Goal: Task Accomplishment & Management: Use online tool/utility

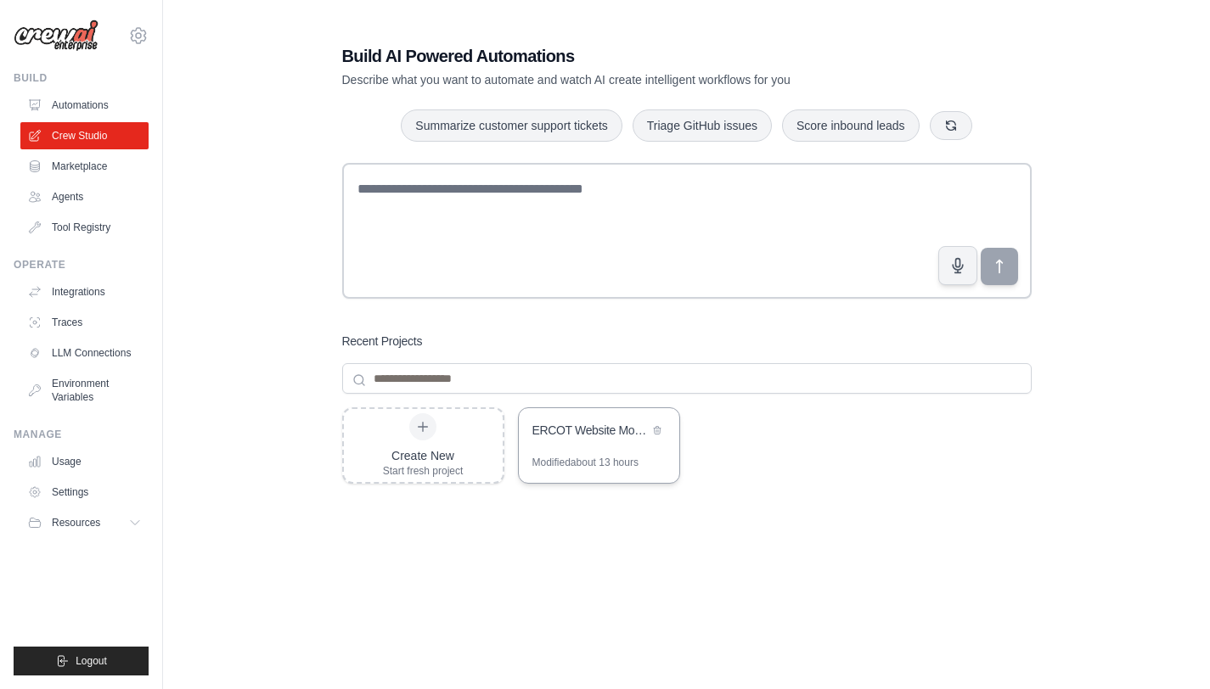
click at [564, 454] on div "ERCOT Website Monitor & Email Notification" at bounding box center [599, 432] width 160 height 48
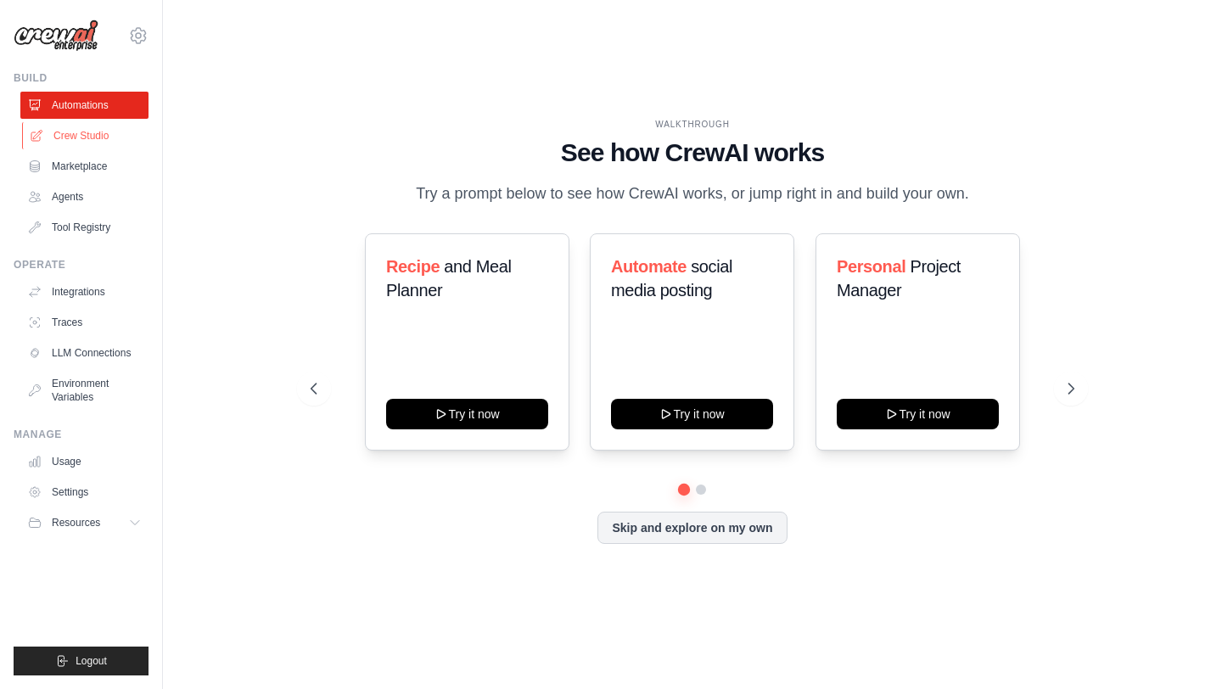
click at [93, 140] on link "Crew Studio" at bounding box center [86, 135] width 128 height 27
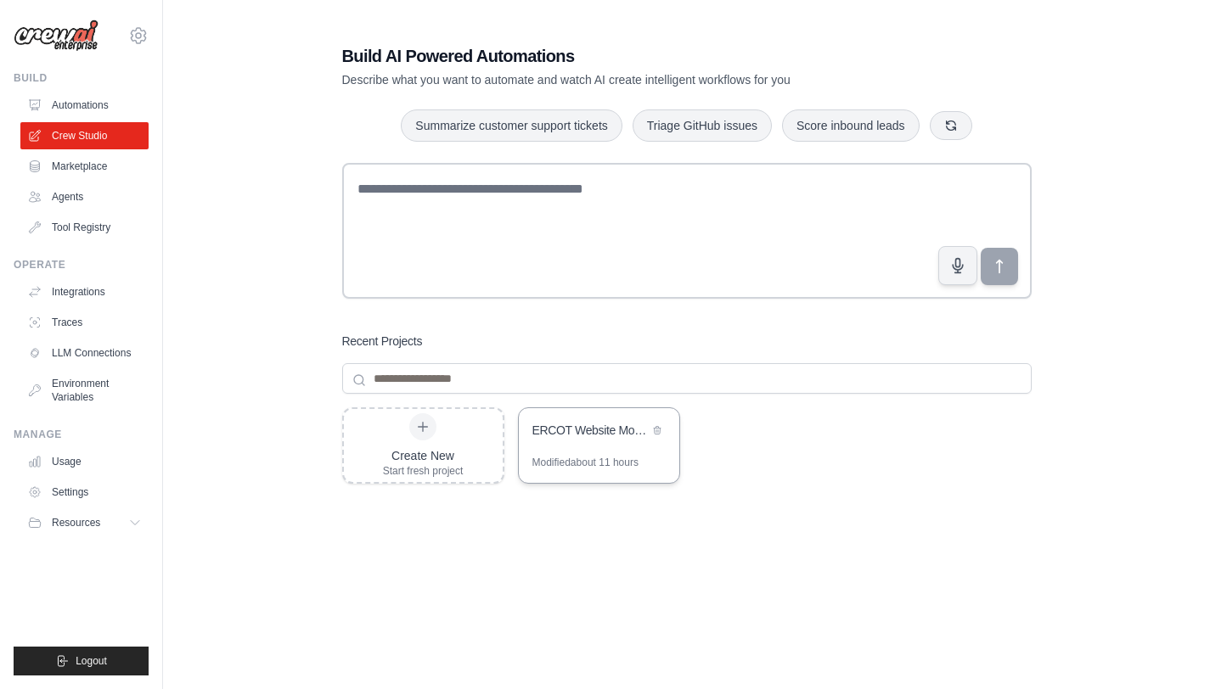
click at [570, 463] on div "Modified about 11 hours" at bounding box center [585, 463] width 106 height 14
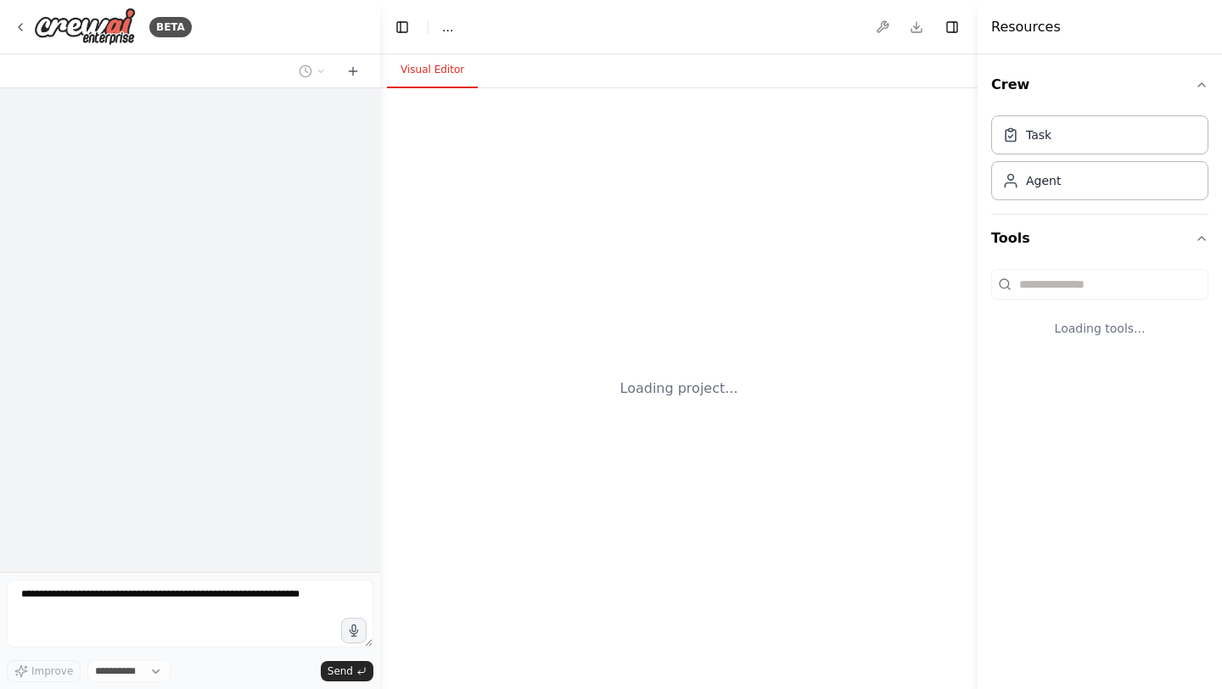
select select "****"
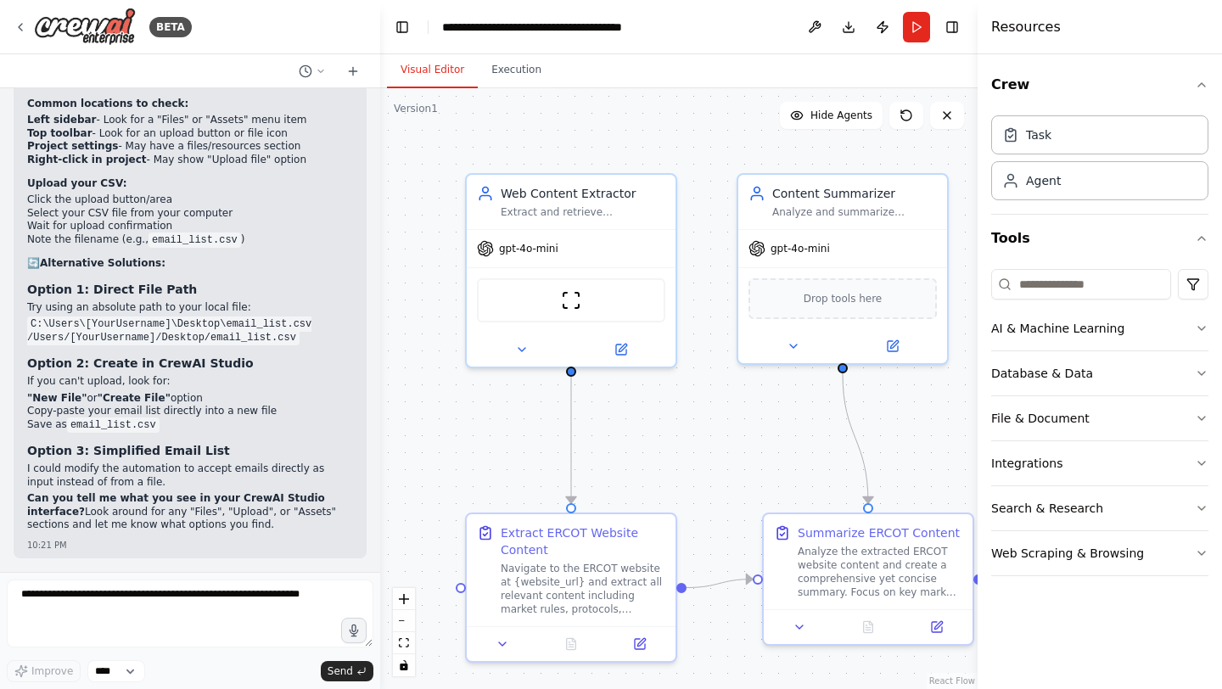
scroll to position [6581, 0]
click at [213, 604] on textarea at bounding box center [190, 614] width 367 height 68
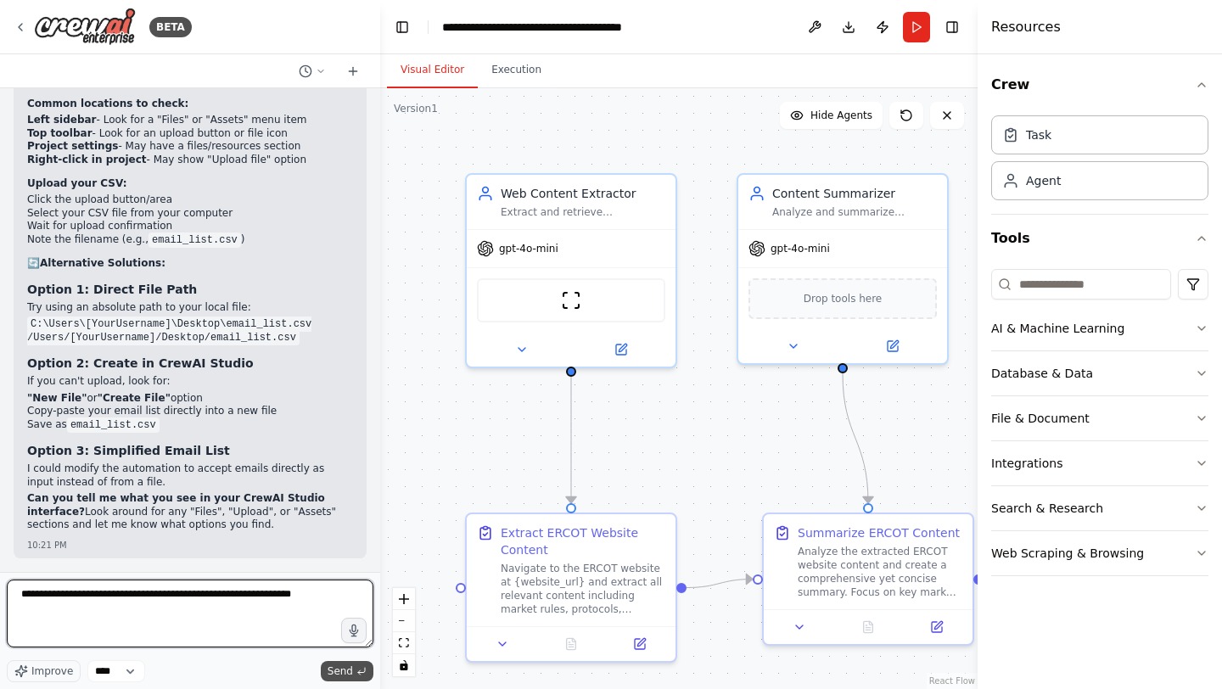
type textarea "**********"
click at [343, 665] on span "Send" at bounding box center [340, 672] width 25 height 14
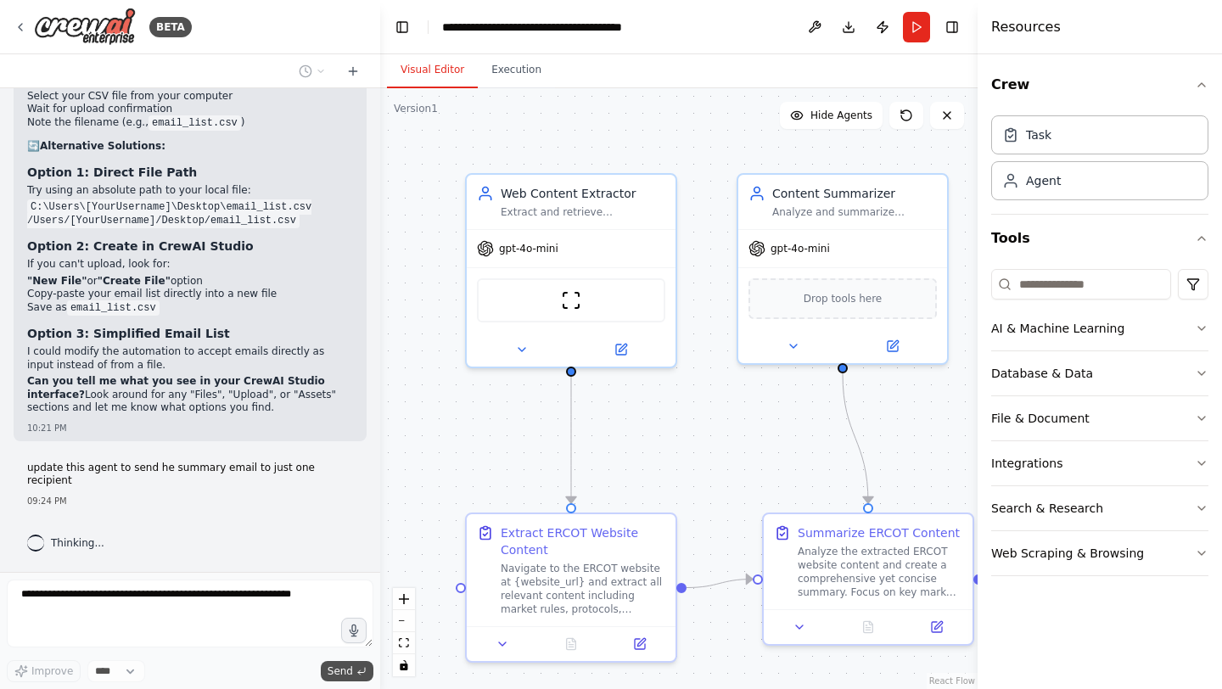
scroll to position [6685, 0]
click at [403, 638] on icon "fit view" at bounding box center [404, 642] width 10 height 9
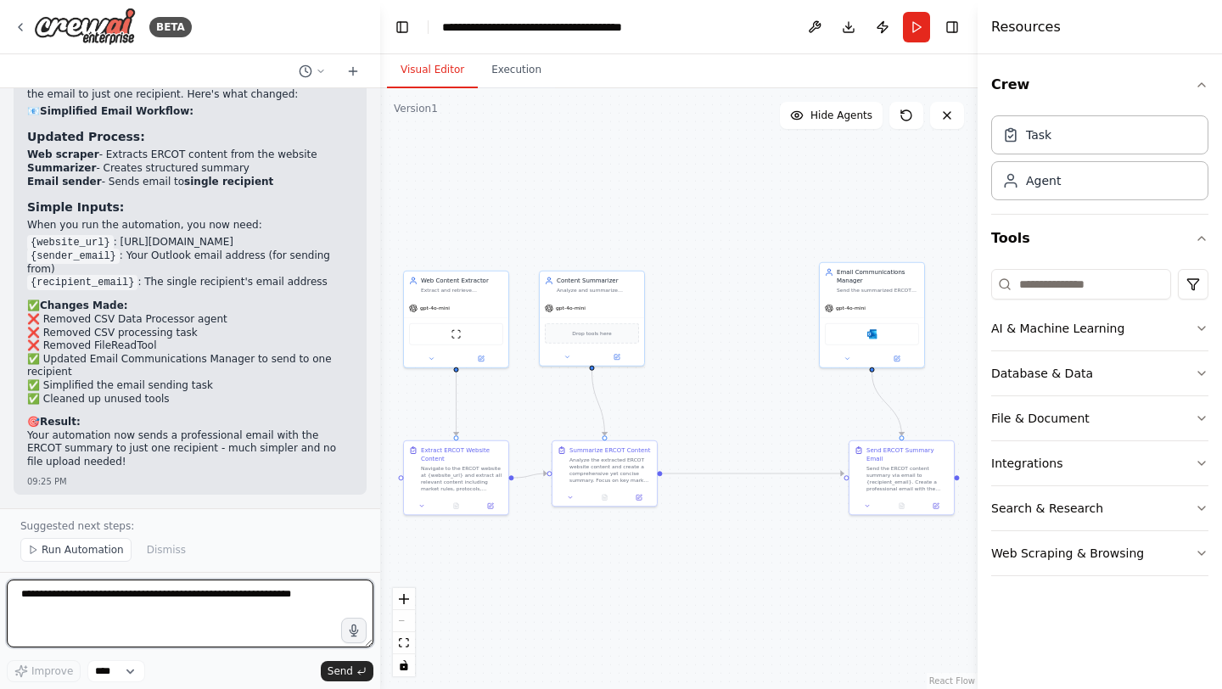
scroll to position [7886, 0]
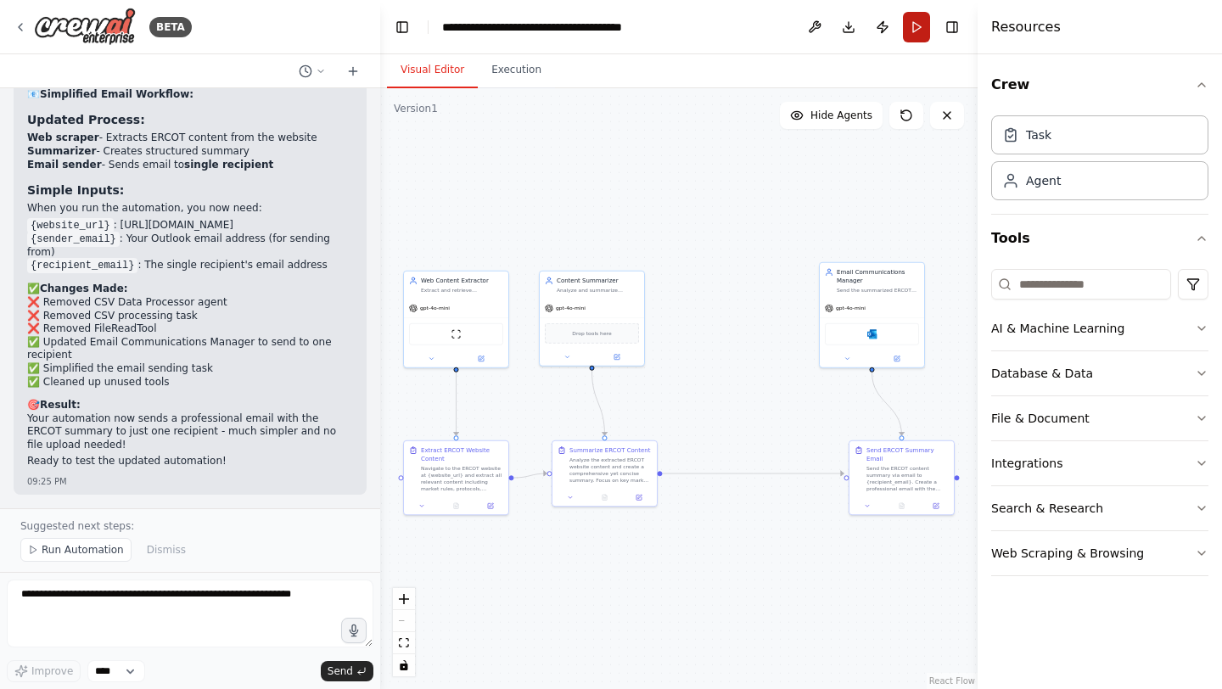
click at [917, 24] on button "Run" at bounding box center [916, 27] width 27 height 31
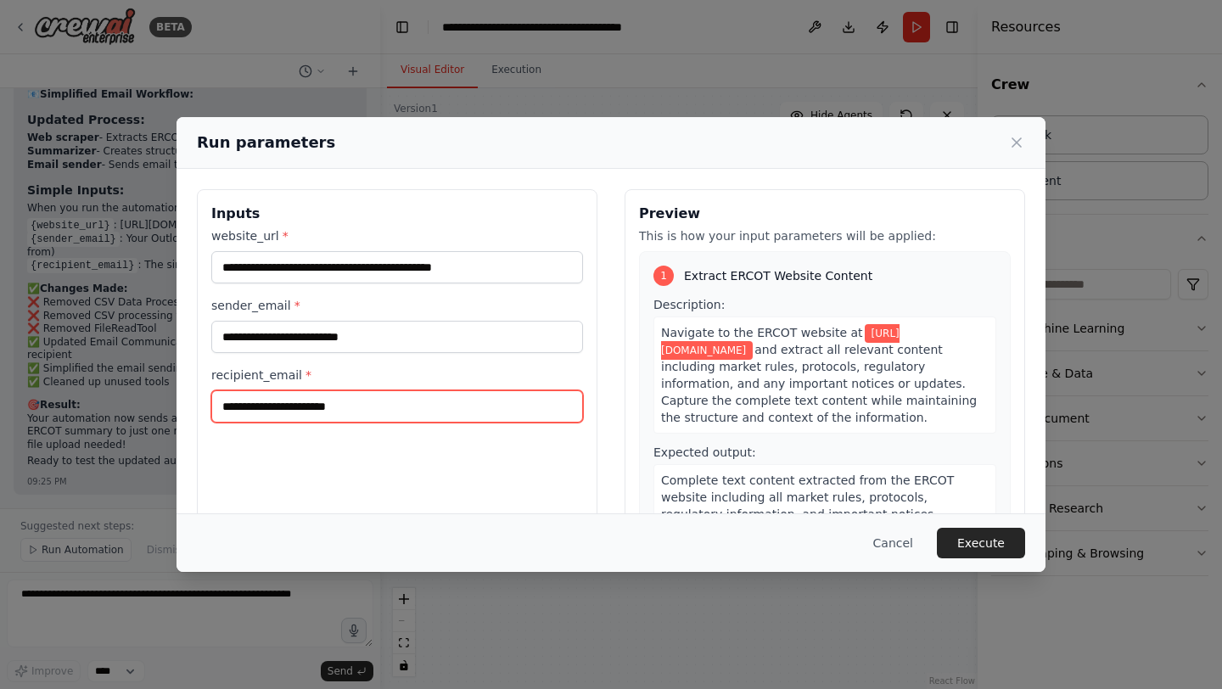
click at [368, 400] on input "recipient_email *" at bounding box center [397, 406] width 372 height 32
type input "**********"
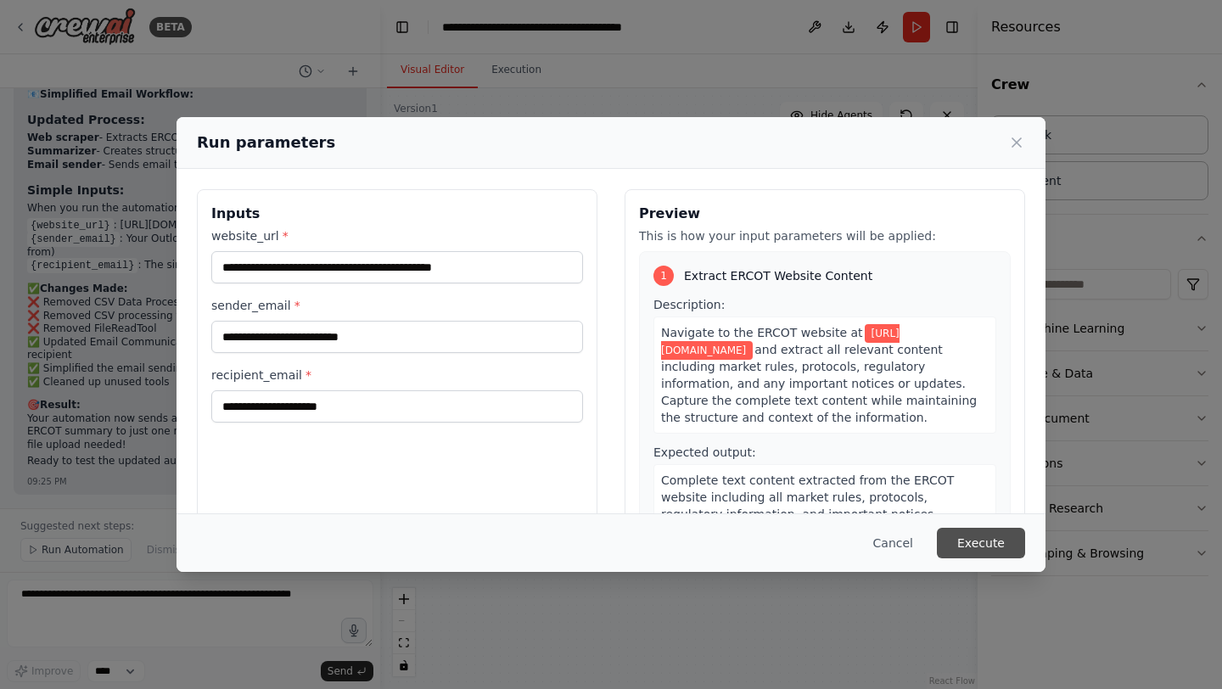
click at [990, 544] on button "Execute" at bounding box center [981, 543] width 88 height 31
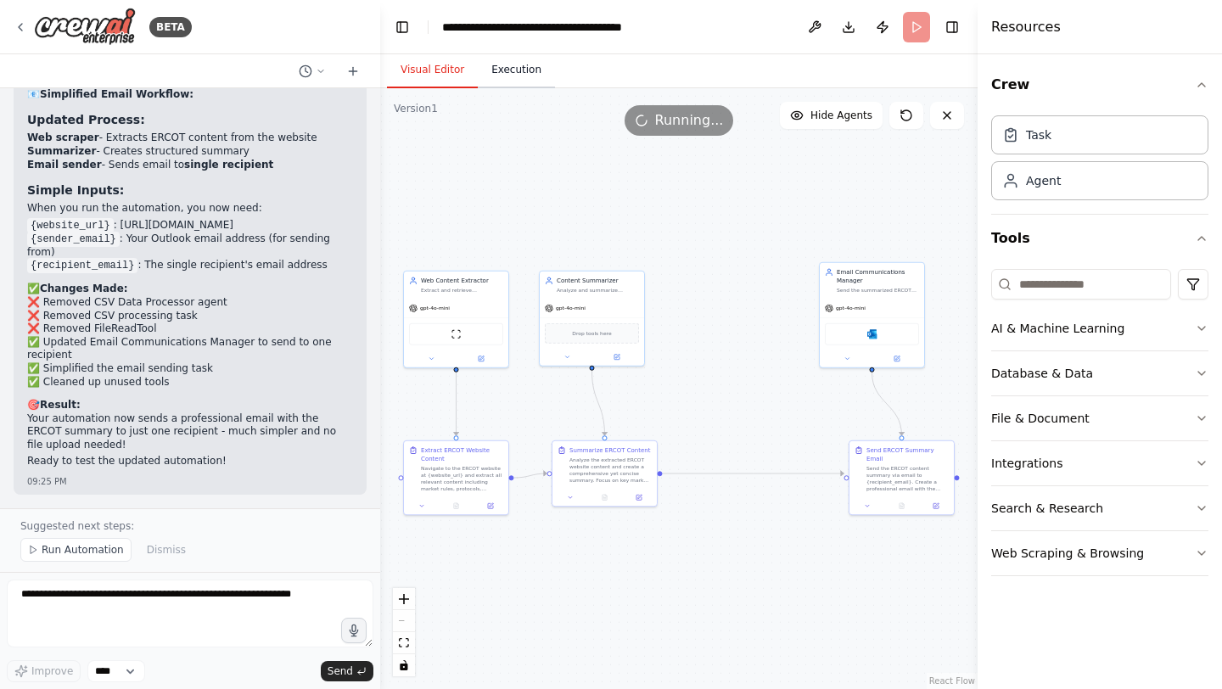
click at [524, 75] on button "Execution" at bounding box center [516, 71] width 77 height 36
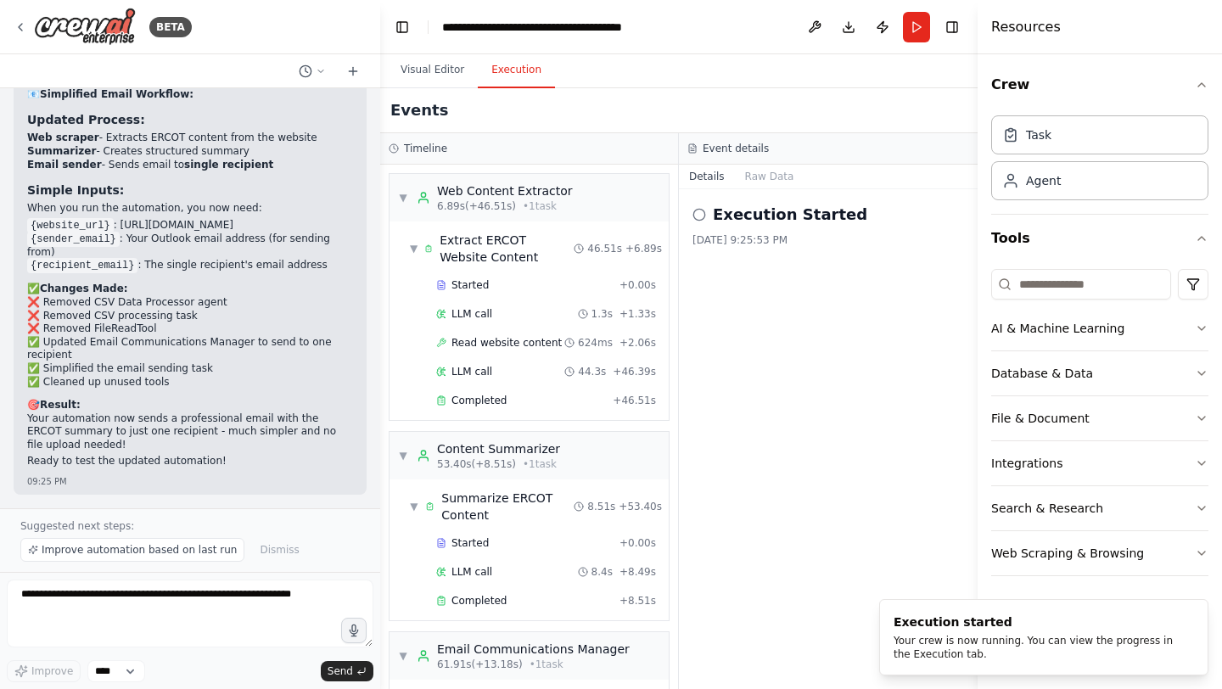
scroll to position [209, 0]
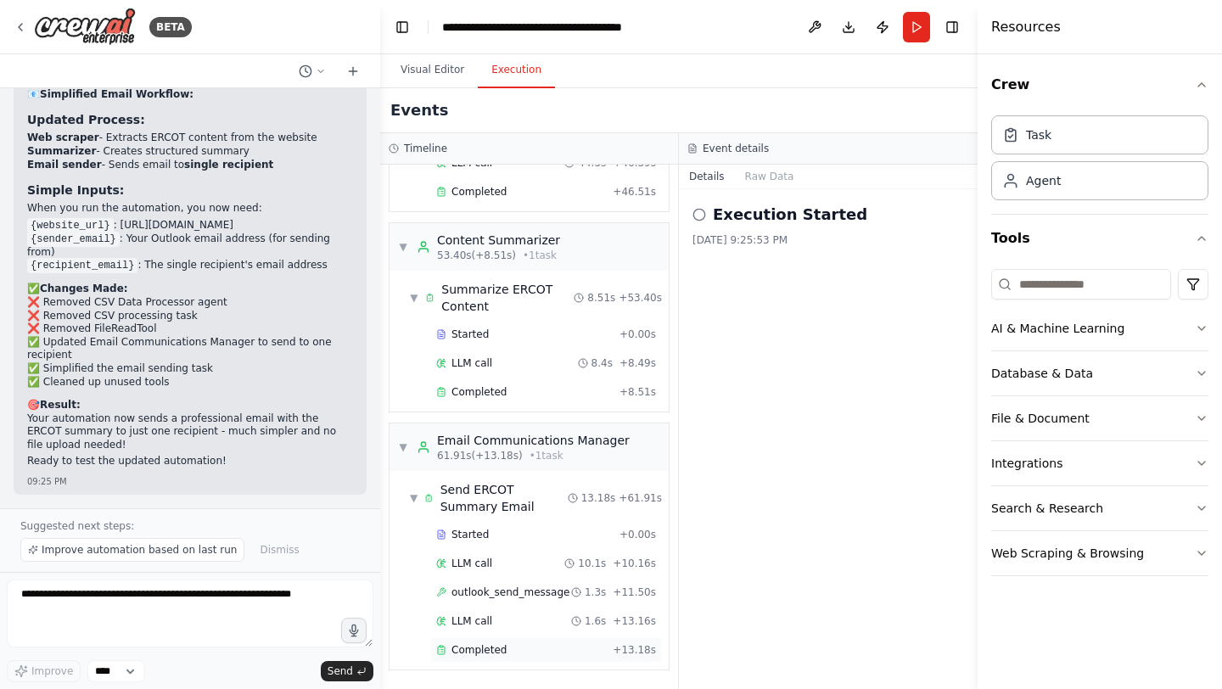
click at [506, 649] on div "Completed" at bounding box center [521, 650] width 170 height 14
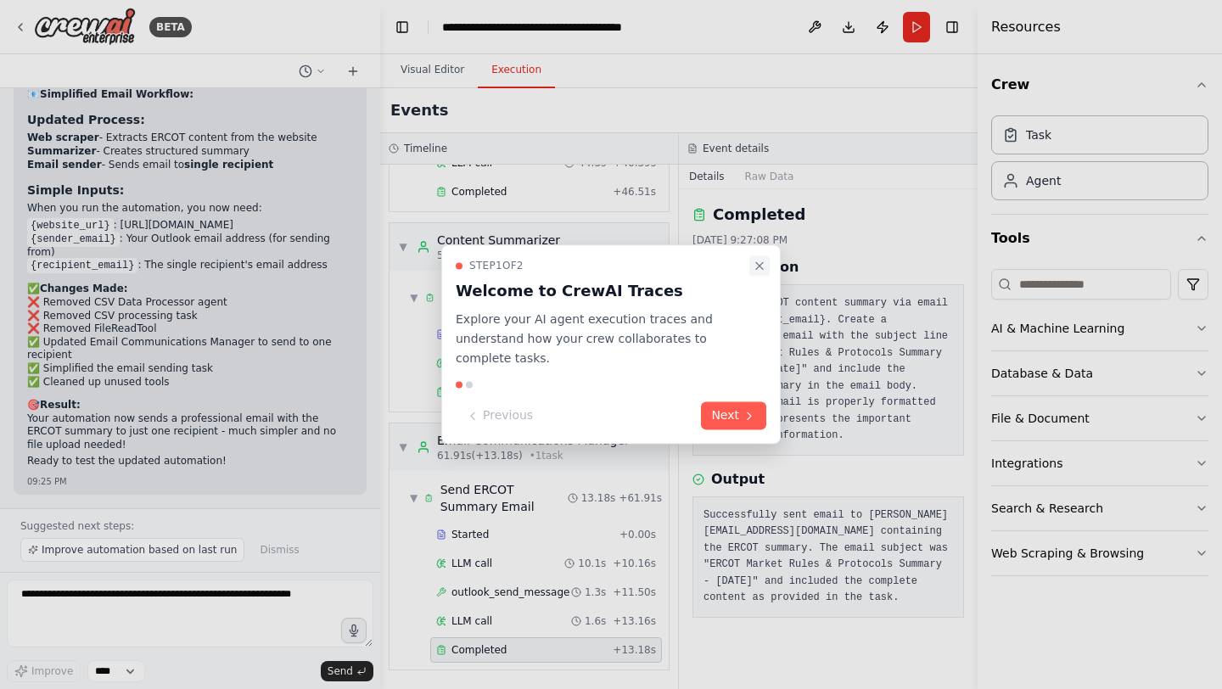
click at [758, 268] on icon "Close walkthrough" at bounding box center [760, 266] width 14 height 14
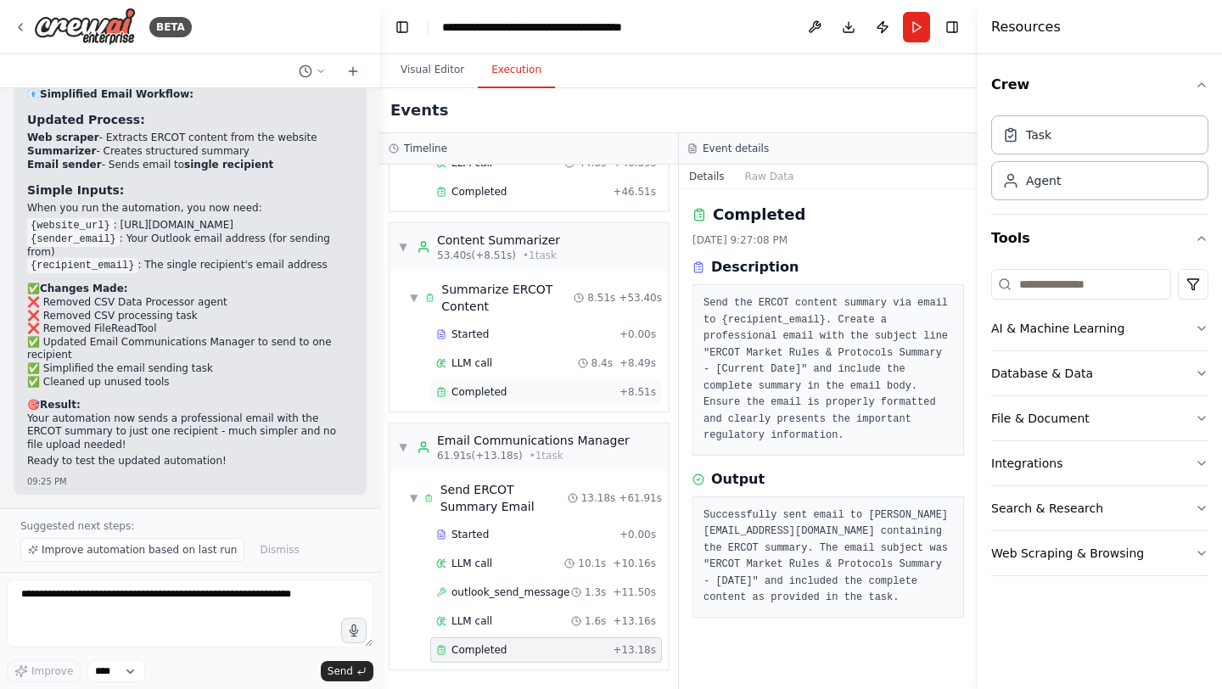
click at [491, 399] on div "Completed + 8.51s" at bounding box center [546, 391] width 232 height 25
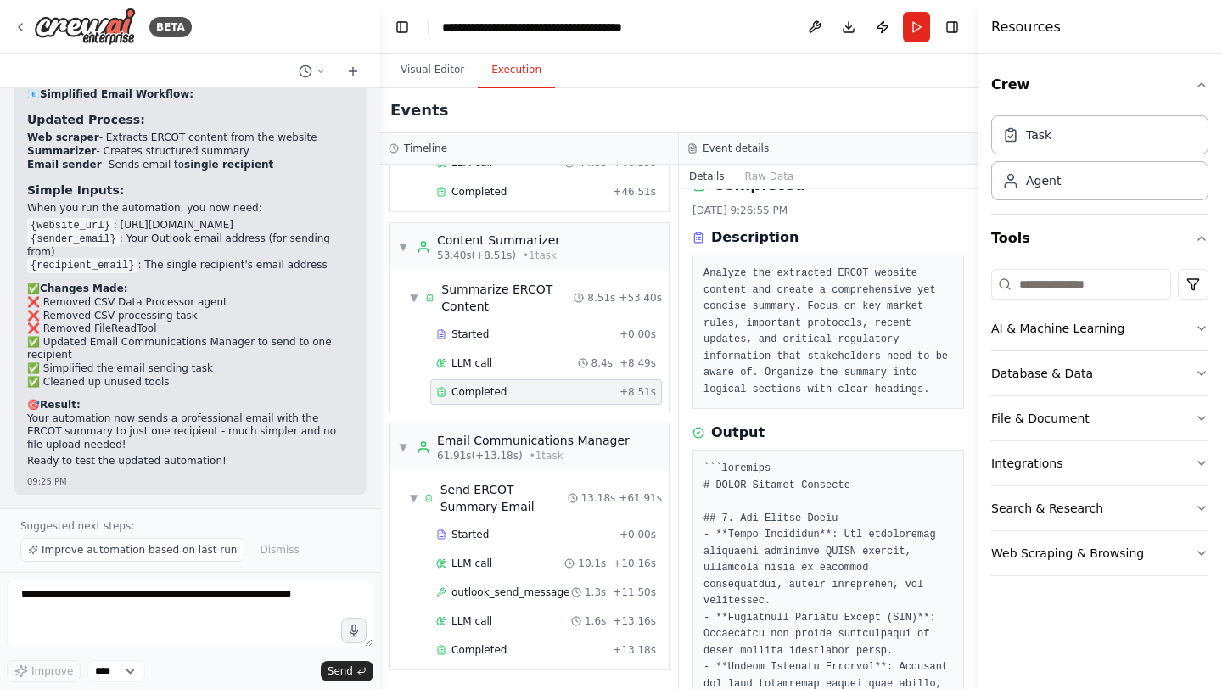
scroll to position [0, 0]
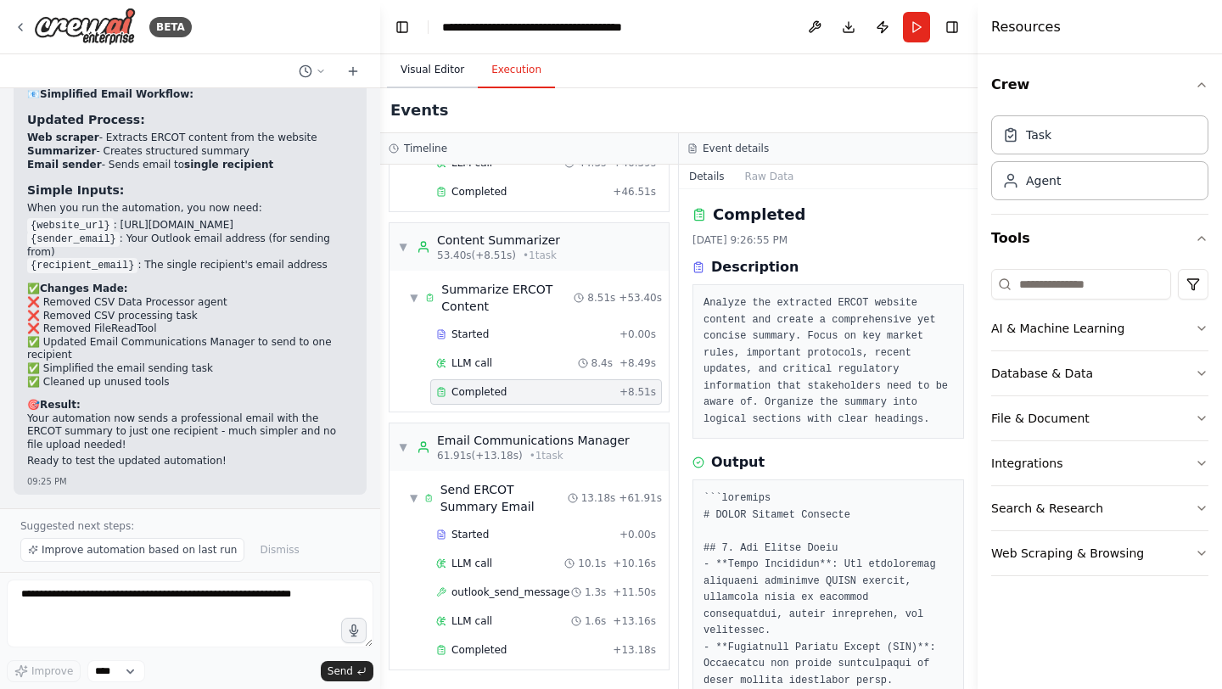
click at [442, 73] on button "Visual Editor" at bounding box center [432, 71] width 91 height 36
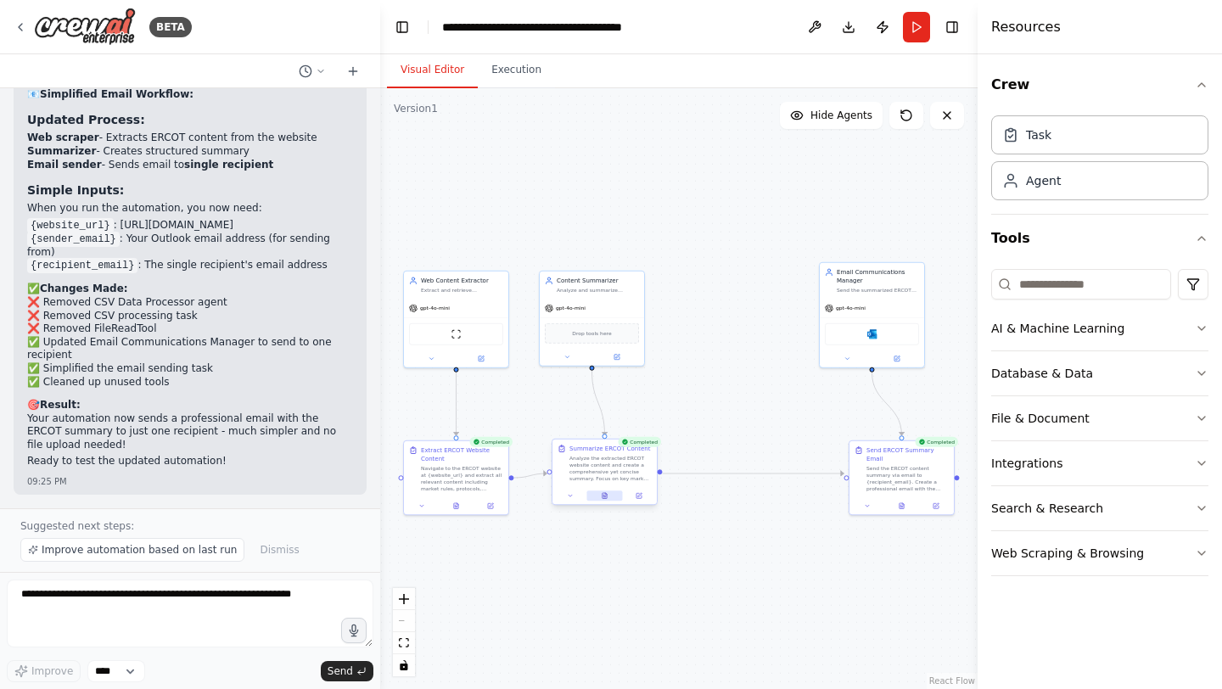
click at [609, 497] on button at bounding box center [605, 496] width 36 height 10
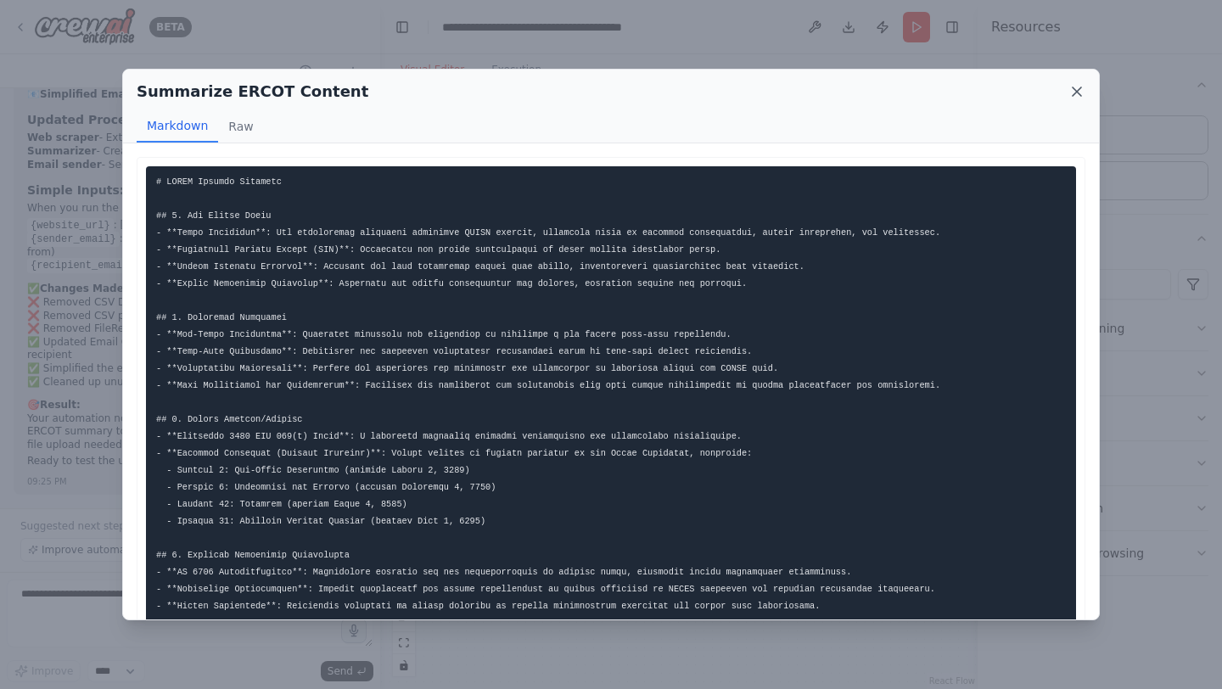
click at [1073, 90] on icon at bounding box center [1077, 91] width 17 height 17
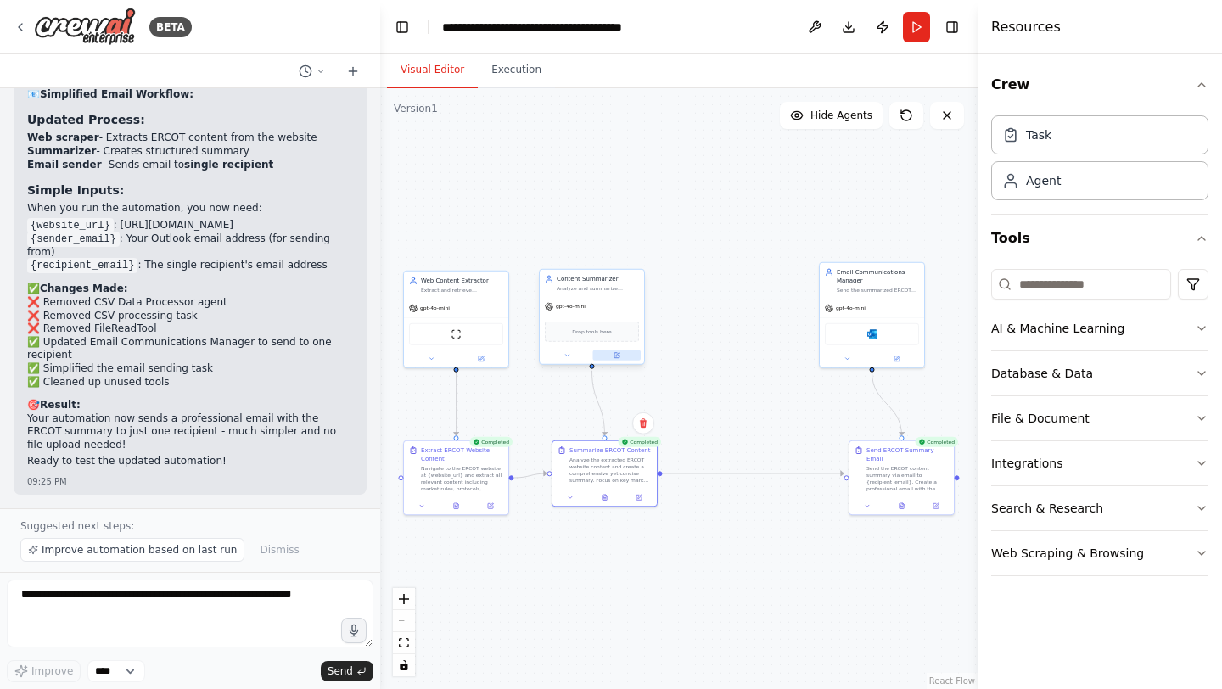
click at [621, 357] on button at bounding box center [617, 356] width 48 height 10
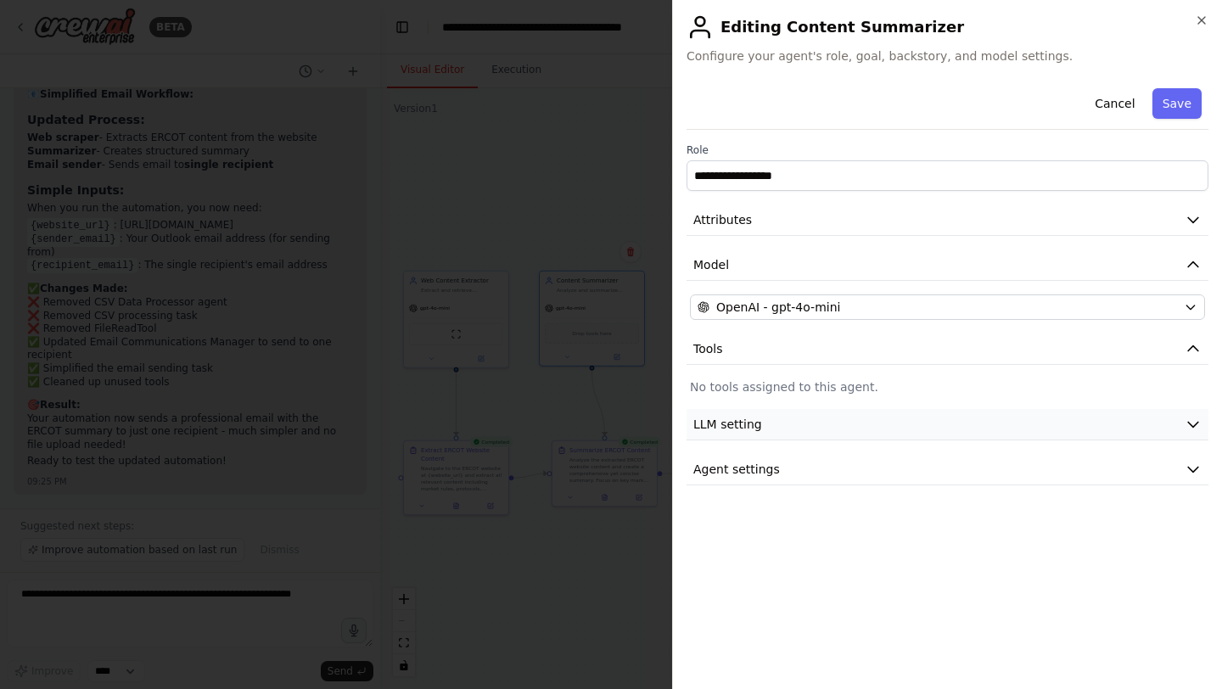
click at [780, 419] on button "LLM setting" at bounding box center [948, 424] width 522 height 31
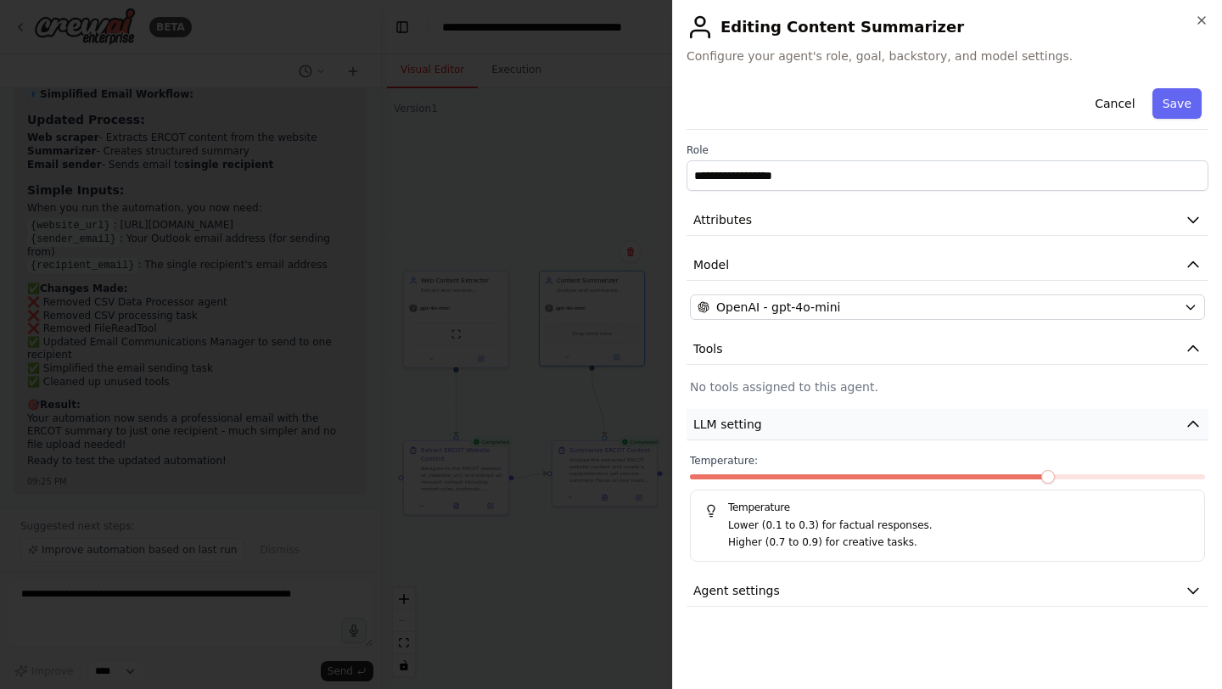
click at [780, 419] on button "LLM setting" at bounding box center [948, 424] width 522 height 31
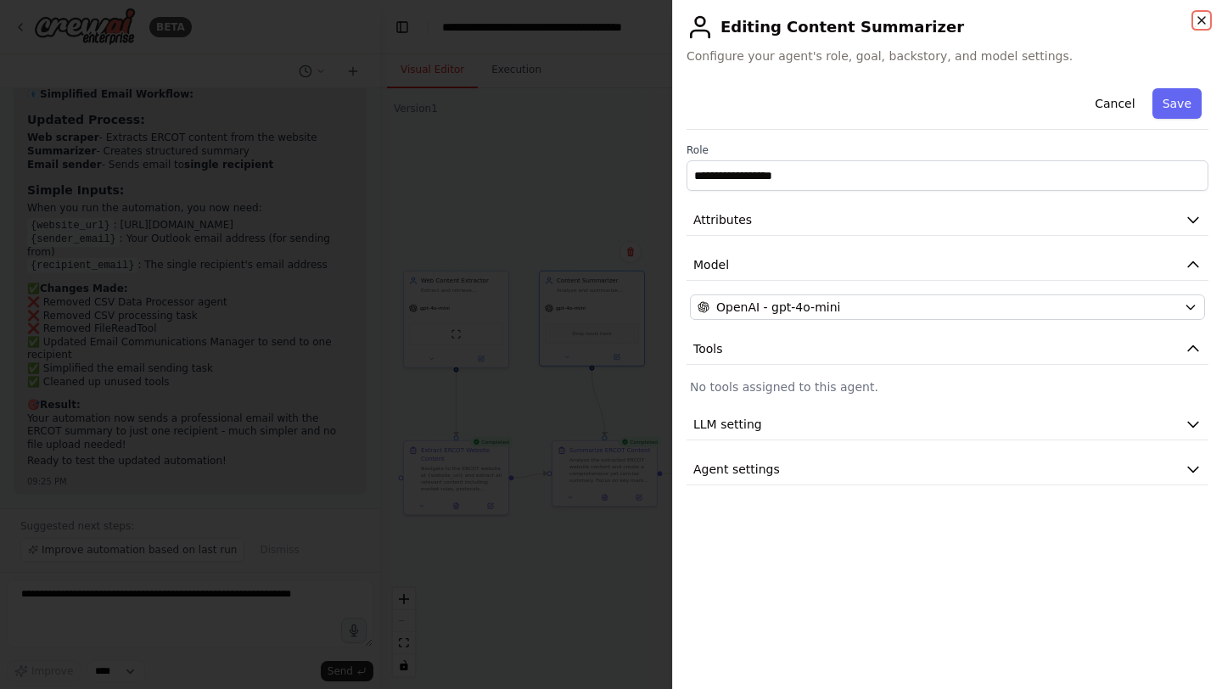
click at [1200, 21] on icon "button" at bounding box center [1202, 20] width 7 height 7
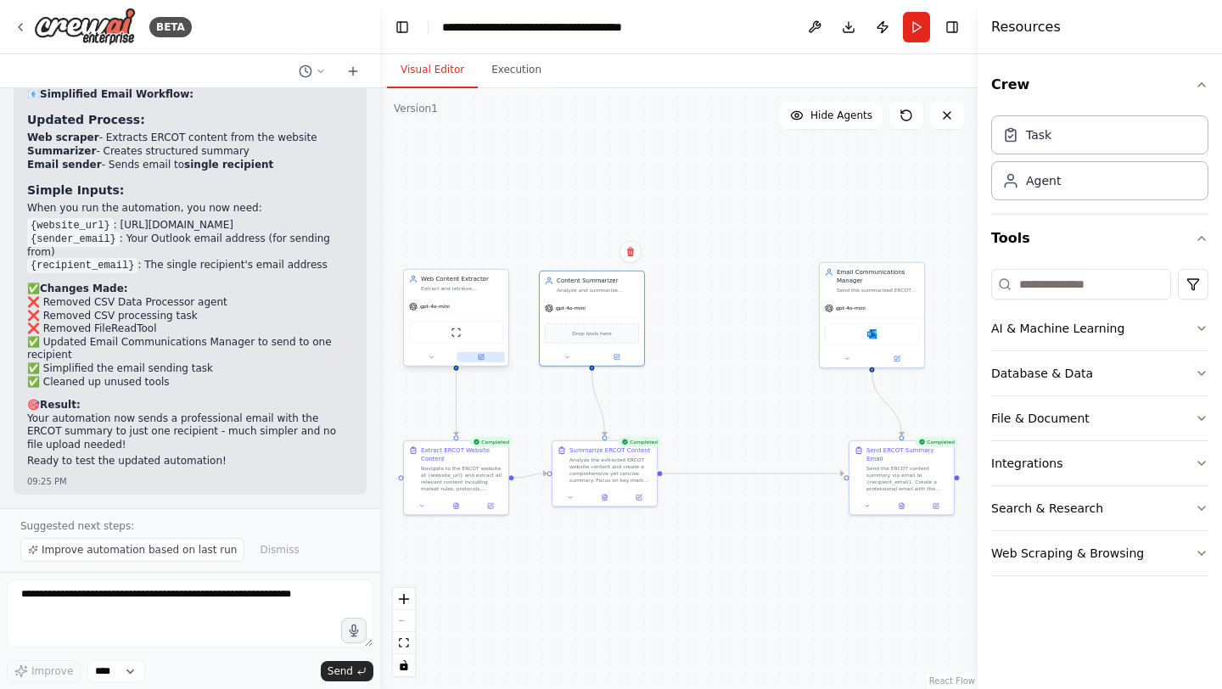
click at [485, 353] on button at bounding box center [482, 357] width 48 height 10
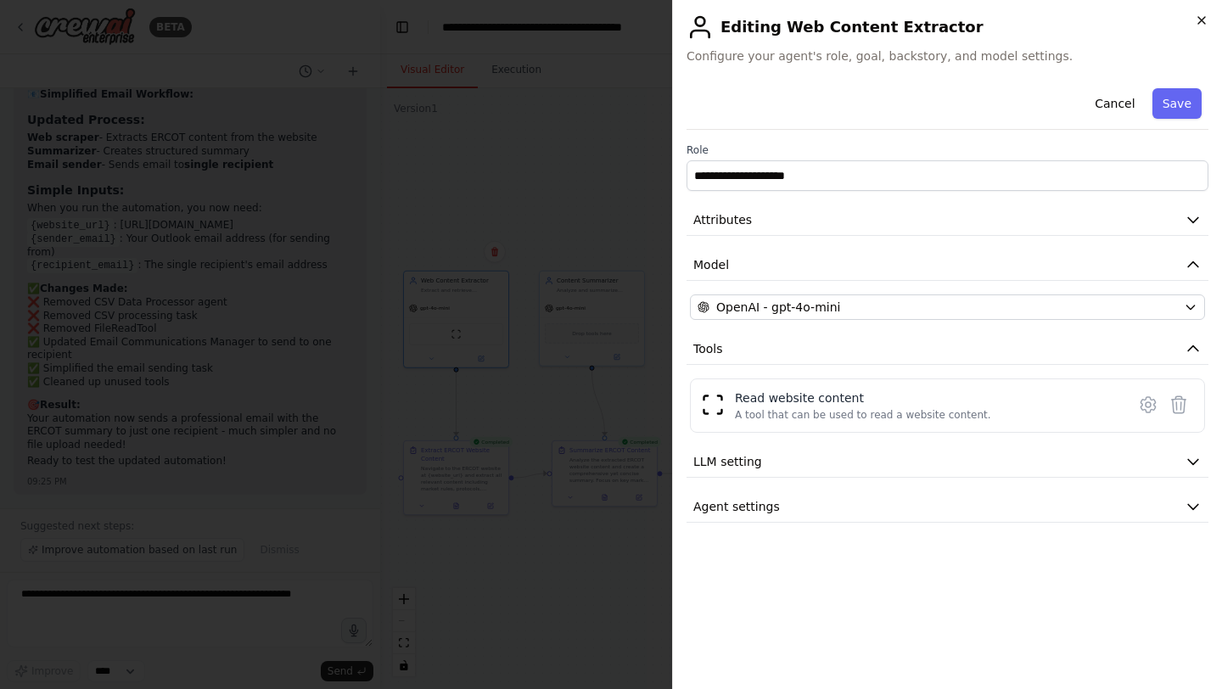
click at [1204, 19] on icon "button" at bounding box center [1202, 21] width 14 height 14
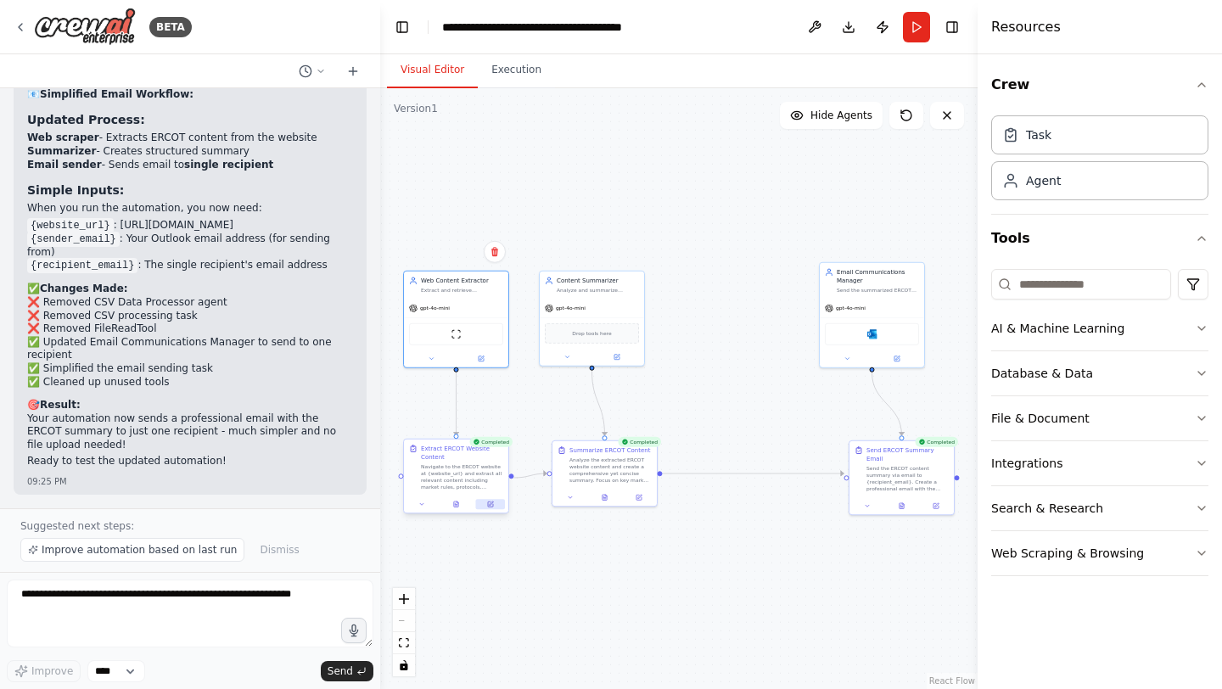
click at [494, 504] on button at bounding box center [490, 504] width 29 height 10
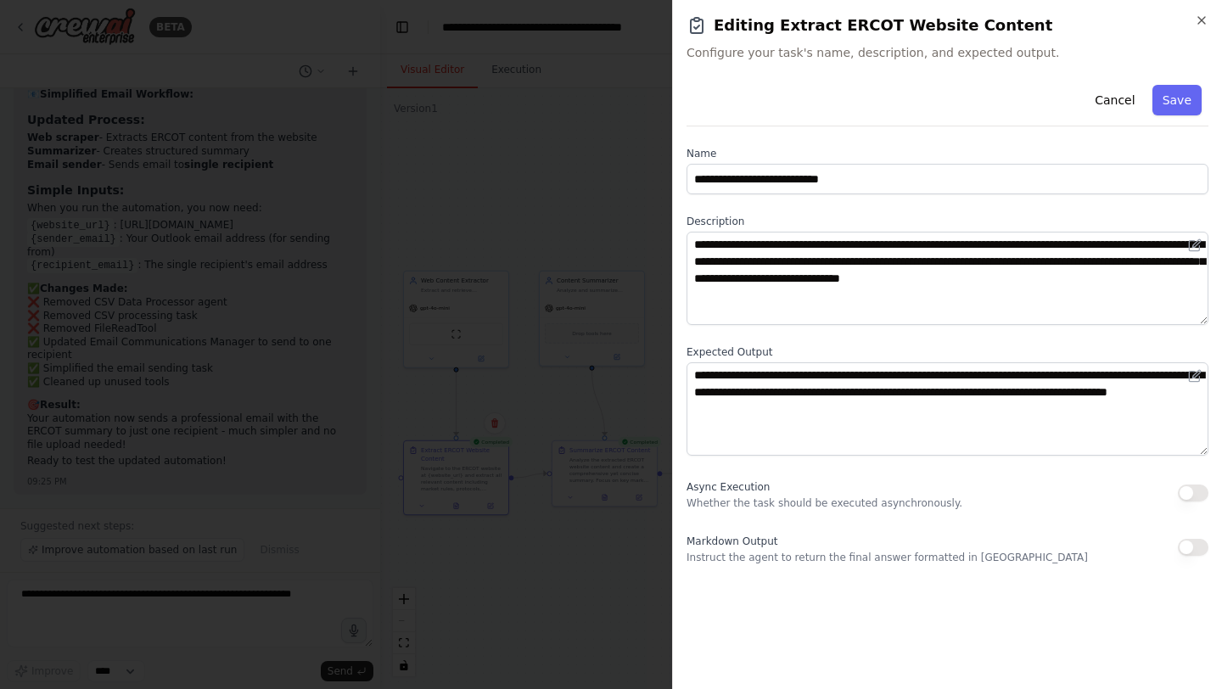
click at [603, 239] on div at bounding box center [611, 344] width 1222 height 689
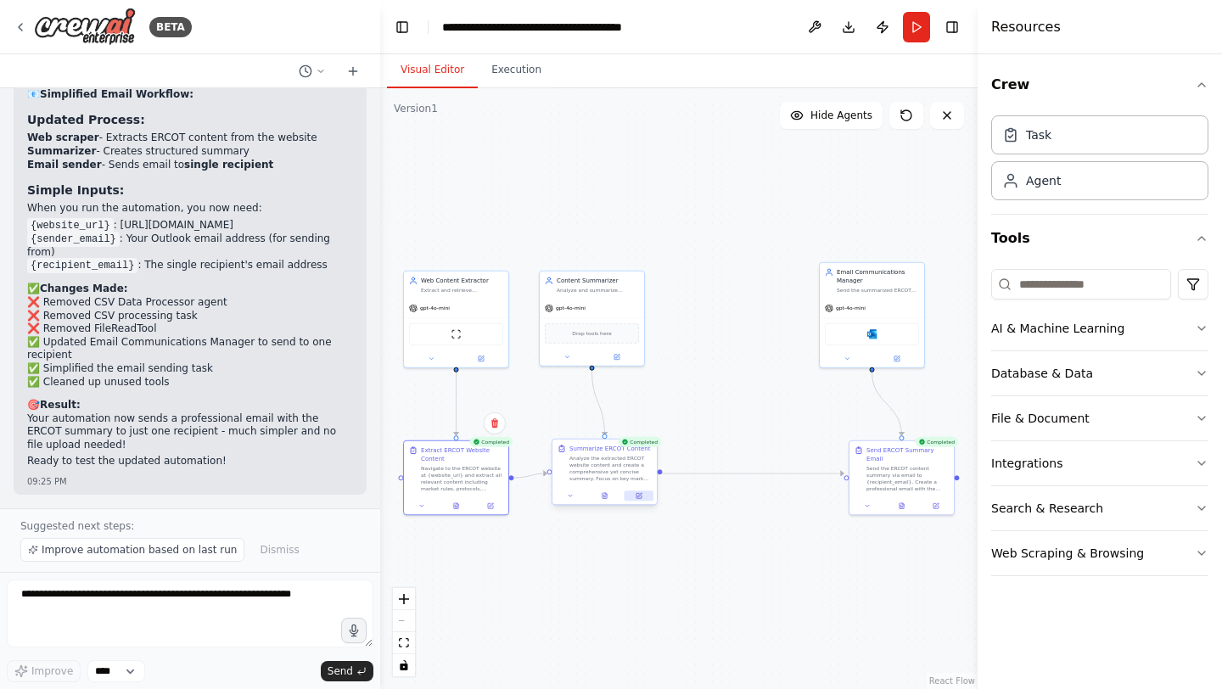
click at [639, 498] on icon at bounding box center [639, 495] width 5 height 5
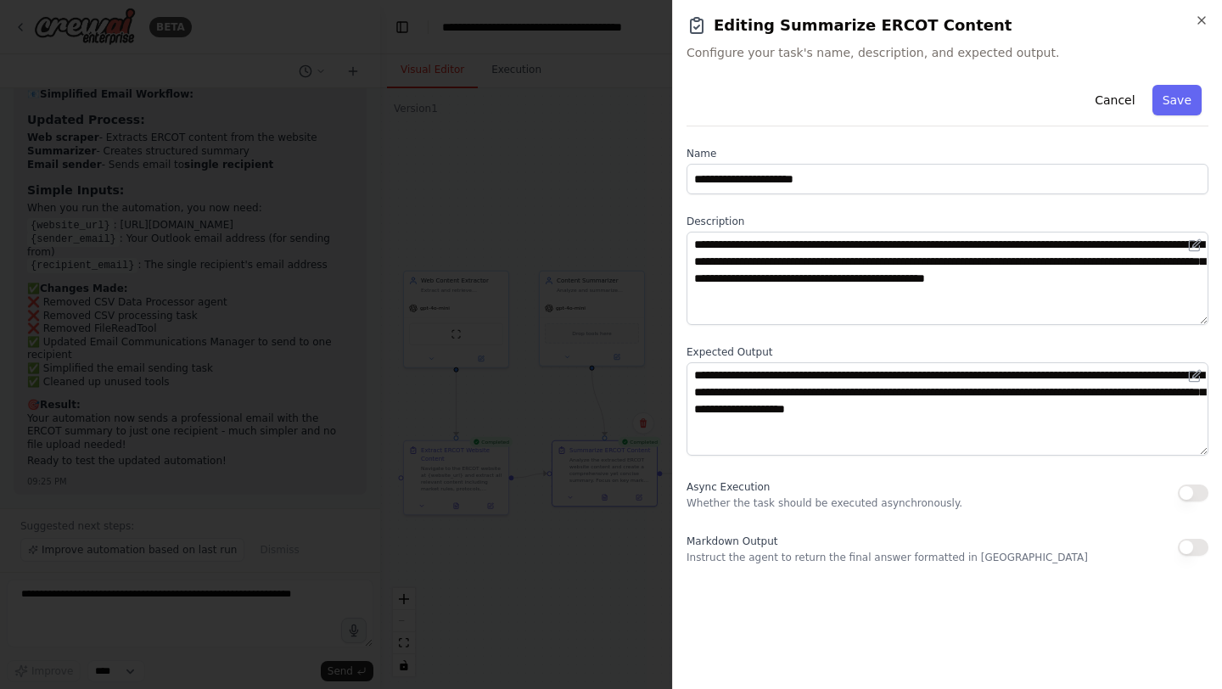
click at [616, 234] on div at bounding box center [611, 344] width 1222 height 689
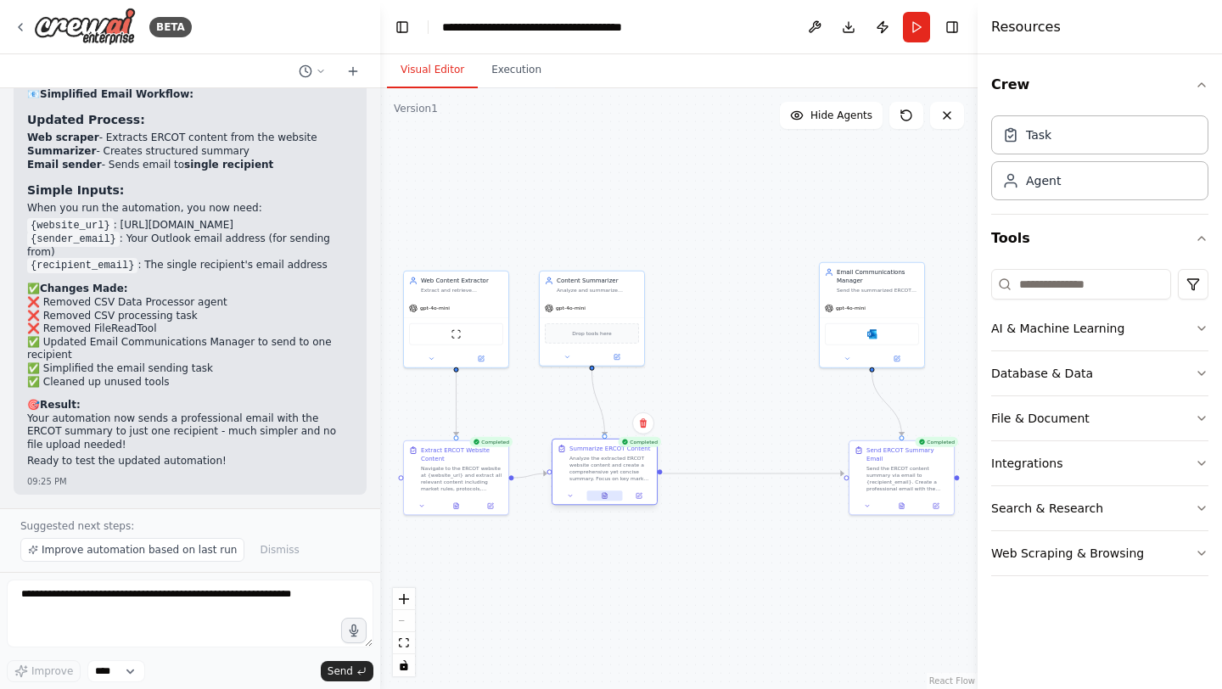
click at [609, 498] on button at bounding box center [605, 496] width 36 height 10
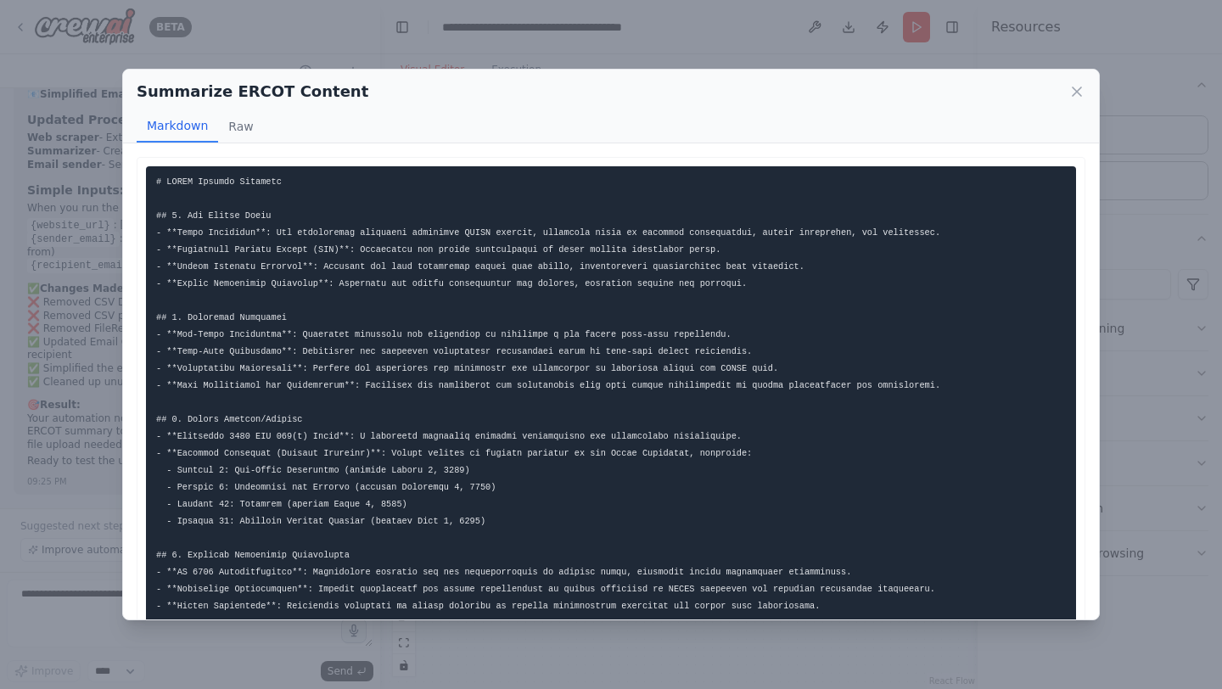
click at [1086, 95] on div "Summarize ERCOT Content Markdown Raw" at bounding box center [611, 107] width 976 height 74
click at [1077, 94] on icon at bounding box center [1077, 91] width 17 height 17
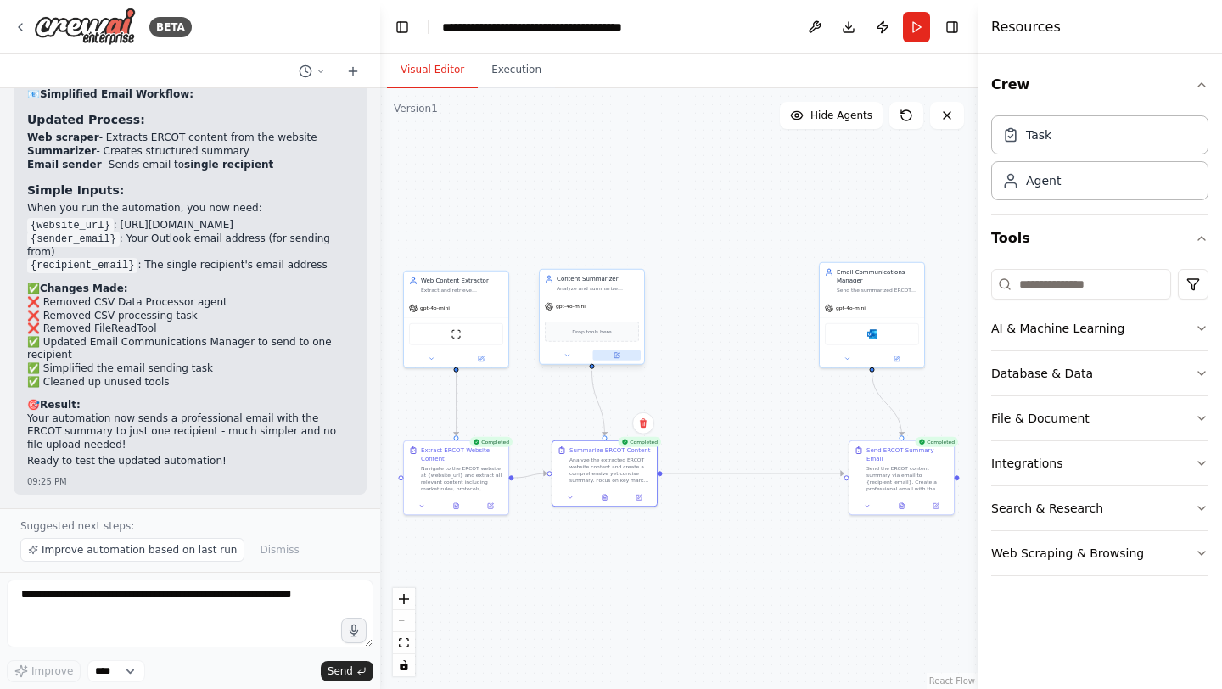
click at [620, 357] on button at bounding box center [617, 356] width 48 height 10
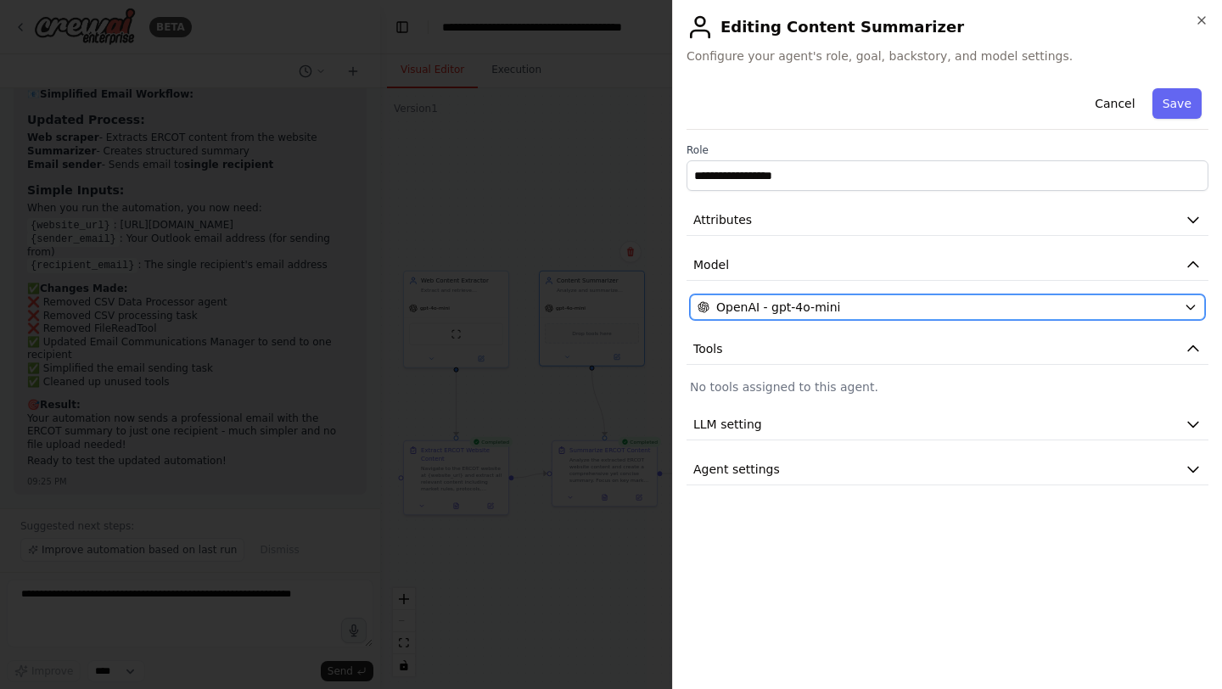
click at [789, 307] on span "OpenAI - gpt-4o-mini" at bounding box center [778, 307] width 124 height 17
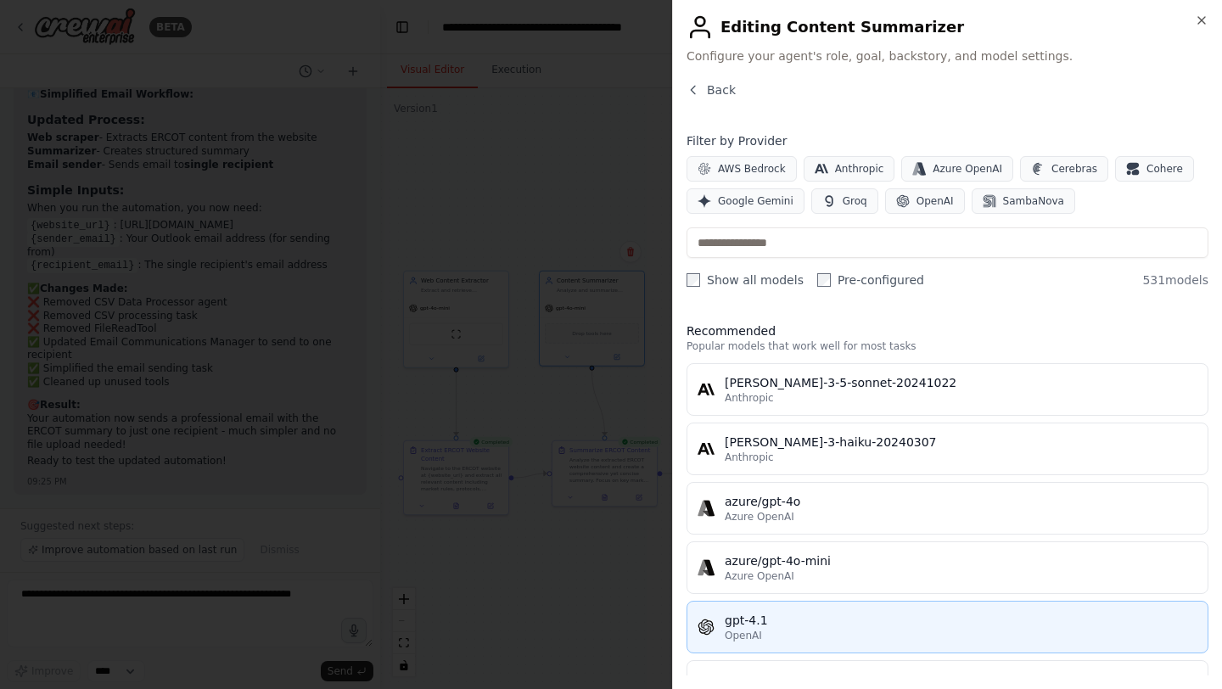
click at [733, 627] on div "gpt-4.1" at bounding box center [961, 620] width 473 height 17
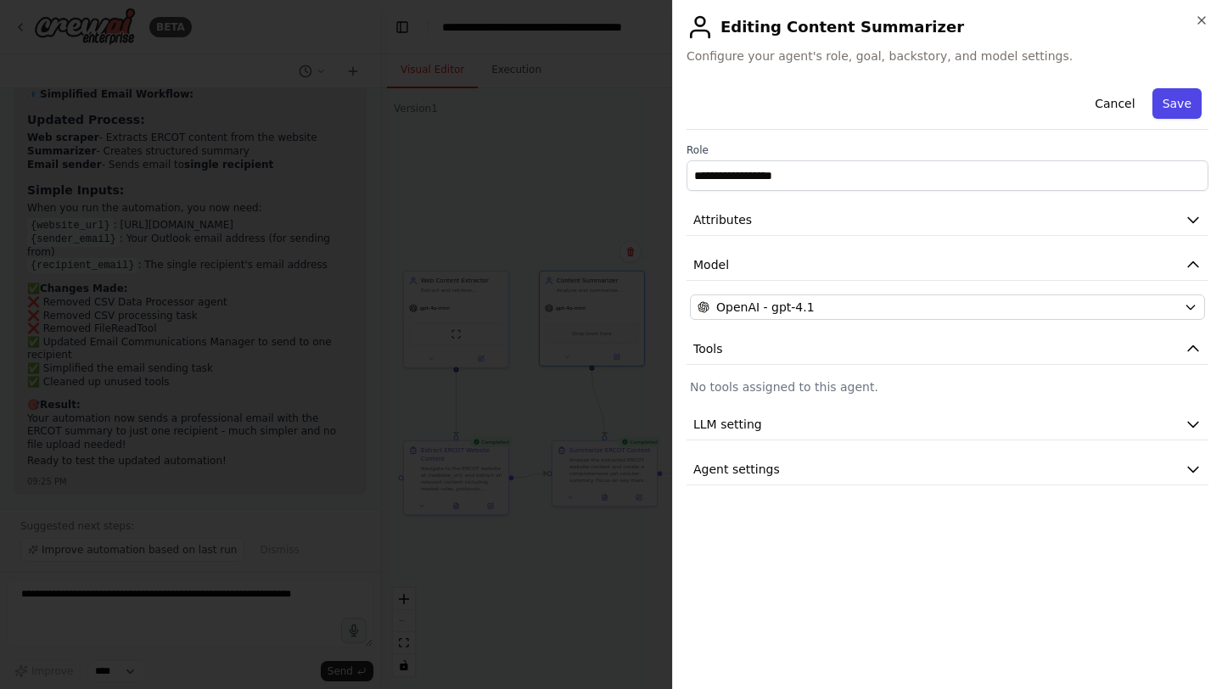
click at [1176, 109] on button "Save" at bounding box center [1177, 103] width 49 height 31
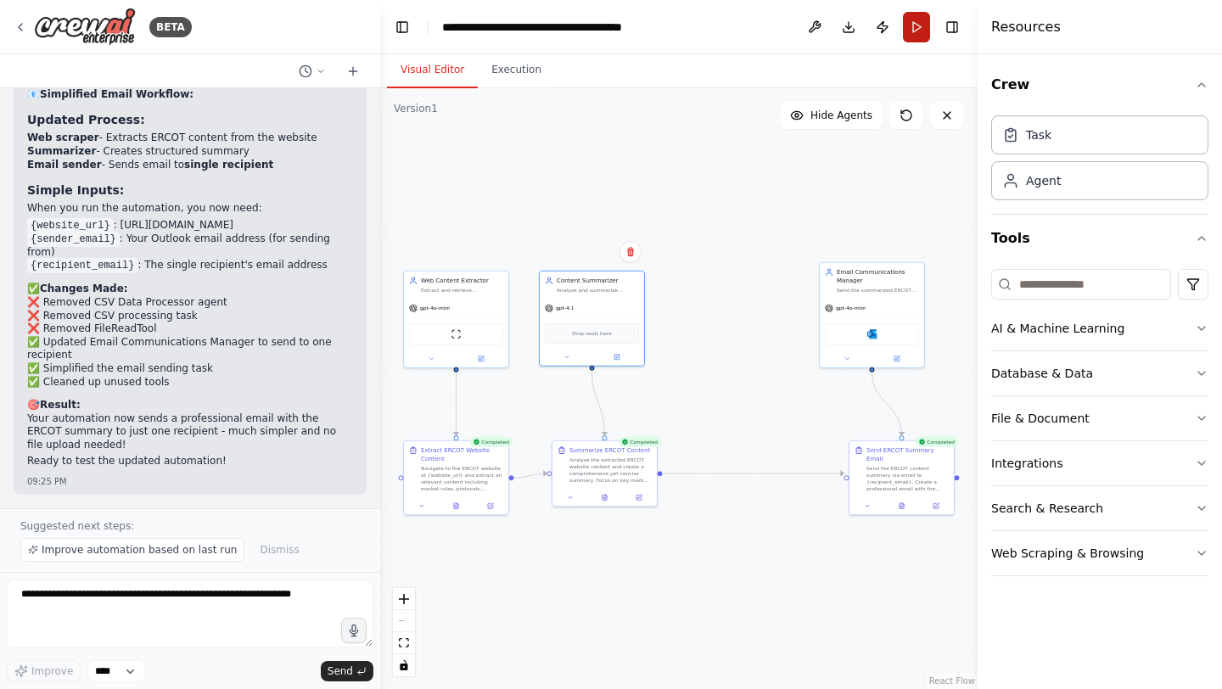
click at [917, 30] on button "Run" at bounding box center [916, 27] width 27 height 31
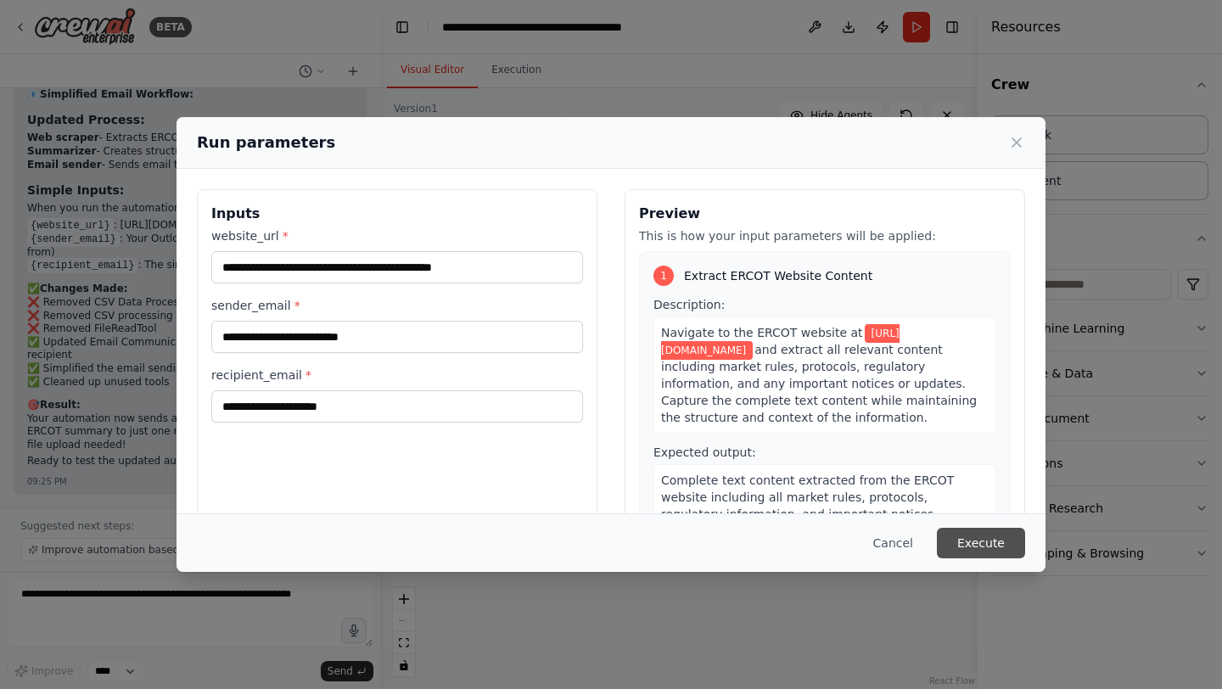
click at [982, 539] on button "Execute" at bounding box center [981, 543] width 88 height 31
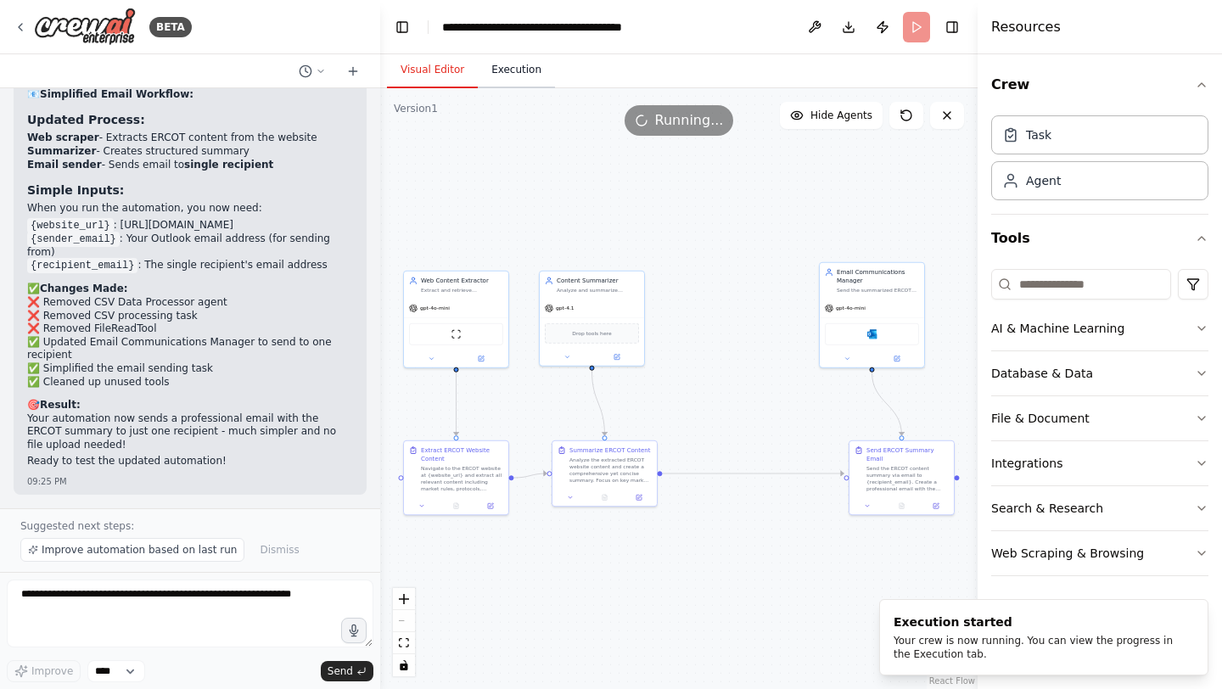
click at [532, 76] on button "Execution" at bounding box center [516, 71] width 77 height 36
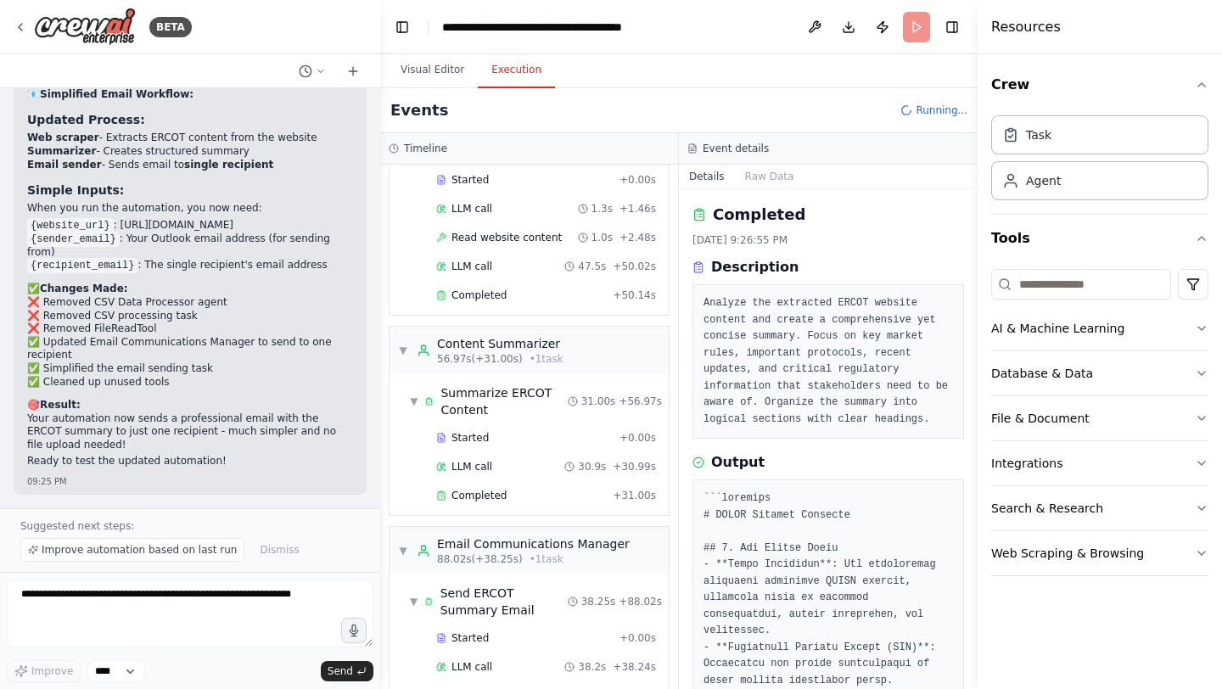
scroll to position [151, 0]
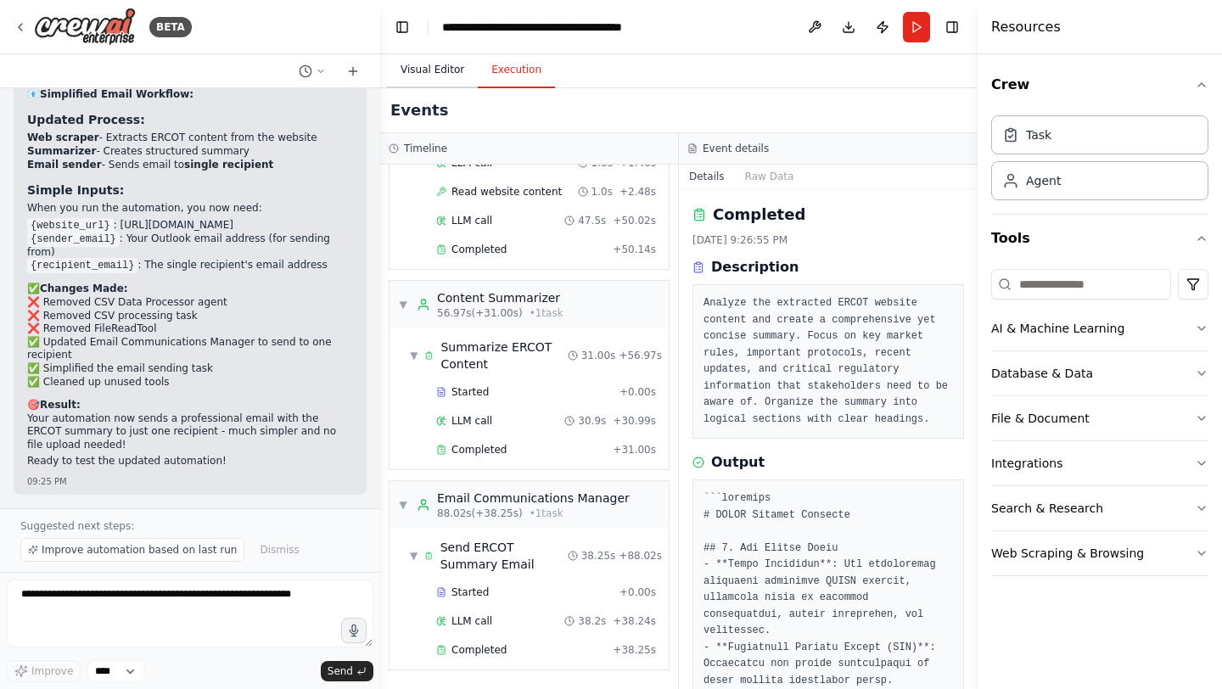
click at [441, 72] on button "Visual Editor" at bounding box center [432, 71] width 91 height 36
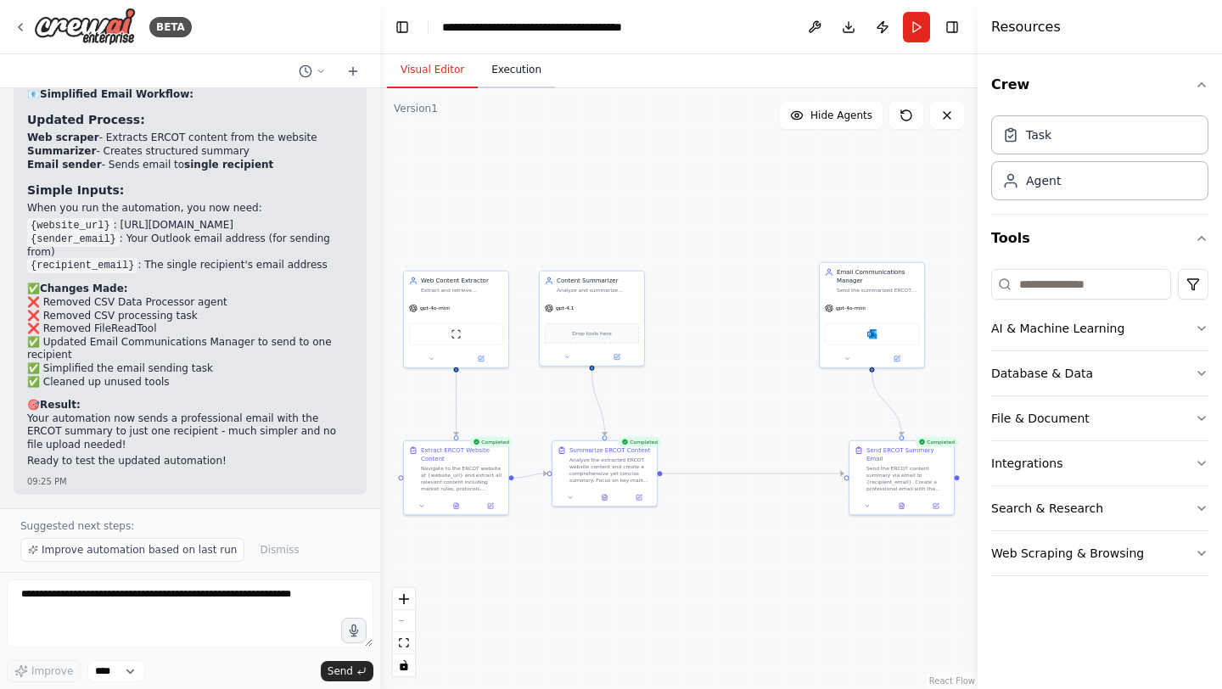
click at [491, 75] on button "Execution" at bounding box center [516, 71] width 77 height 36
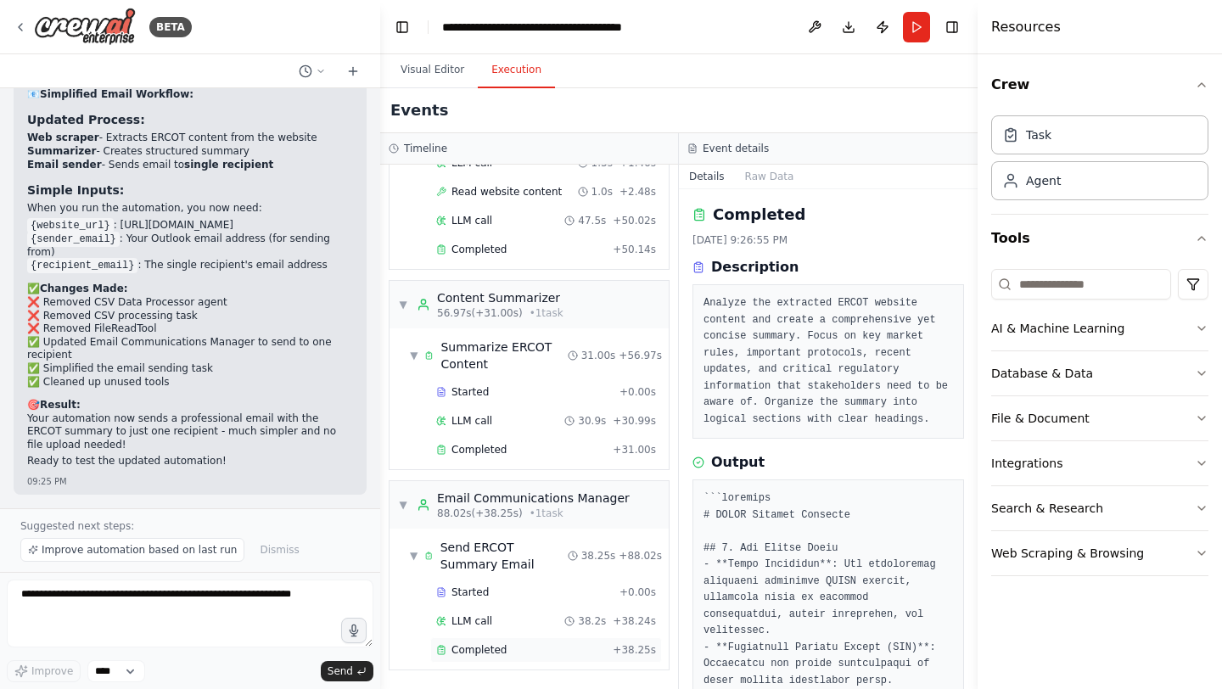
click at [487, 649] on span "Completed" at bounding box center [479, 650] width 55 height 14
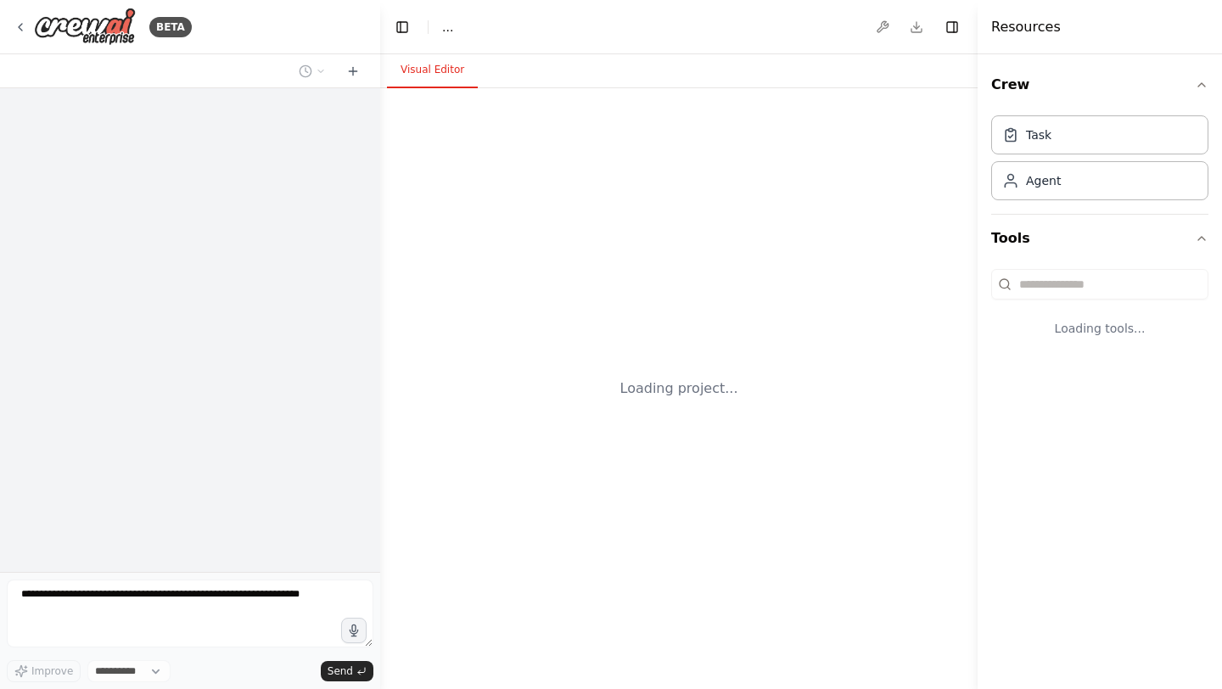
select select "****"
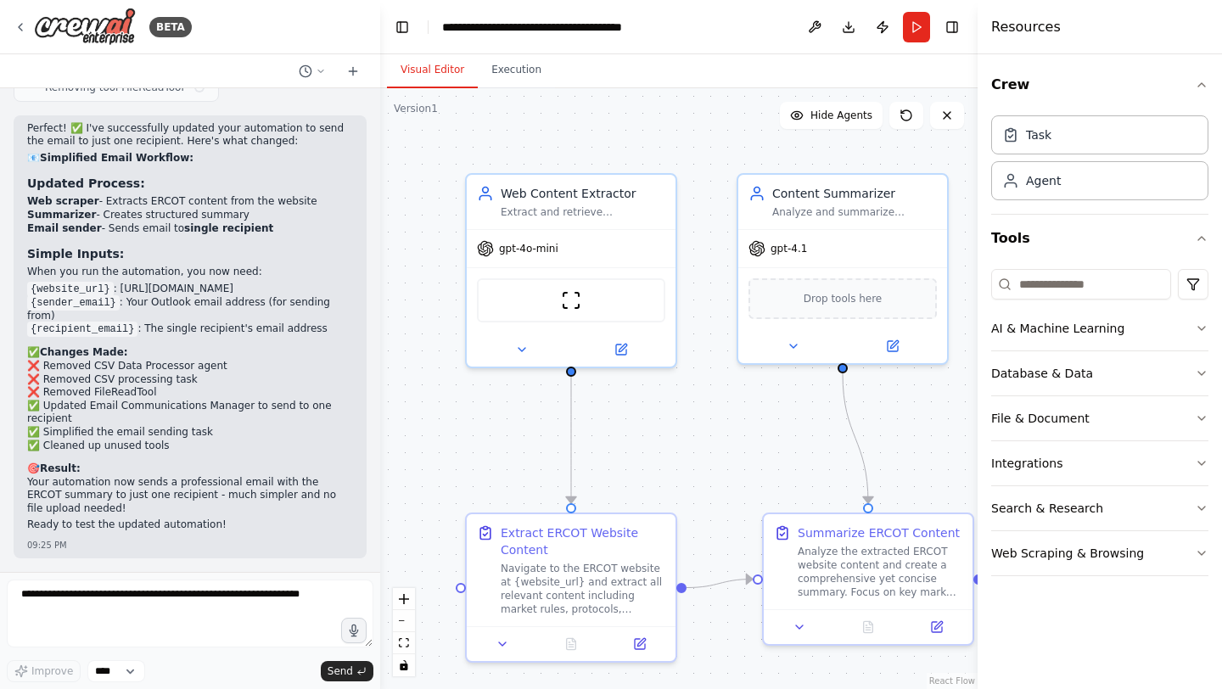
scroll to position [7823, 0]
click at [408, 644] on icon "fit view" at bounding box center [404, 642] width 10 height 9
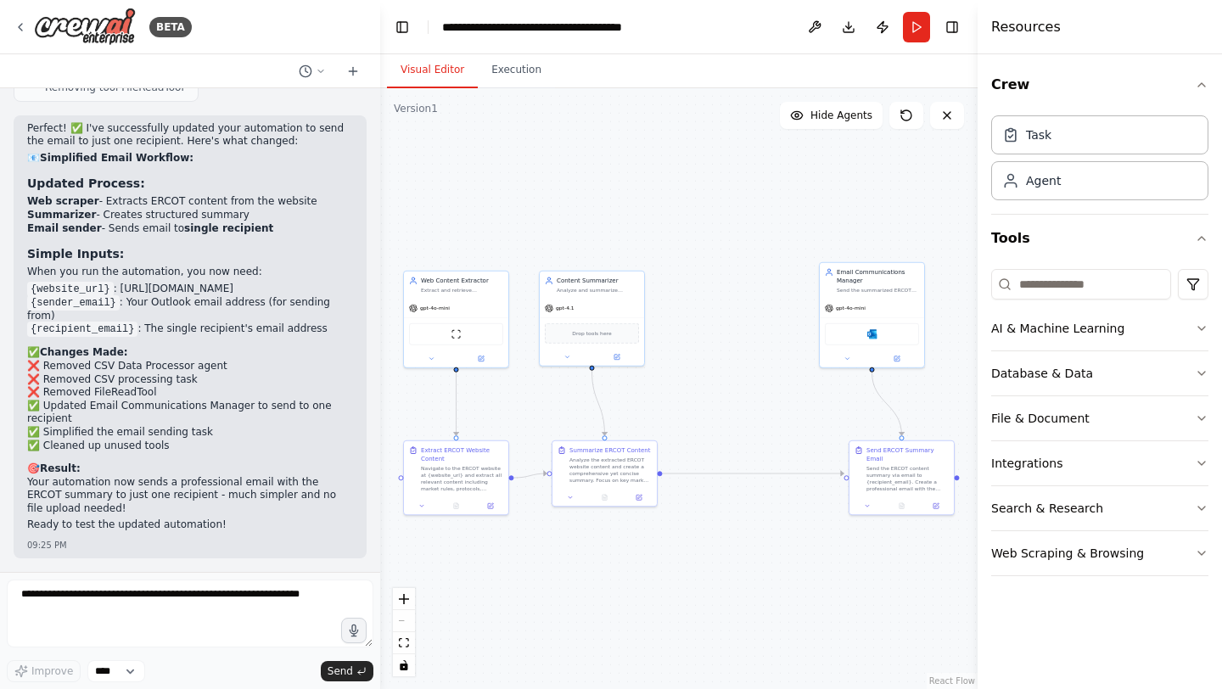
click at [695, 36] on header "**********" at bounding box center [679, 27] width 598 height 54
click at [523, 70] on button "Execution" at bounding box center [516, 71] width 77 height 36
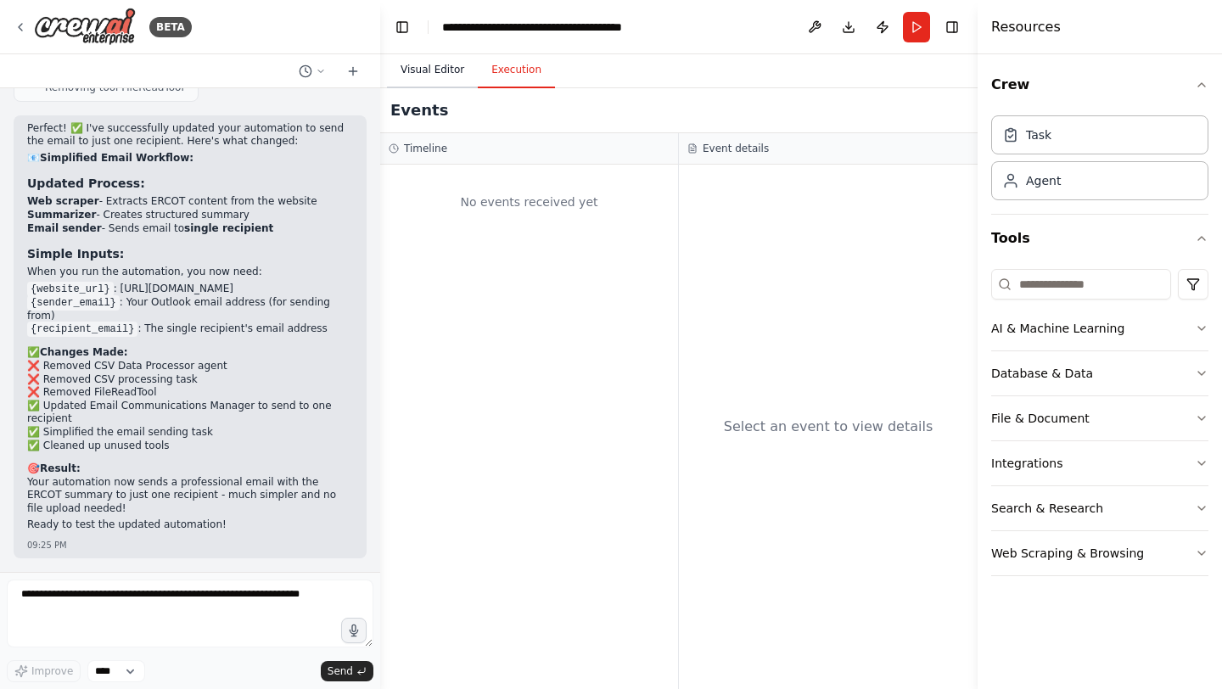
click at [451, 78] on button "Visual Editor" at bounding box center [432, 71] width 91 height 36
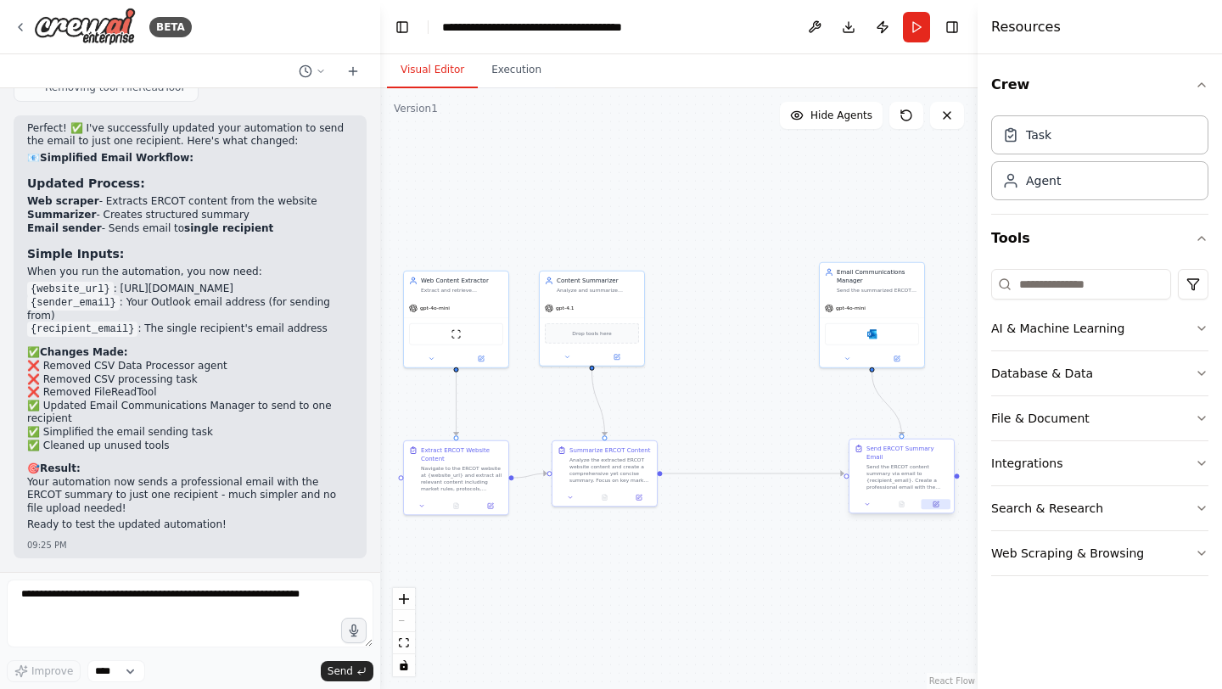
click at [936, 501] on icon at bounding box center [936, 504] width 7 height 7
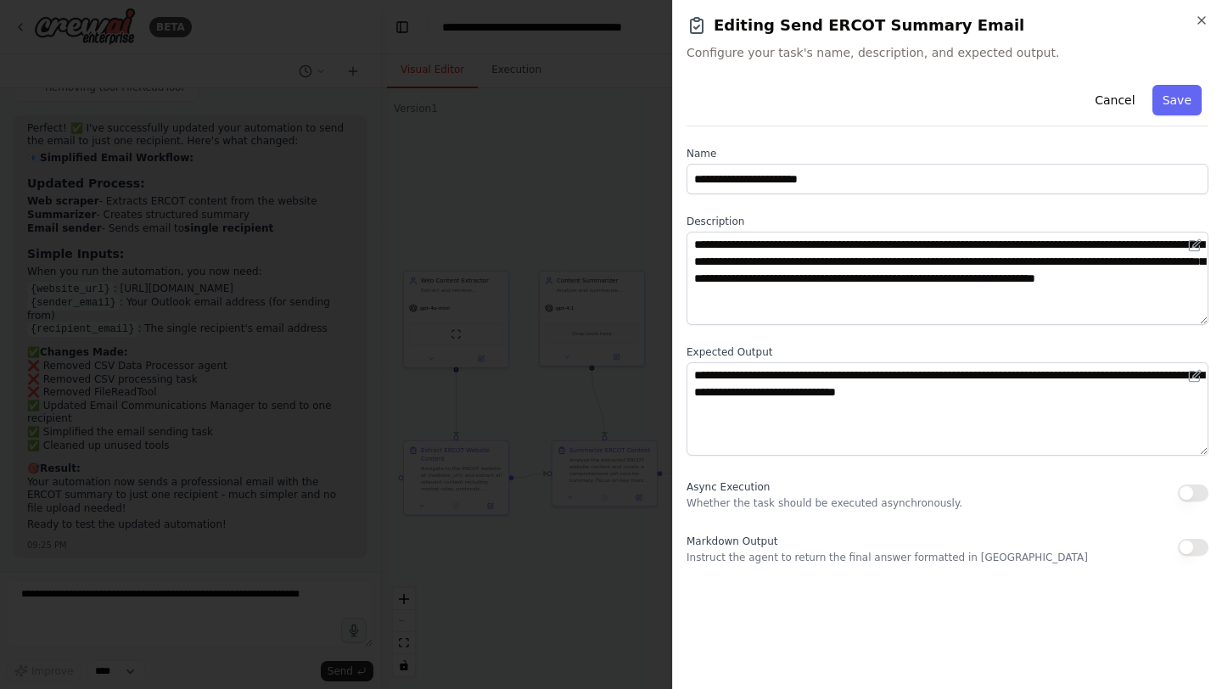
click at [572, 198] on div at bounding box center [611, 344] width 1222 height 689
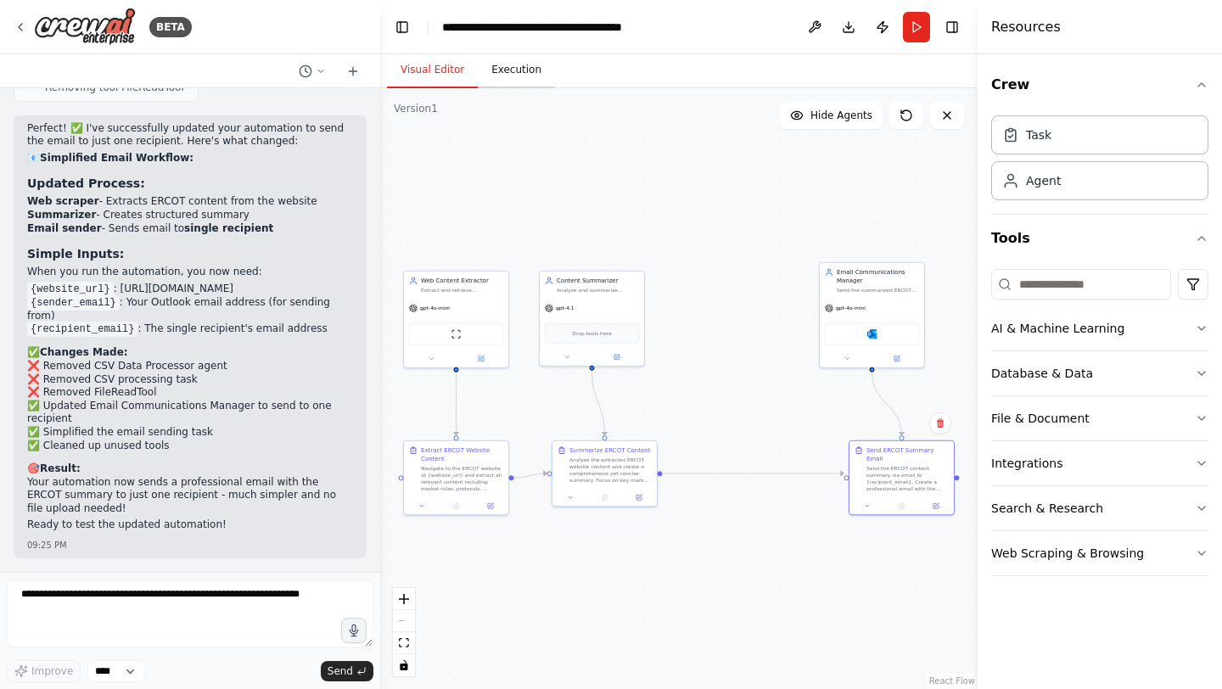
click at [524, 67] on button "Execution" at bounding box center [516, 71] width 77 height 36
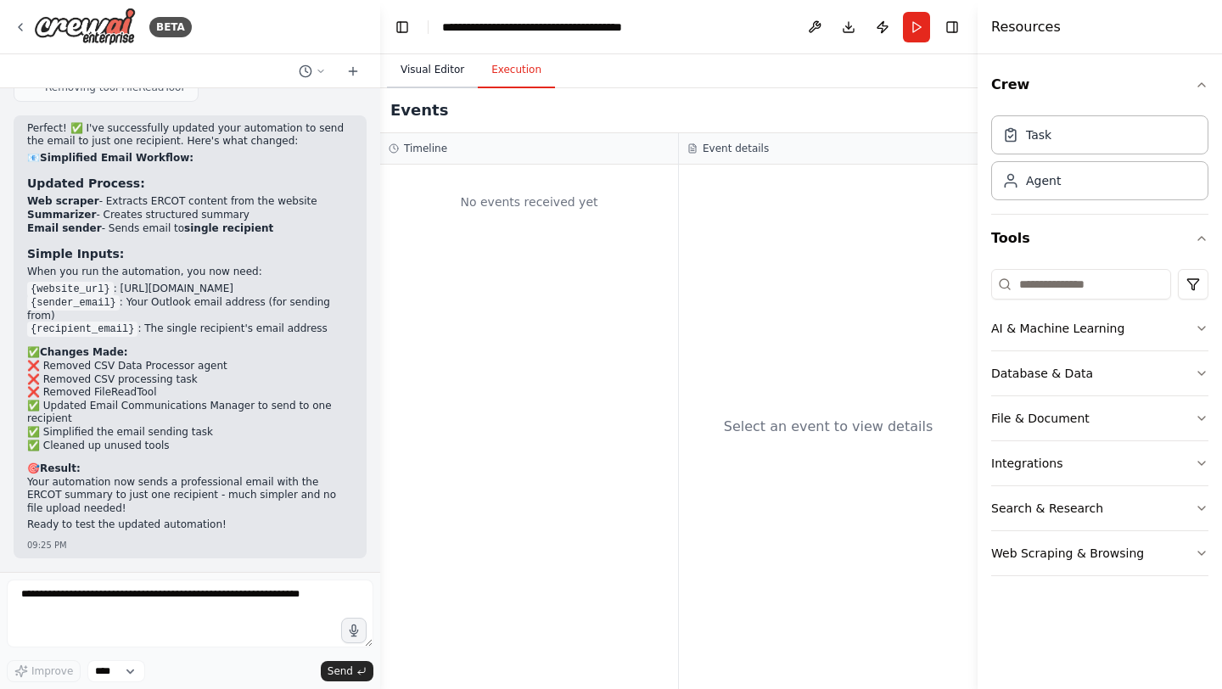
click at [441, 71] on button "Visual Editor" at bounding box center [432, 71] width 91 height 36
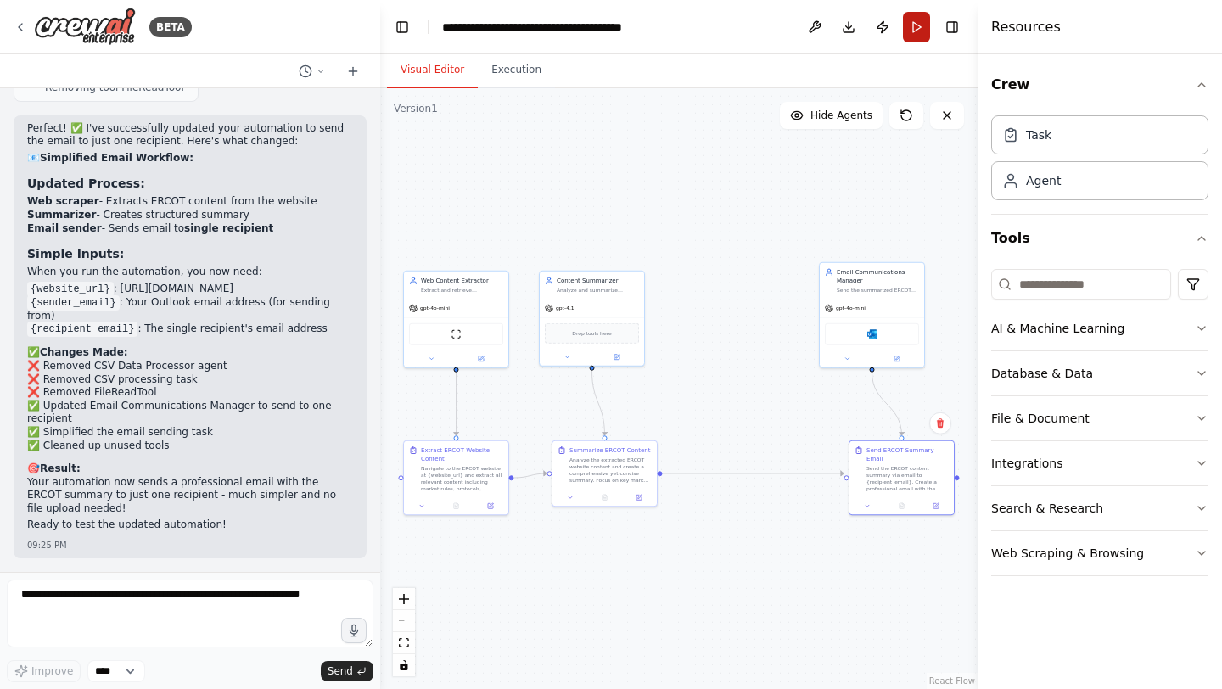
click at [913, 30] on button "Run" at bounding box center [916, 27] width 27 height 31
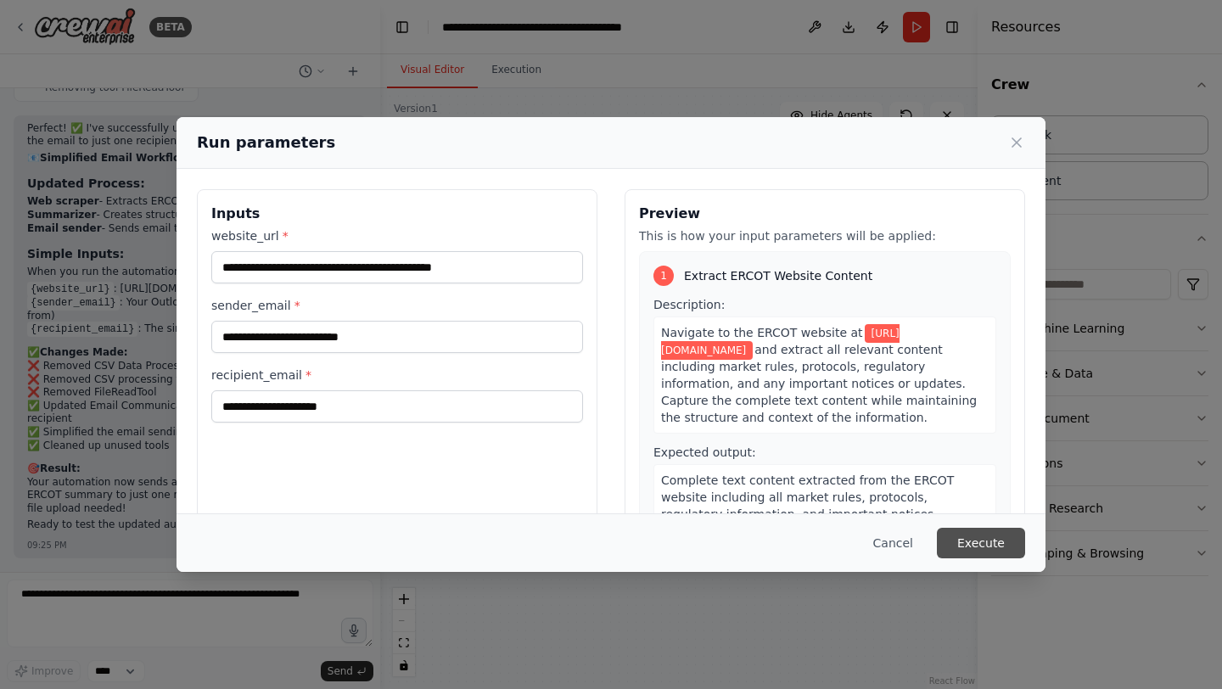
click at [1000, 546] on button "Execute" at bounding box center [981, 543] width 88 height 31
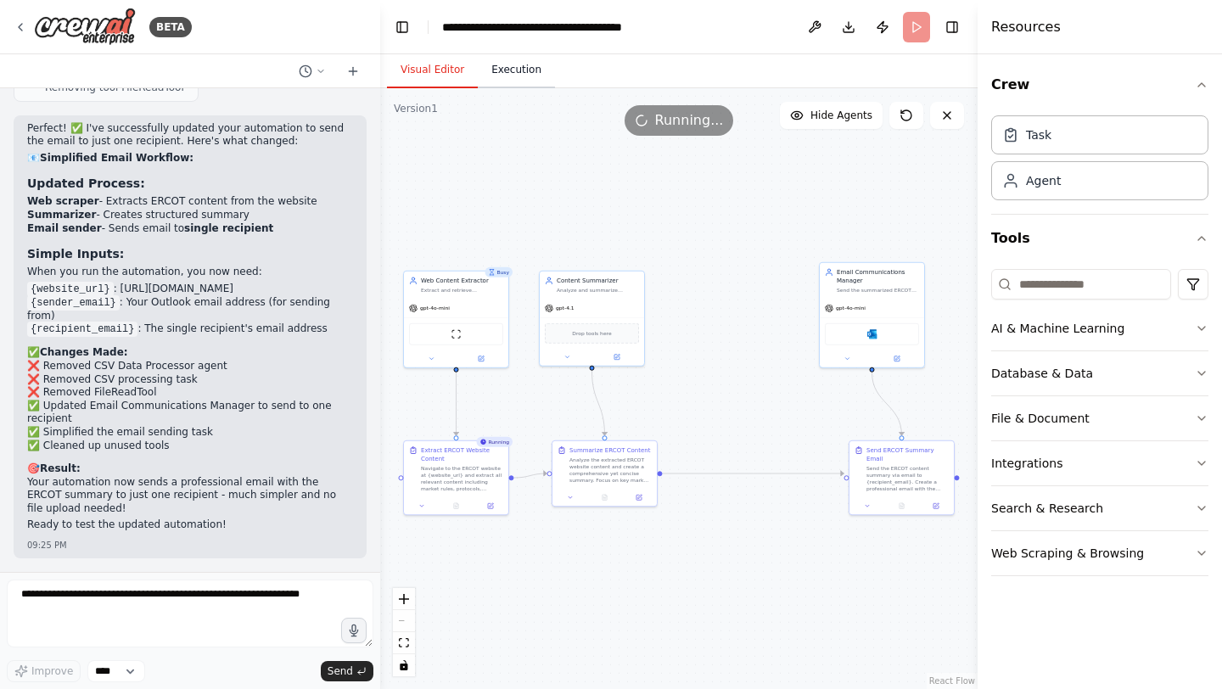
click at [531, 73] on button "Execution" at bounding box center [516, 71] width 77 height 36
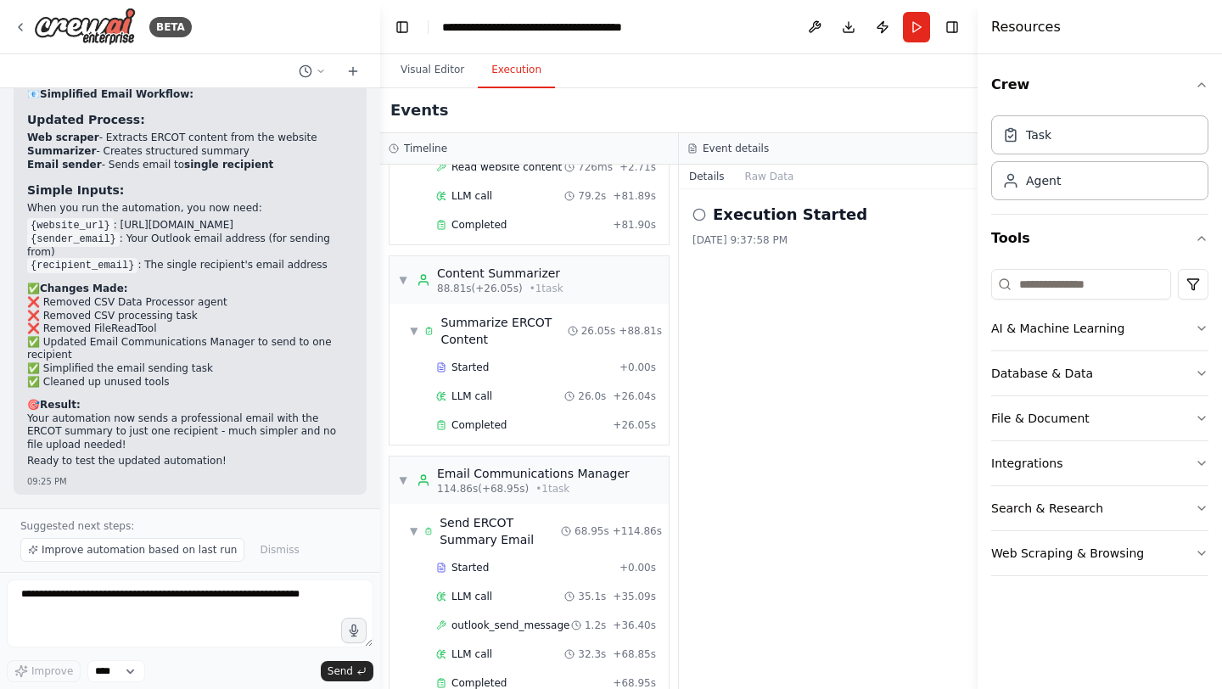
scroll to position [205, 0]
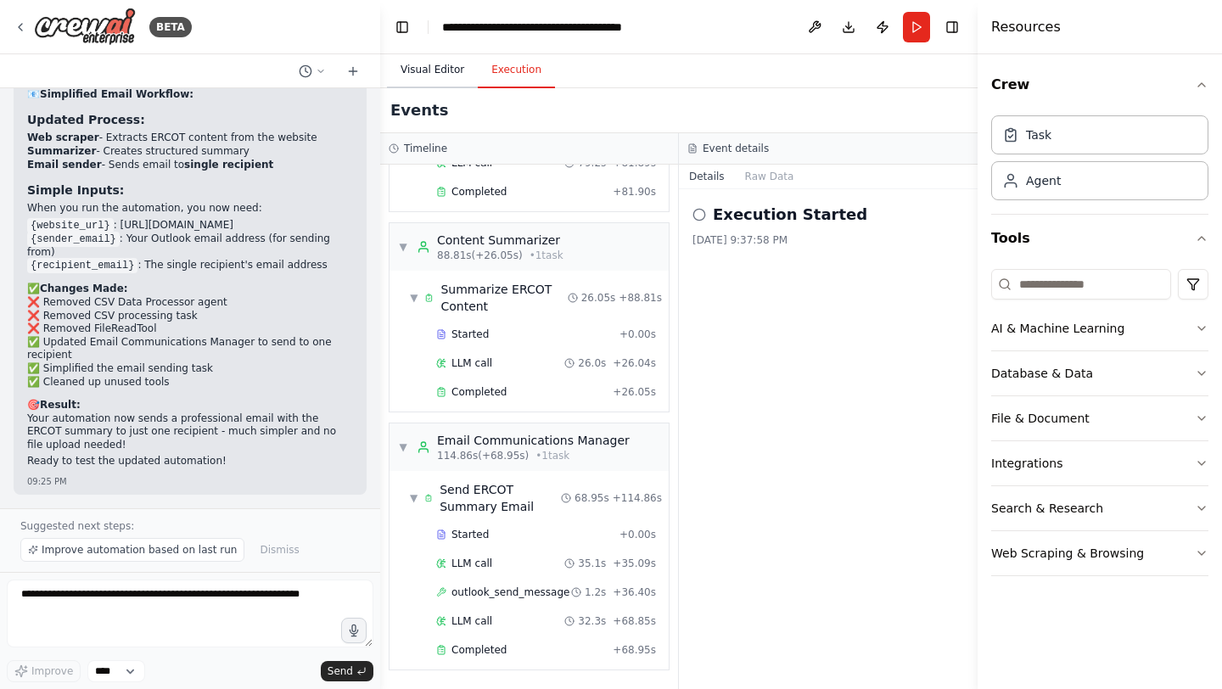
click at [435, 70] on button "Visual Editor" at bounding box center [432, 71] width 91 height 36
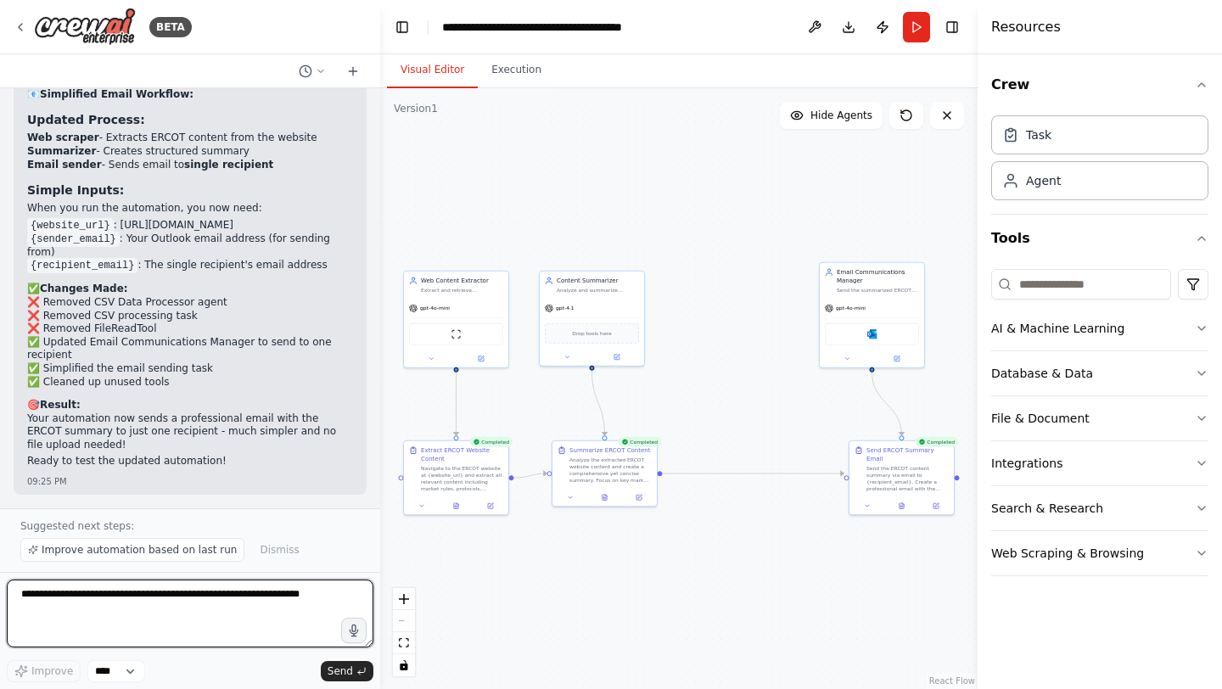
click at [212, 604] on textarea at bounding box center [190, 614] width 367 height 68
click at [195, 600] on textarea "**********" at bounding box center [190, 614] width 367 height 68
type textarea "**********"
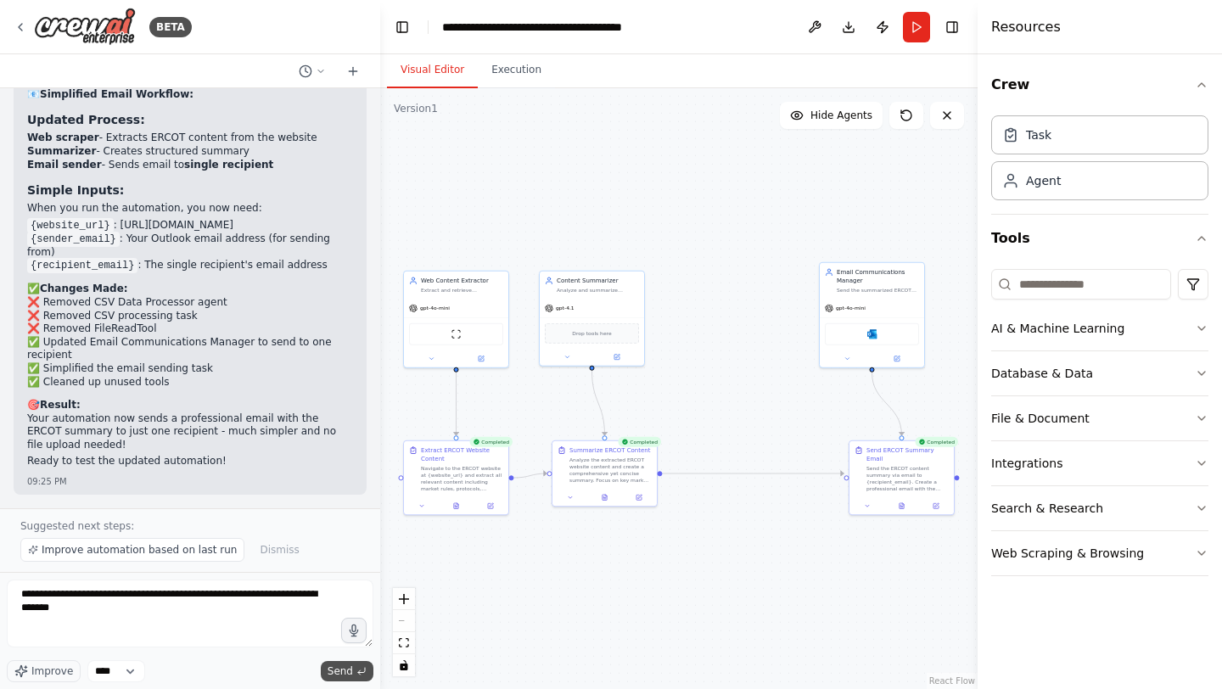
click at [331, 670] on span "Send" at bounding box center [340, 672] width 25 height 14
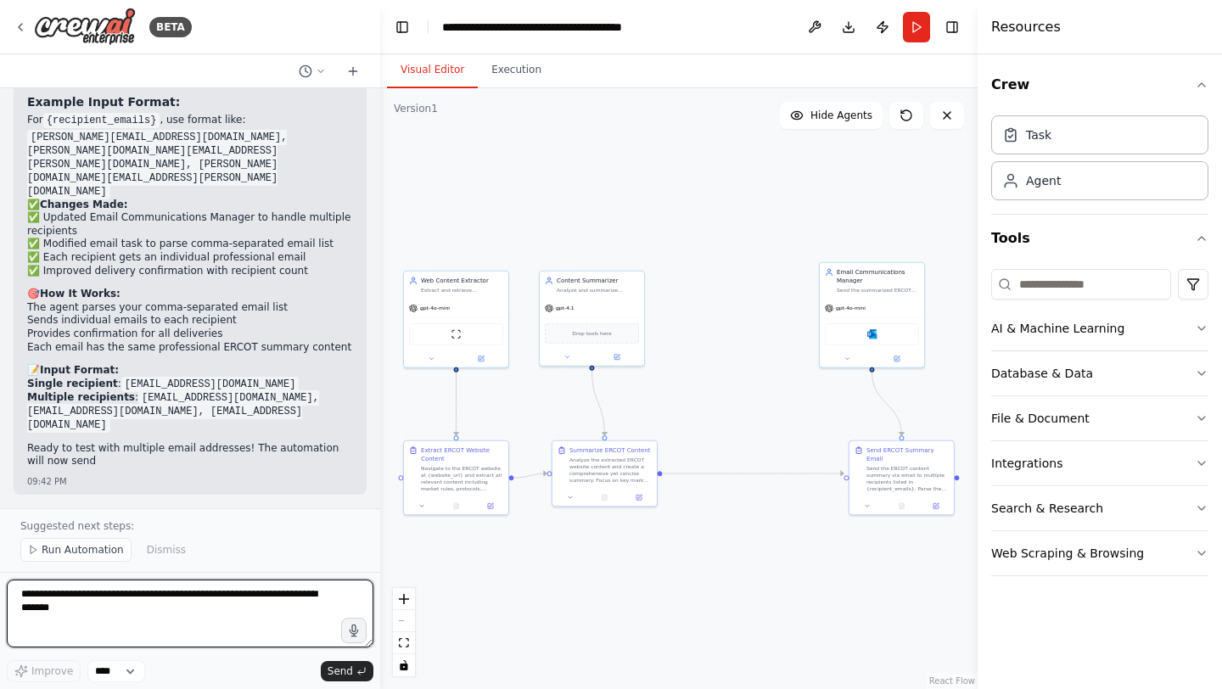
scroll to position [8909, 0]
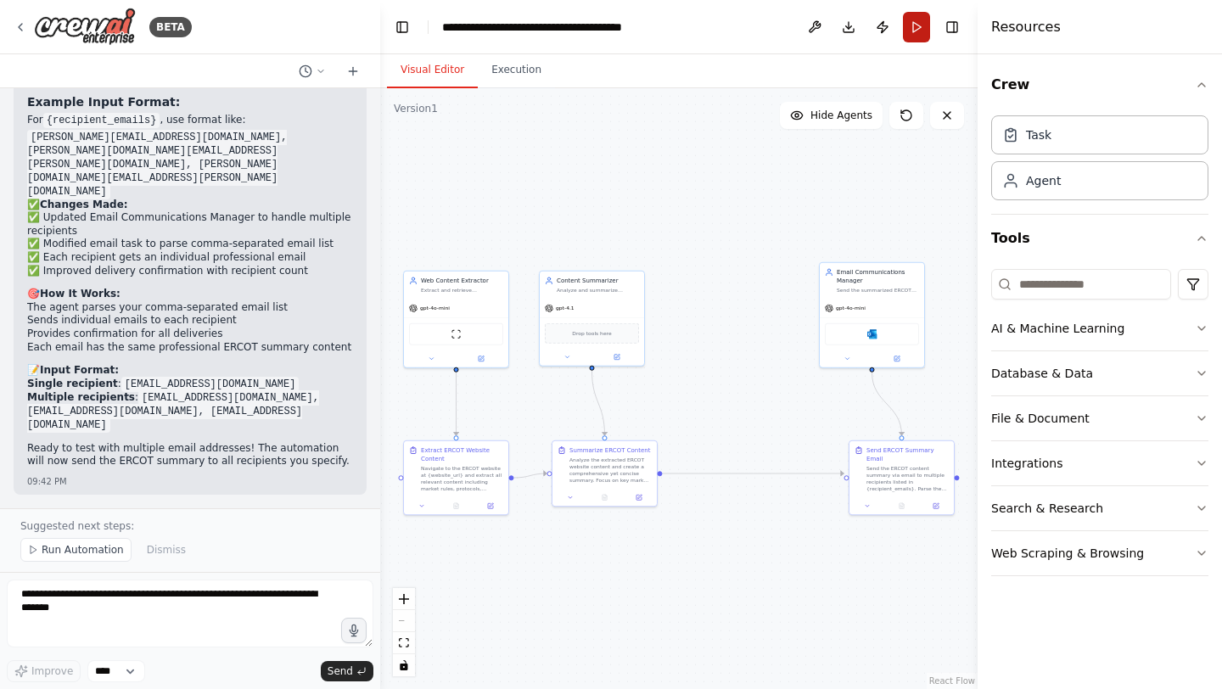
click at [913, 31] on button "Run" at bounding box center [916, 27] width 27 height 31
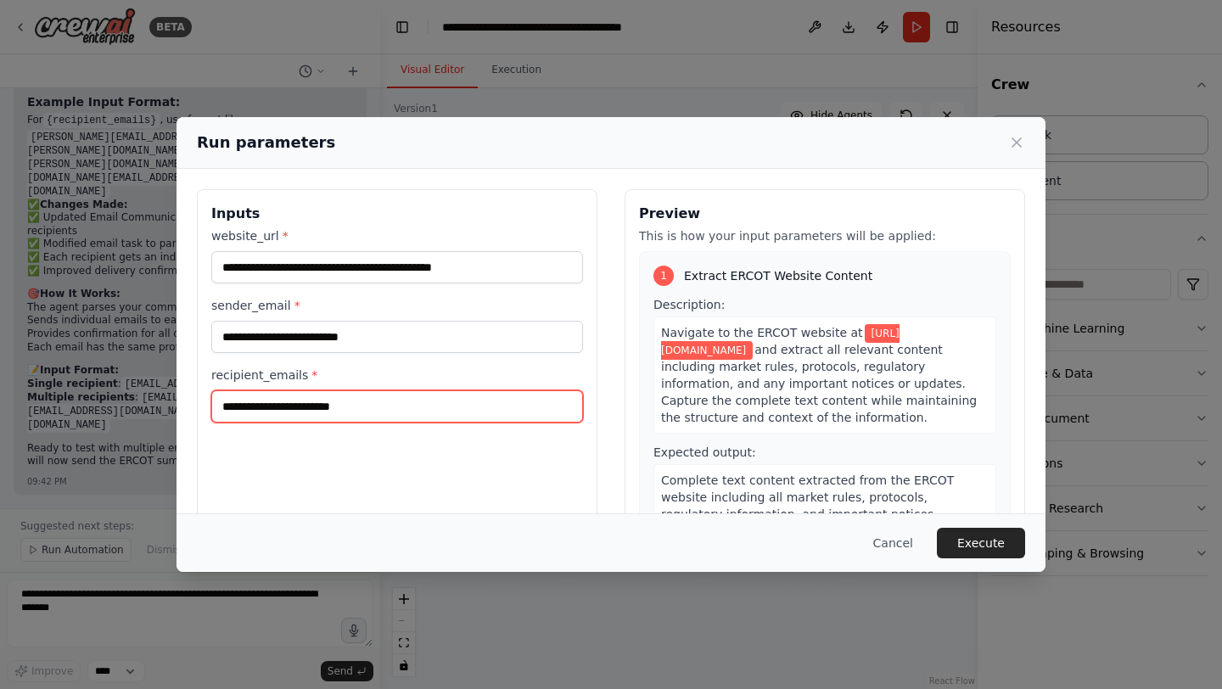
click at [361, 410] on input "recipient_emails *" at bounding box center [397, 406] width 372 height 32
type input "*******"
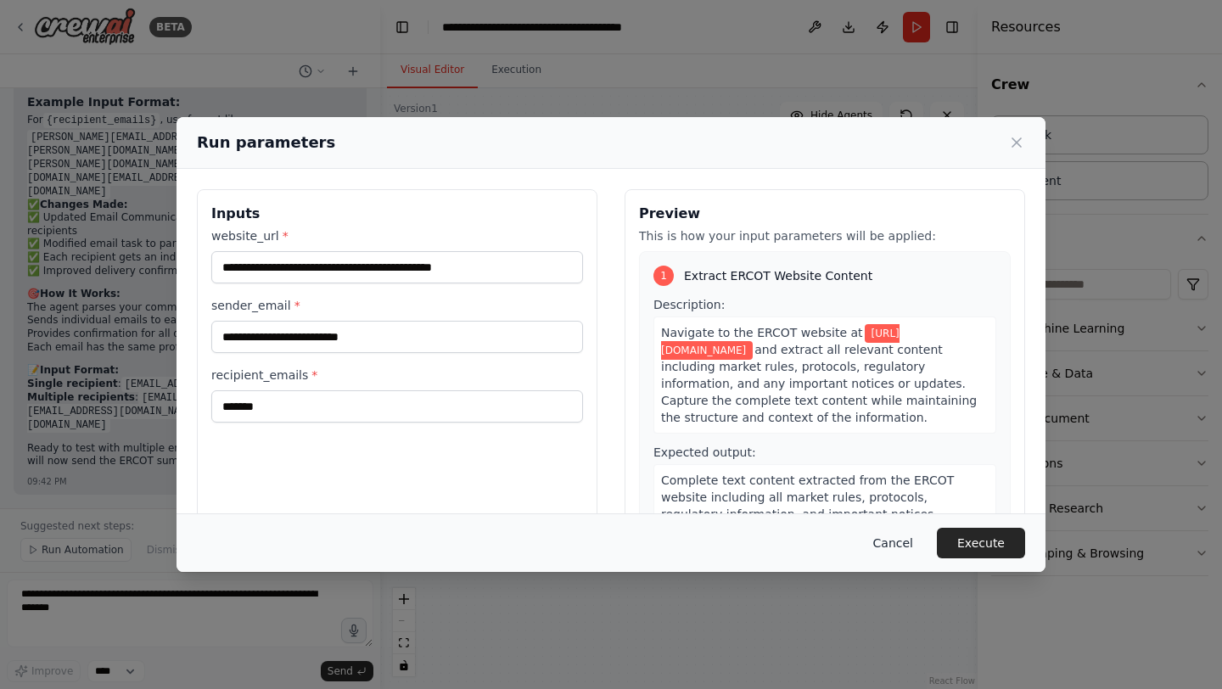
click at [883, 542] on button "Cancel" at bounding box center [893, 543] width 67 height 31
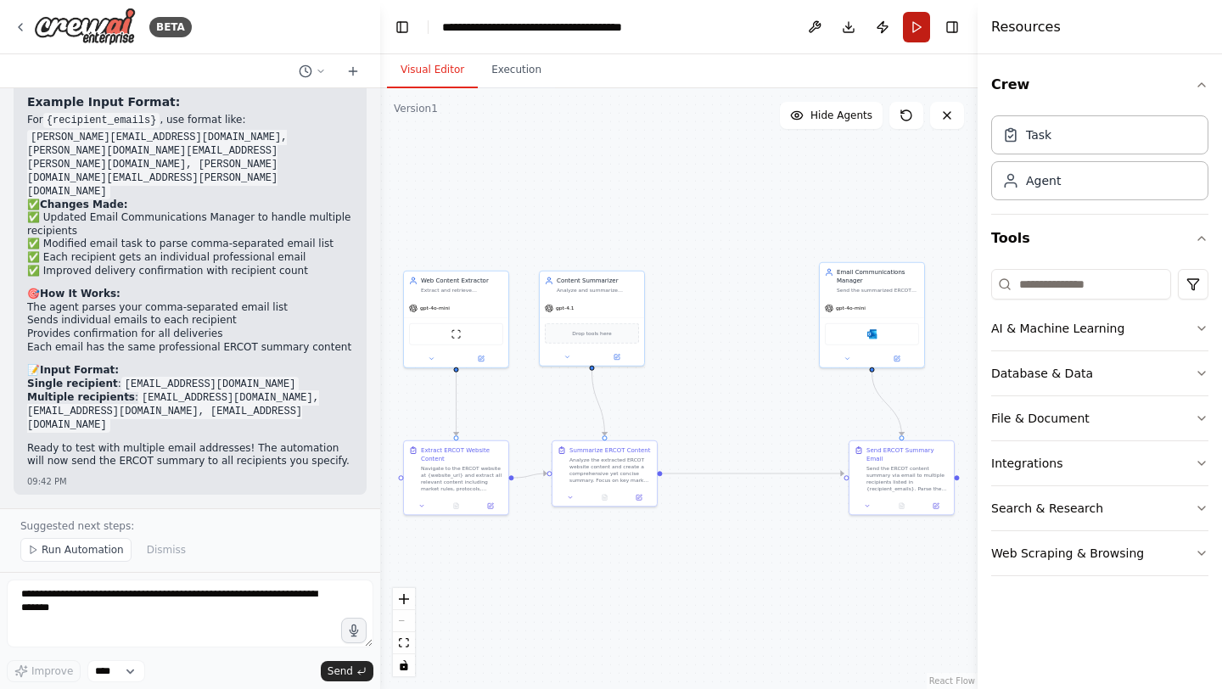
click at [913, 30] on button "Run" at bounding box center [916, 27] width 27 height 31
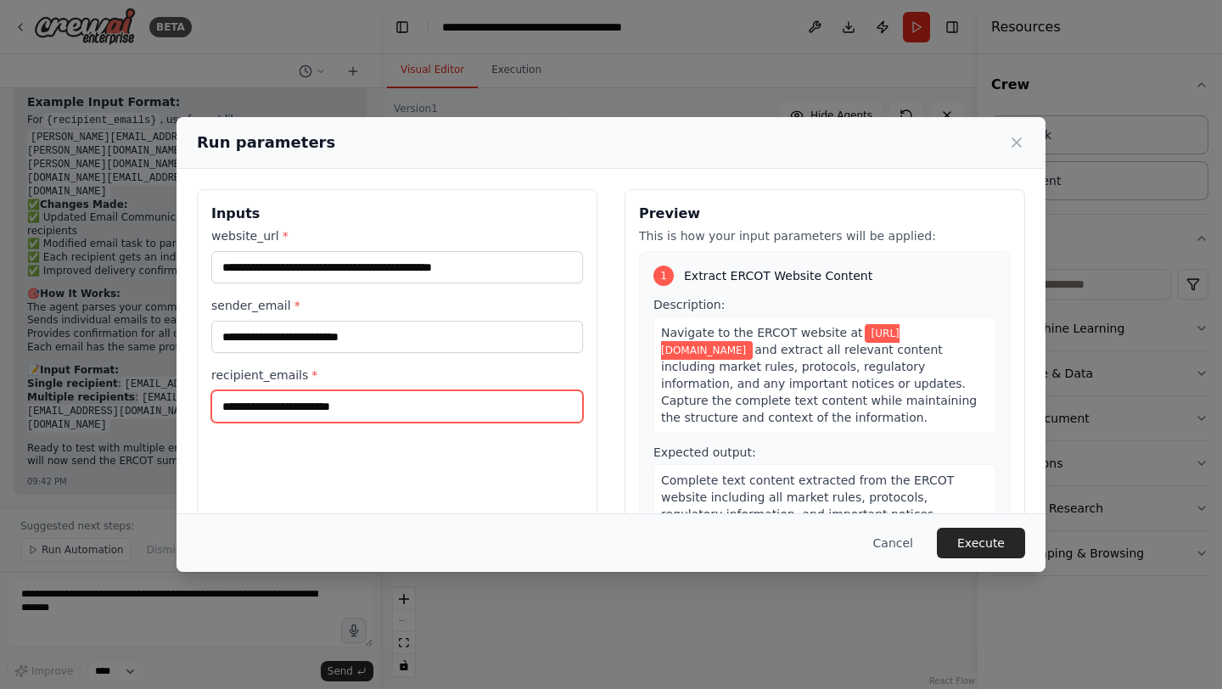
click at [436, 402] on input "recipient_emails *" at bounding box center [397, 406] width 372 height 32
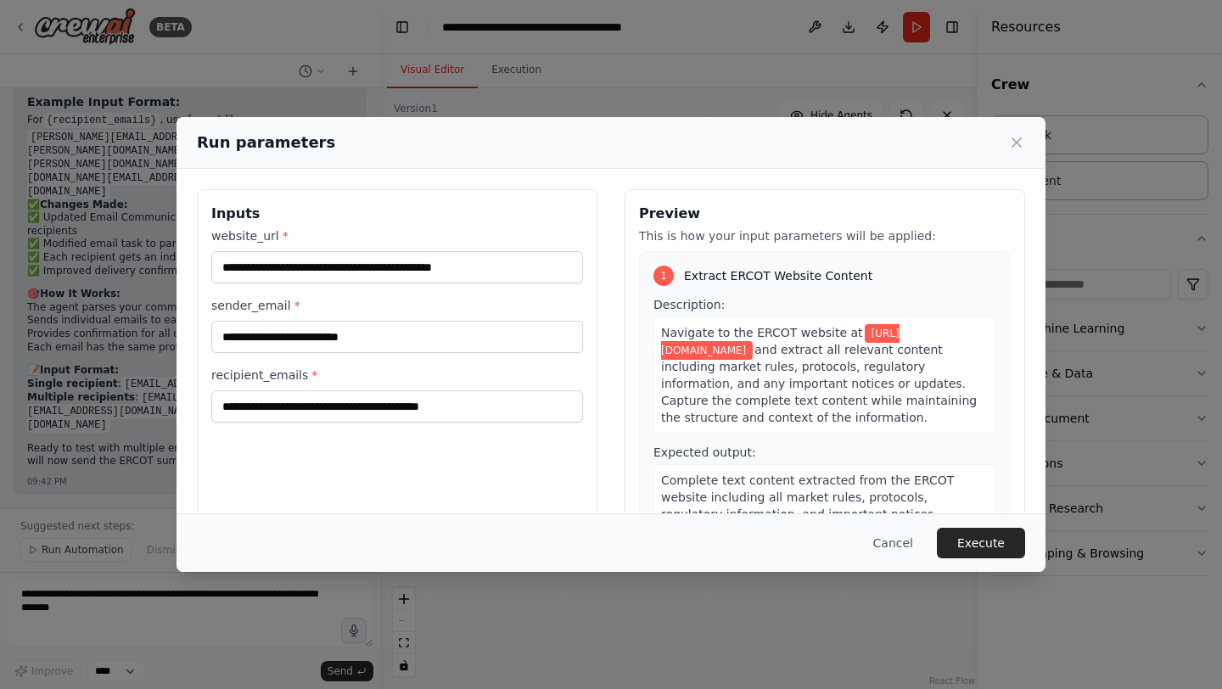
click at [447, 483] on div "**********" at bounding box center [397, 390] width 401 height 402
click at [511, 407] on input "**********" at bounding box center [397, 406] width 372 height 32
type input "**********"
click at [536, 473] on div "**********" at bounding box center [397, 390] width 401 height 402
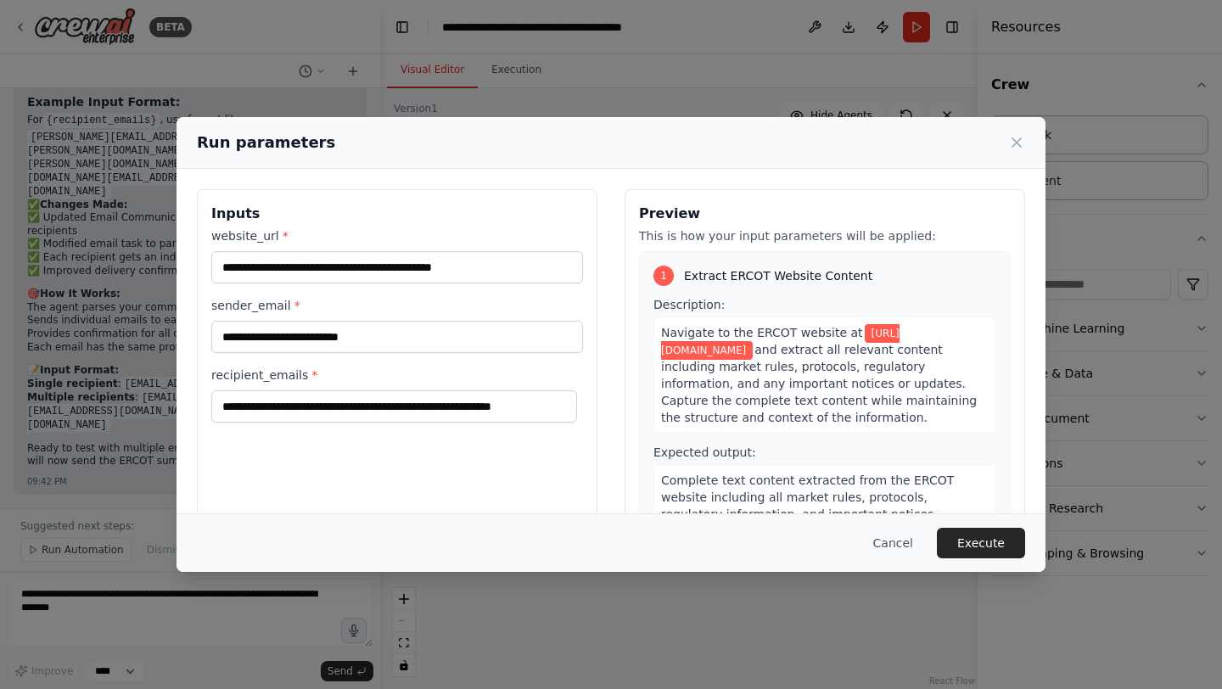
scroll to position [0, 0]
click at [997, 544] on button "Execute" at bounding box center [981, 543] width 88 height 31
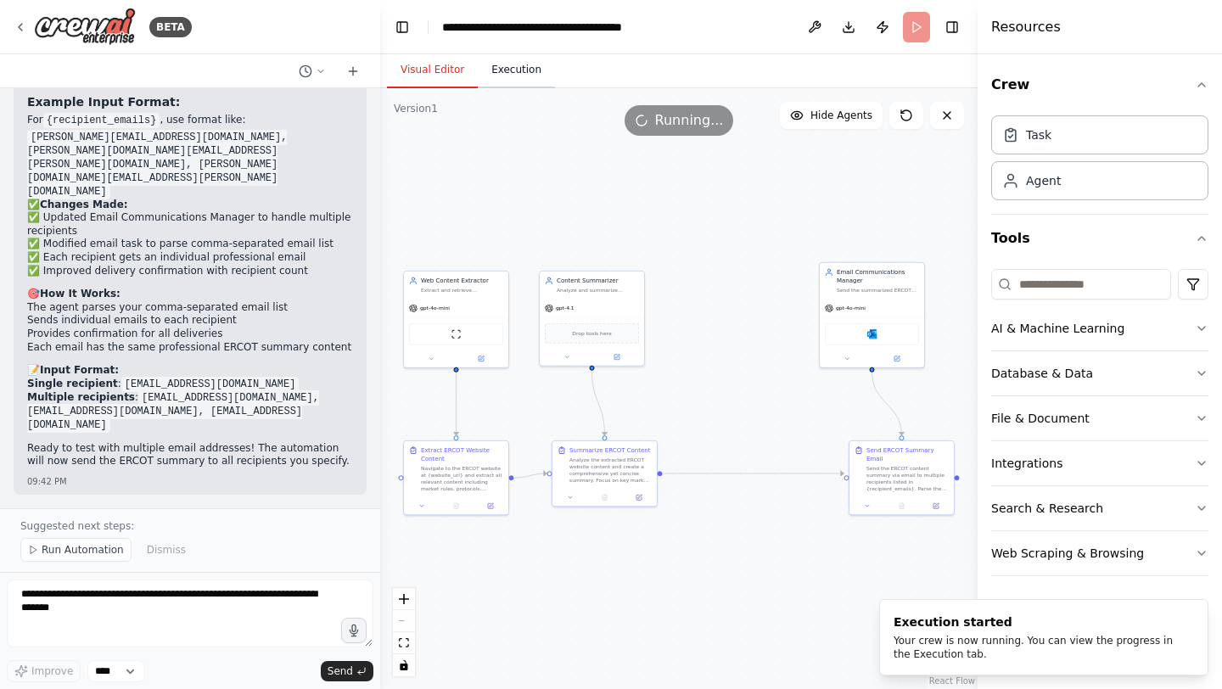
click at [524, 70] on button "Execution" at bounding box center [516, 71] width 77 height 36
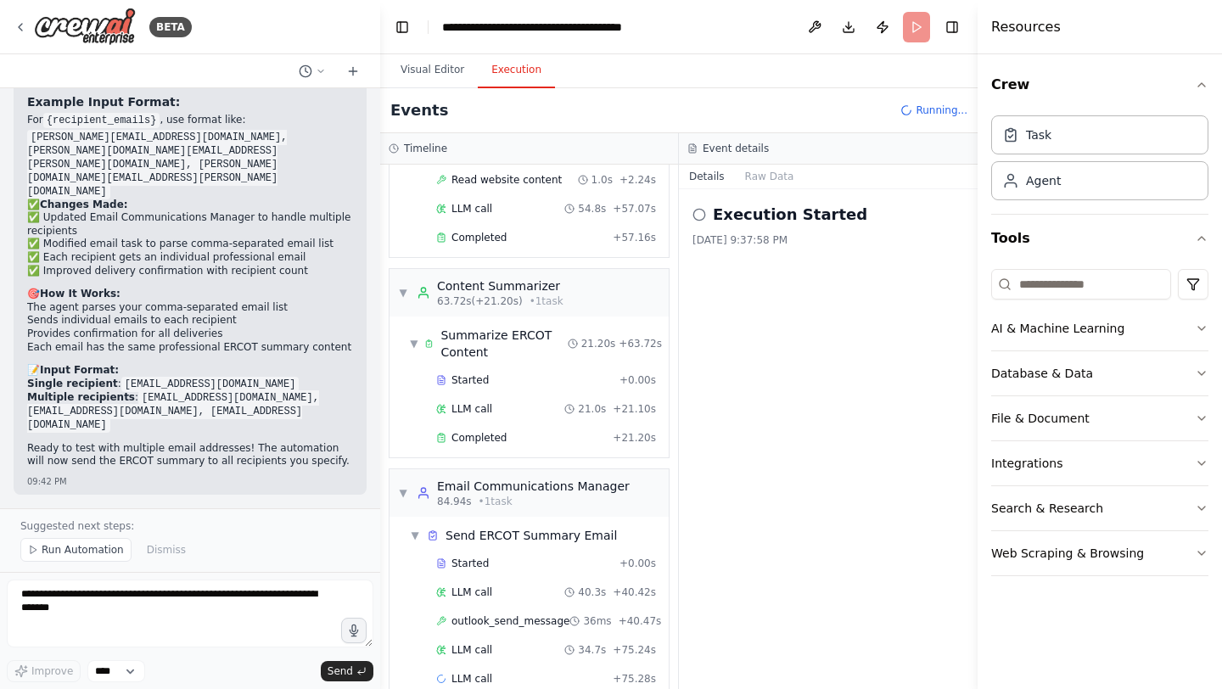
scroll to position [192, 0]
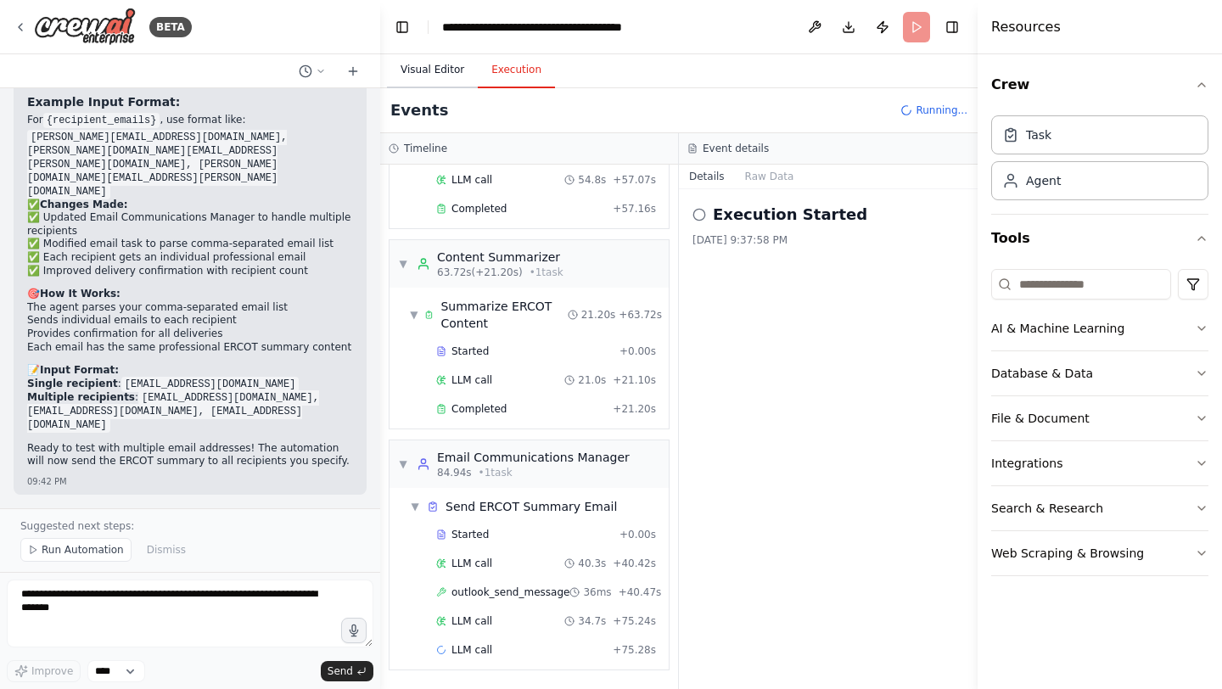
click at [442, 74] on button "Visual Editor" at bounding box center [432, 71] width 91 height 36
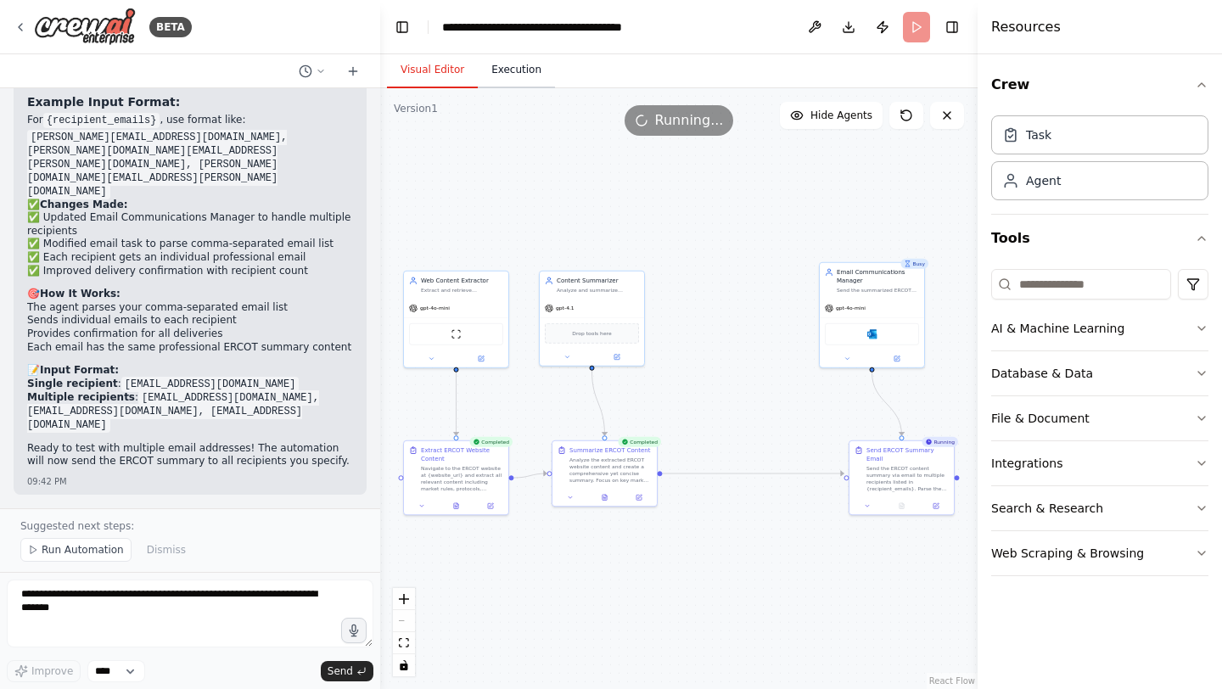
click at [524, 76] on button "Execution" at bounding box center [516, 71] width 77 height 36
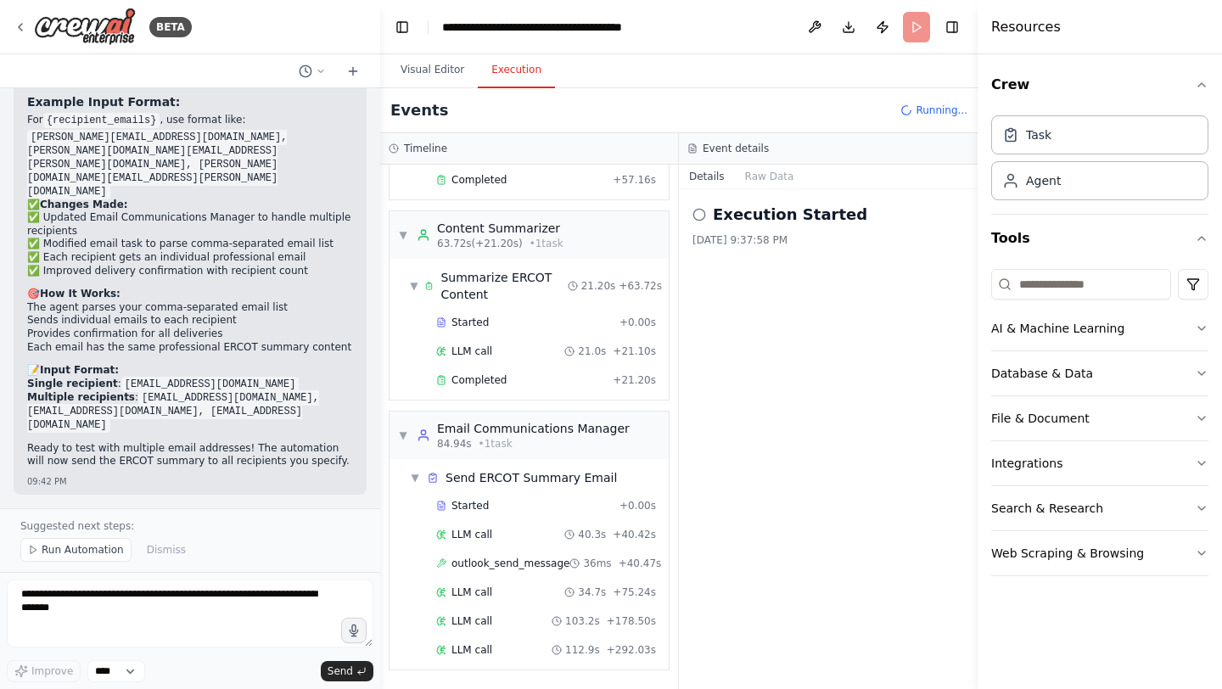
scroll to position [250, 0]
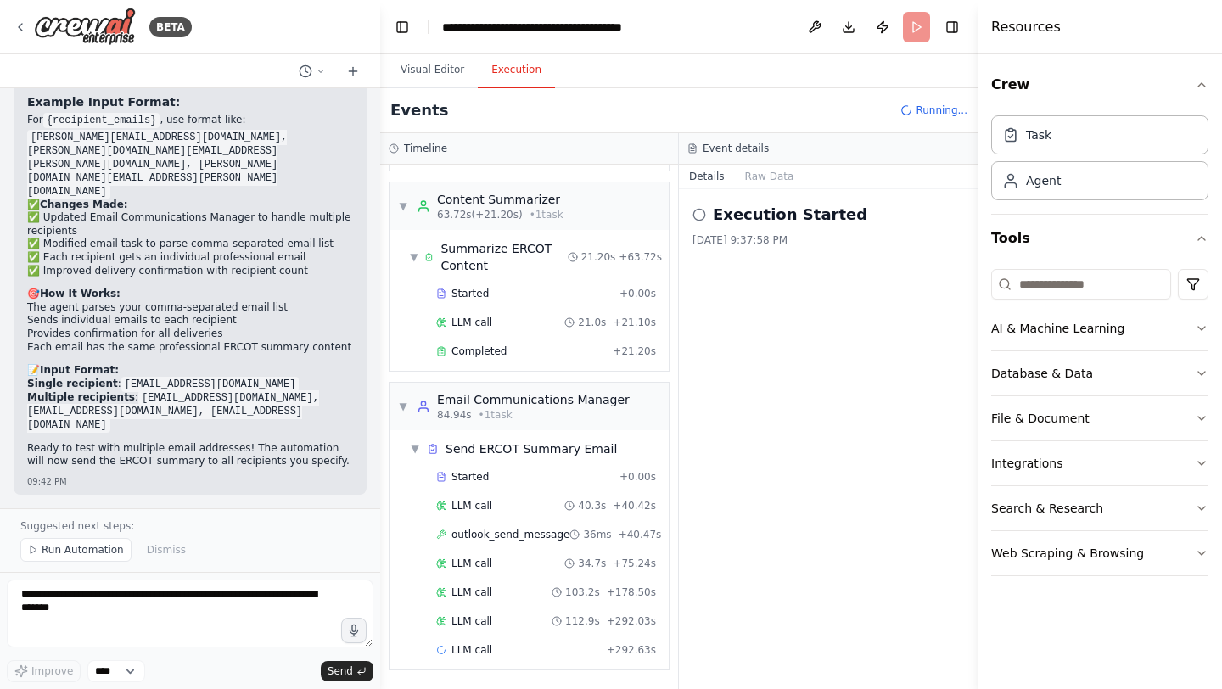
click at [341, 27] on div "BETA" at bounding box center [190, 27] width 380 height 54
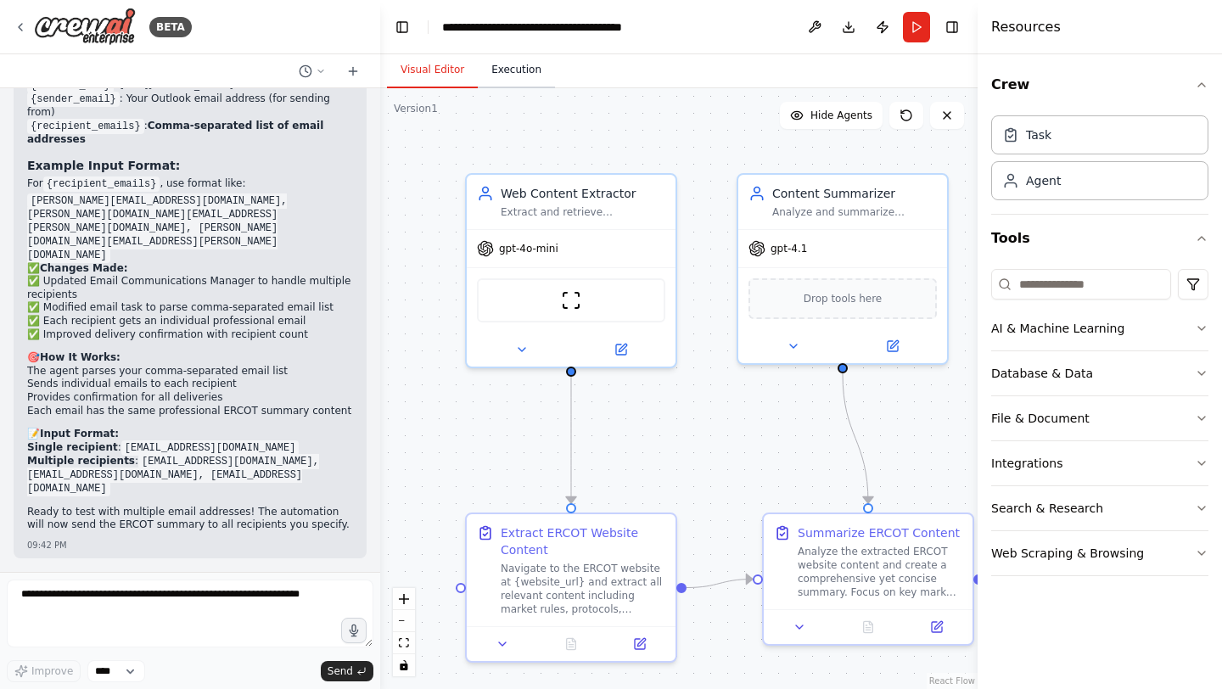
click at [525, 70] on button "Execution" at bounding box center [516, 71] width 77 height 36
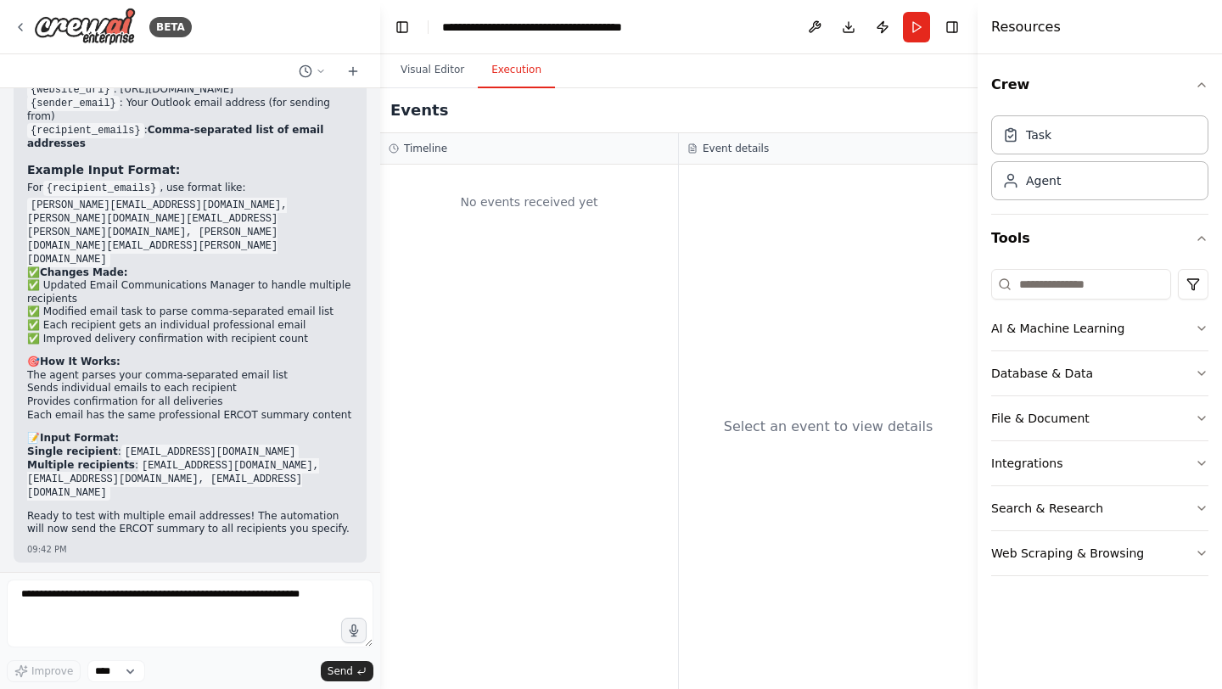
scroll to position [8846, 0]
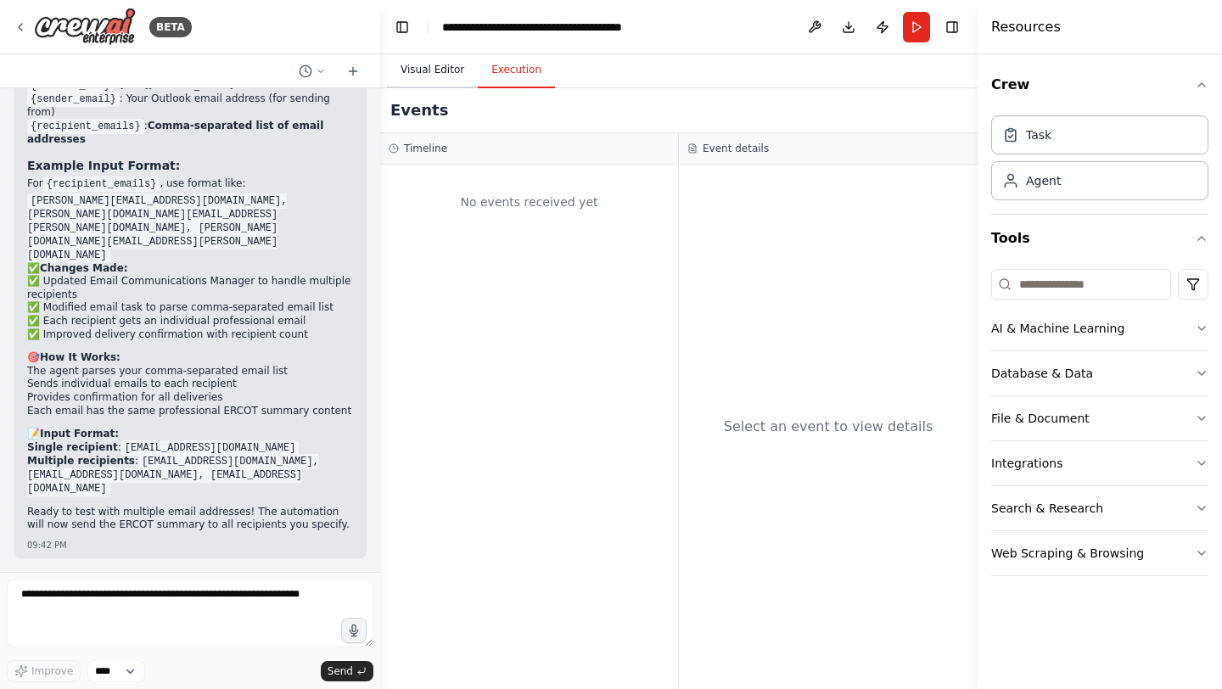
click at [442, 65] on button "Visual Editor" at bounding box center [432, 71] width 91 height 36
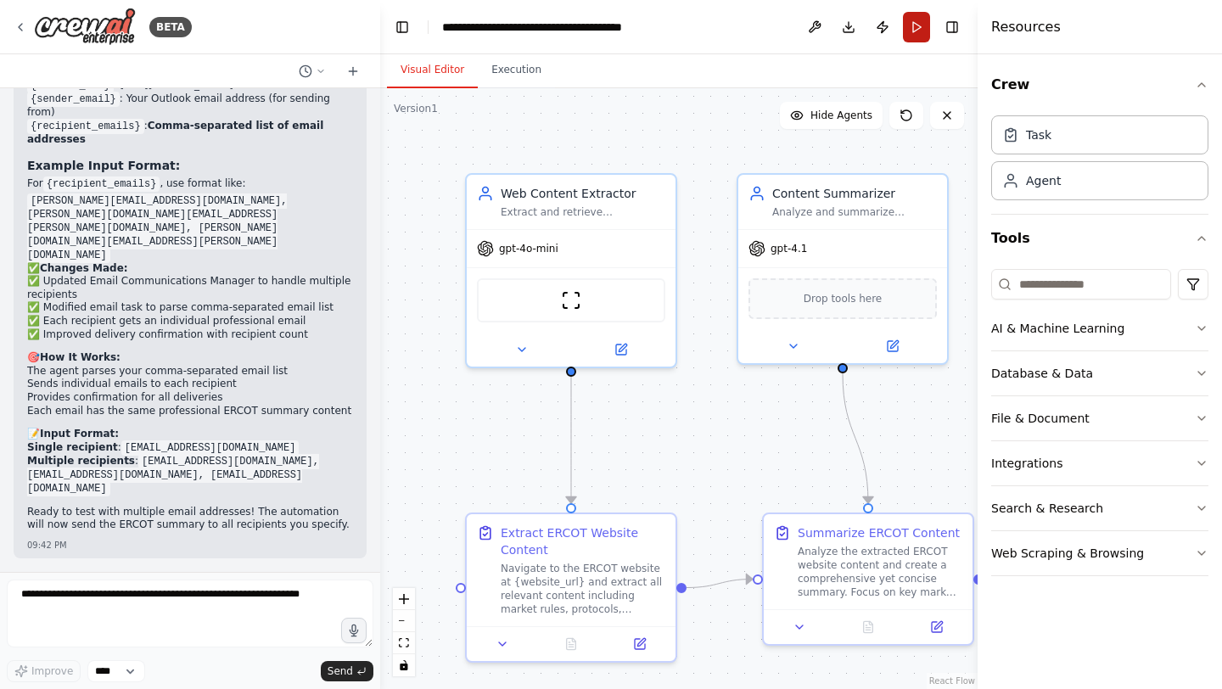
click at [916, 29] on button "Run" at bounding box center [916, 27] width 27 height 31
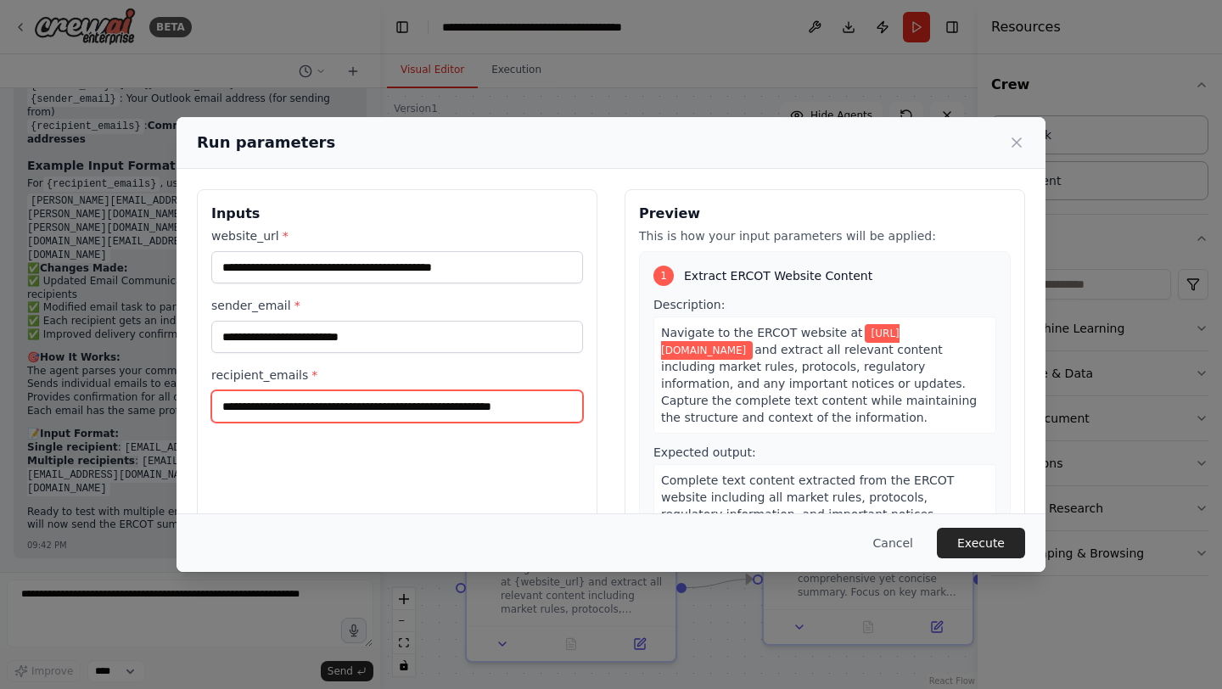
click at [508, 410] on input "**********" at bounding box center [397, 406] width 372 height 32
click at [507, 409] on input "**********" at bounding box center [397, 406] width 372 height 32
drag, startPoint x: 503, startPoint y: 410, endPoint x: 679, endPoint y: 410, distance: 175.7
click at [679, 410] on div "**********" at bounding box center [611, 390] width 828 height 402
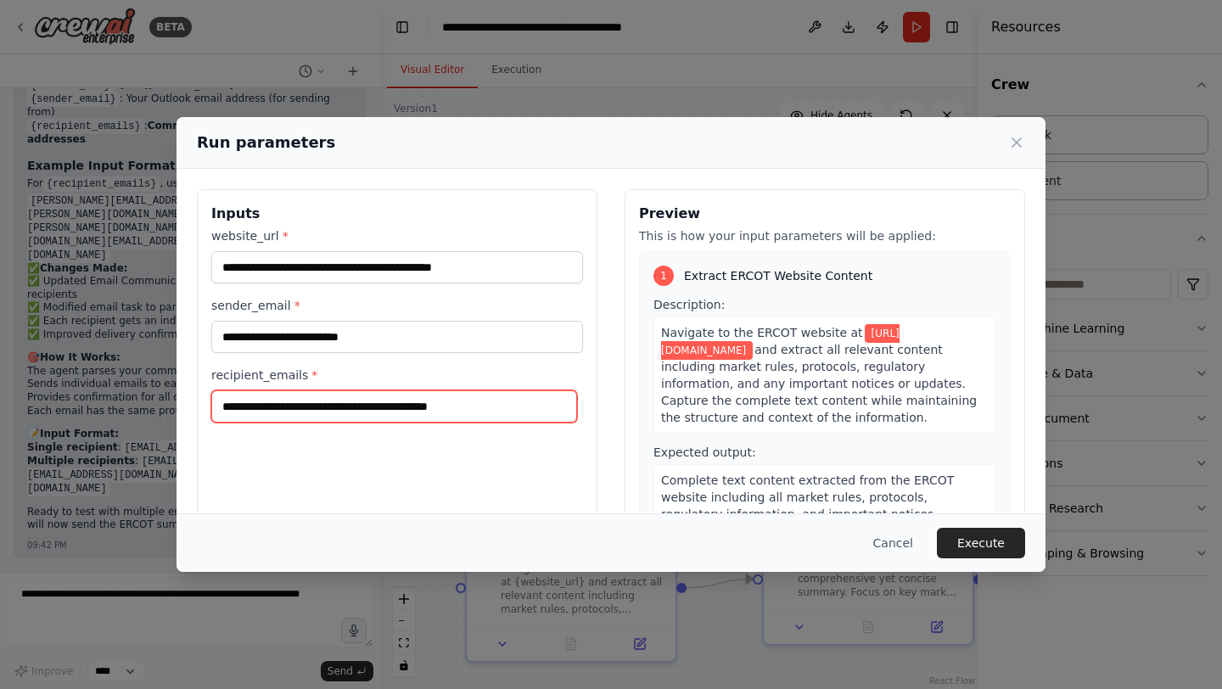
scroll to position [0, 0]
type input "**********"
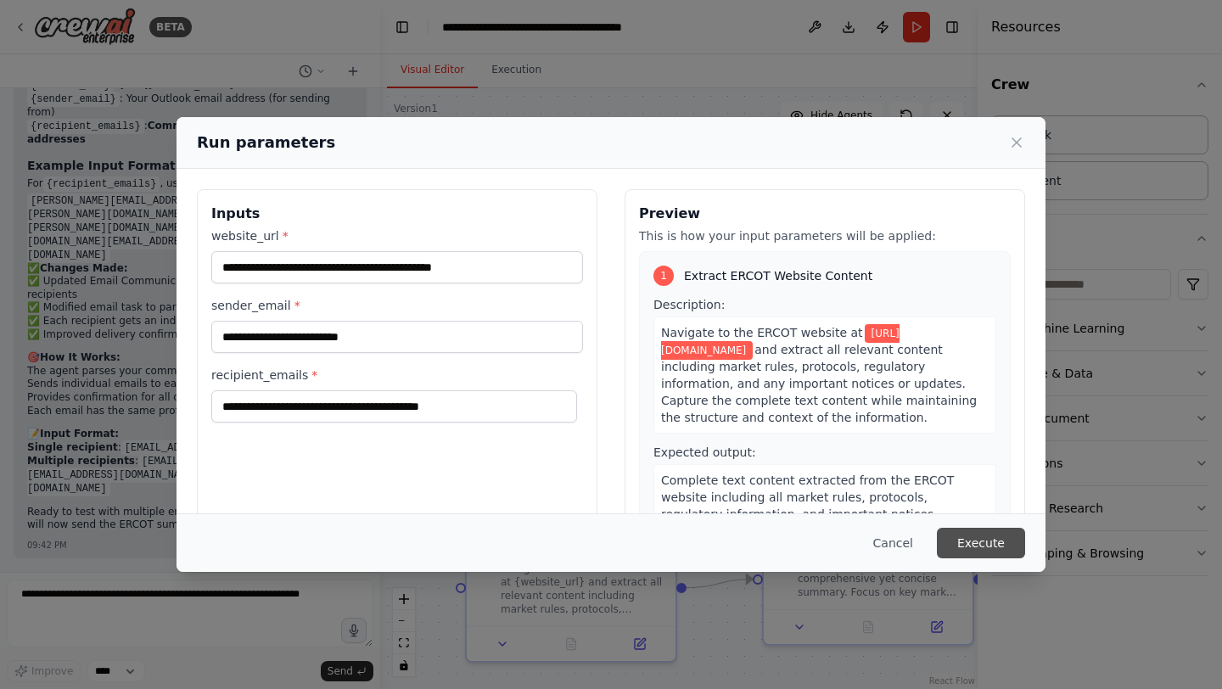
click at [968, 543] on button "Execute" at bounding box center [981, 543] width 88 height 31
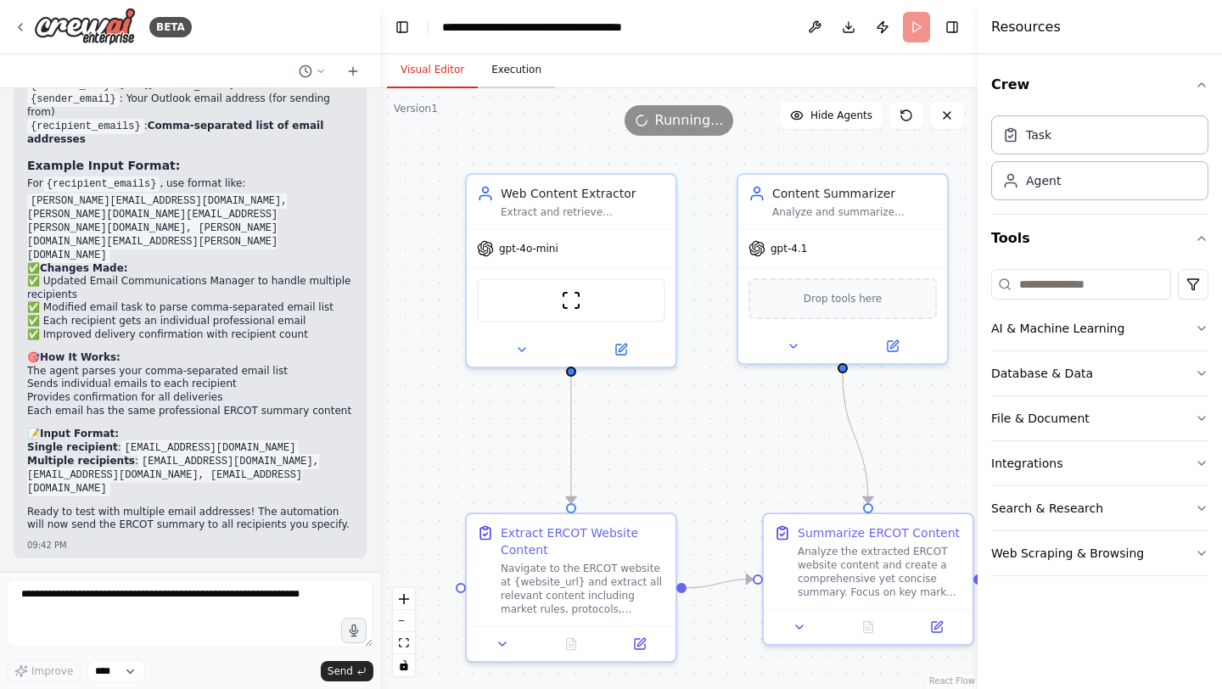
click at [516, 76] on button "Execution" at bounding box center [516, 71] width 77 height 36
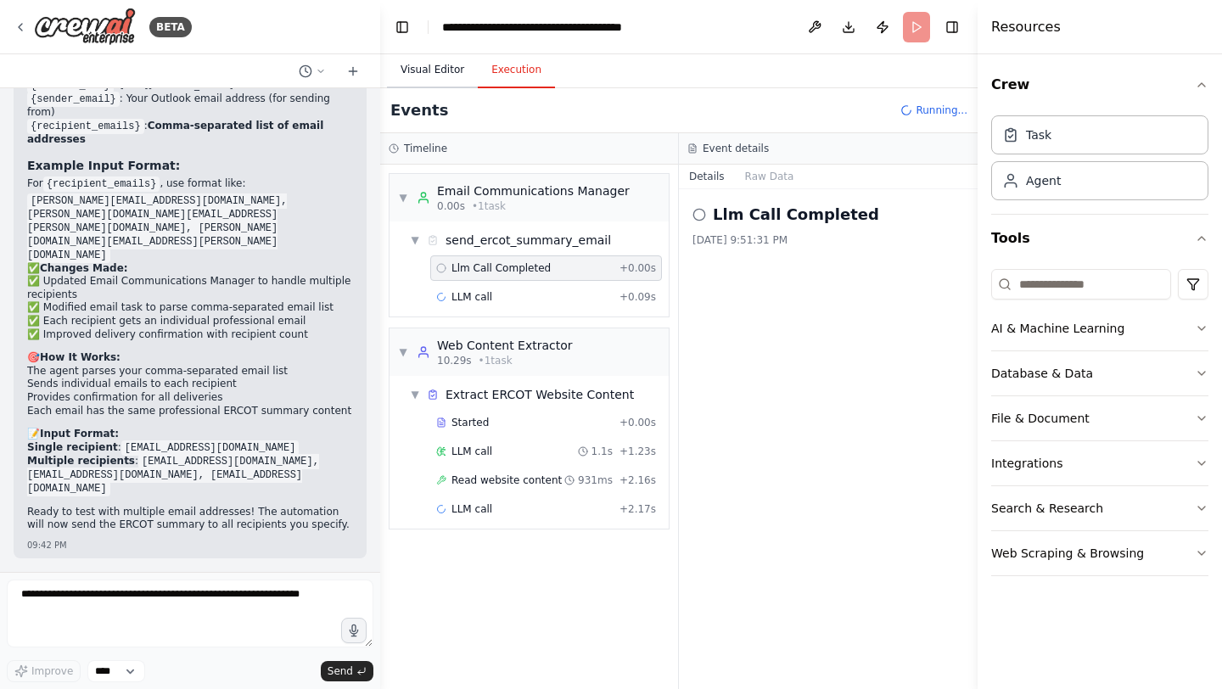
click at [457, 78] on button "Visual Editor" at bounding box center [432, 71] width 91 height 36
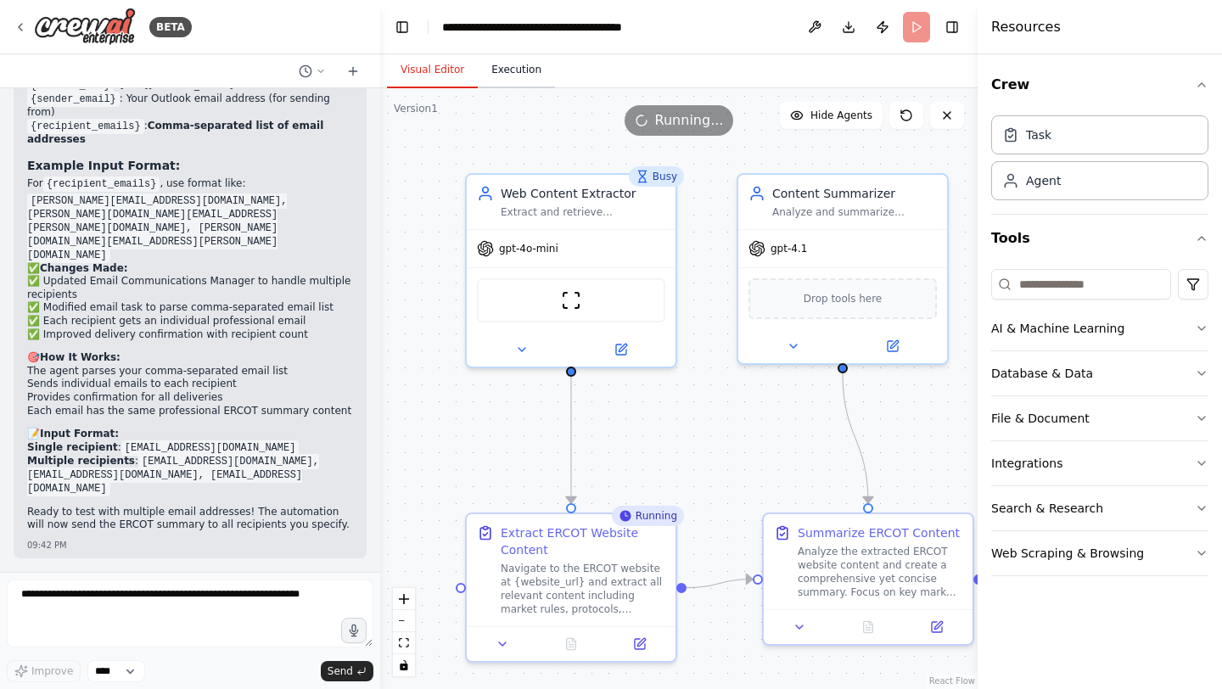
click at [511, 76] on button "Execution" at bounding box center [516, 71] width 77 height 36
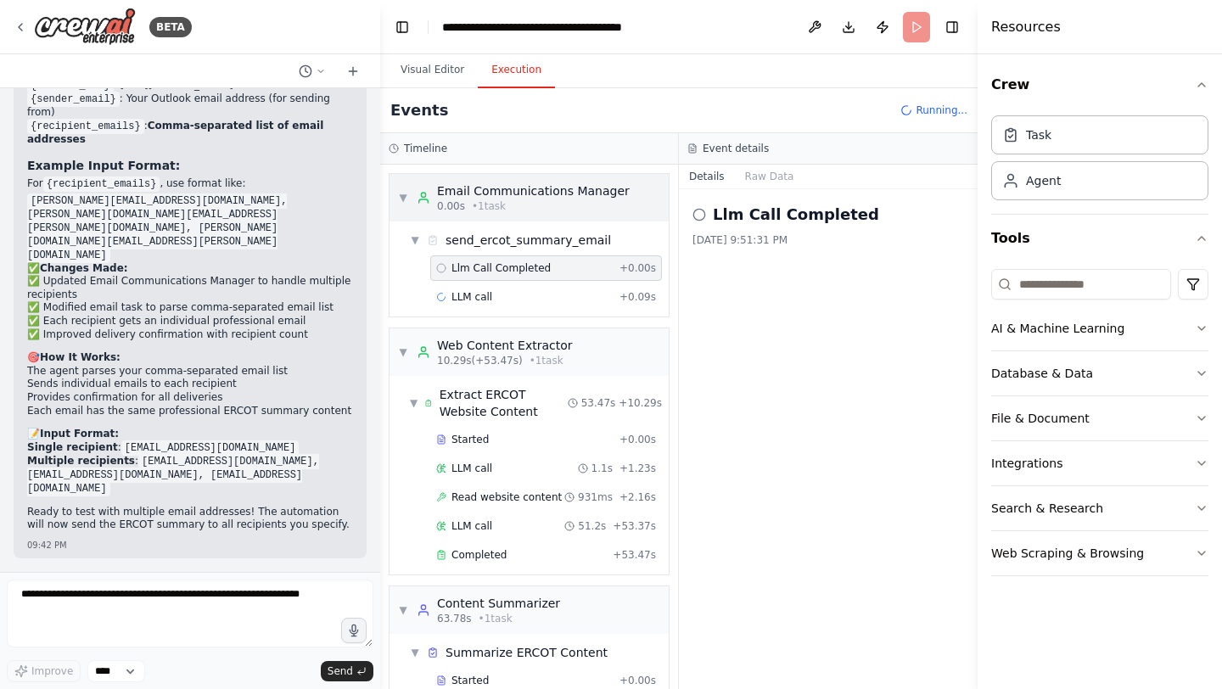
click at [407, 199] on span "▼" at bounding box center [403, 198] width 10 height 14
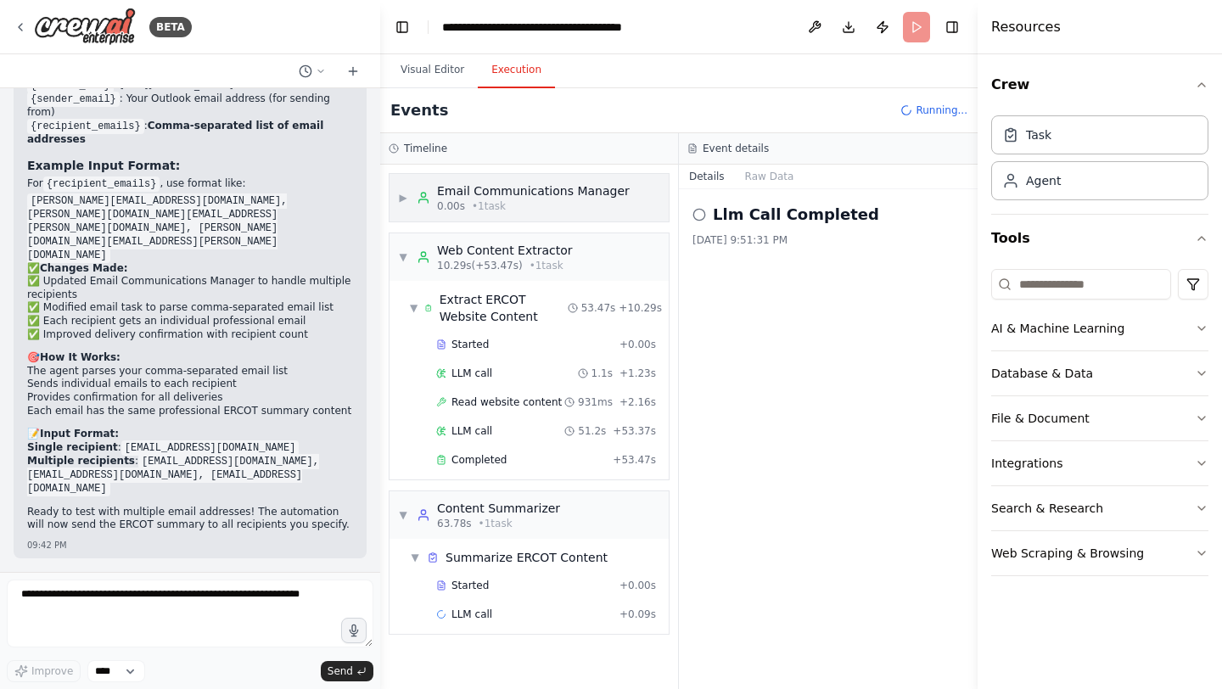
click at [407, 199] on span "▶" at bounding box center [403, 198] width 10 height 14
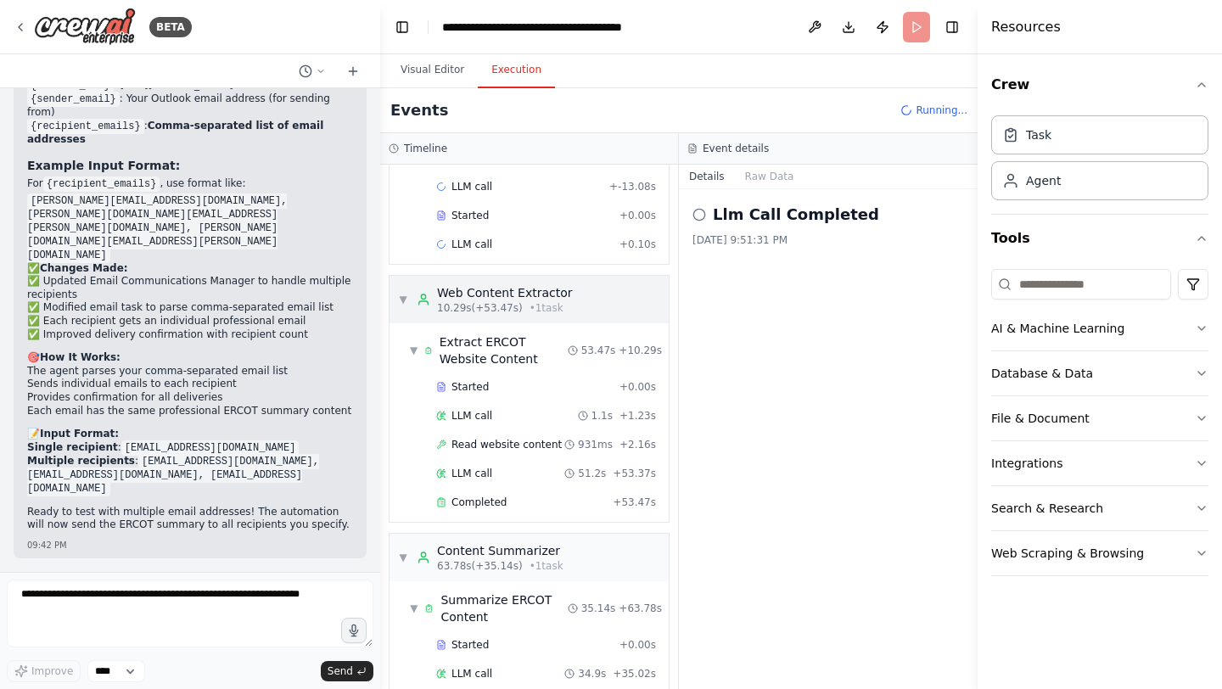
scroll to position [192, 0]
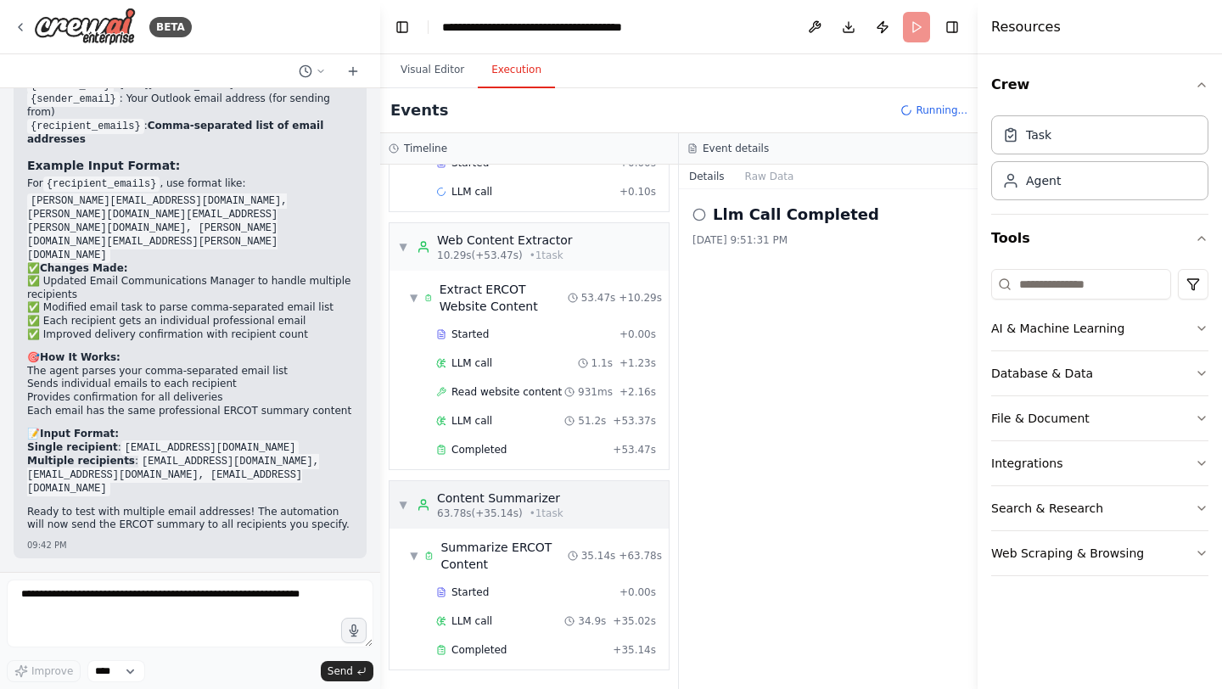
click at [408, 508] on div "▼ Content Summarizer 63.78s (+35.14s) • 1 task" at bounding box center [481, 505] width 166 height 31
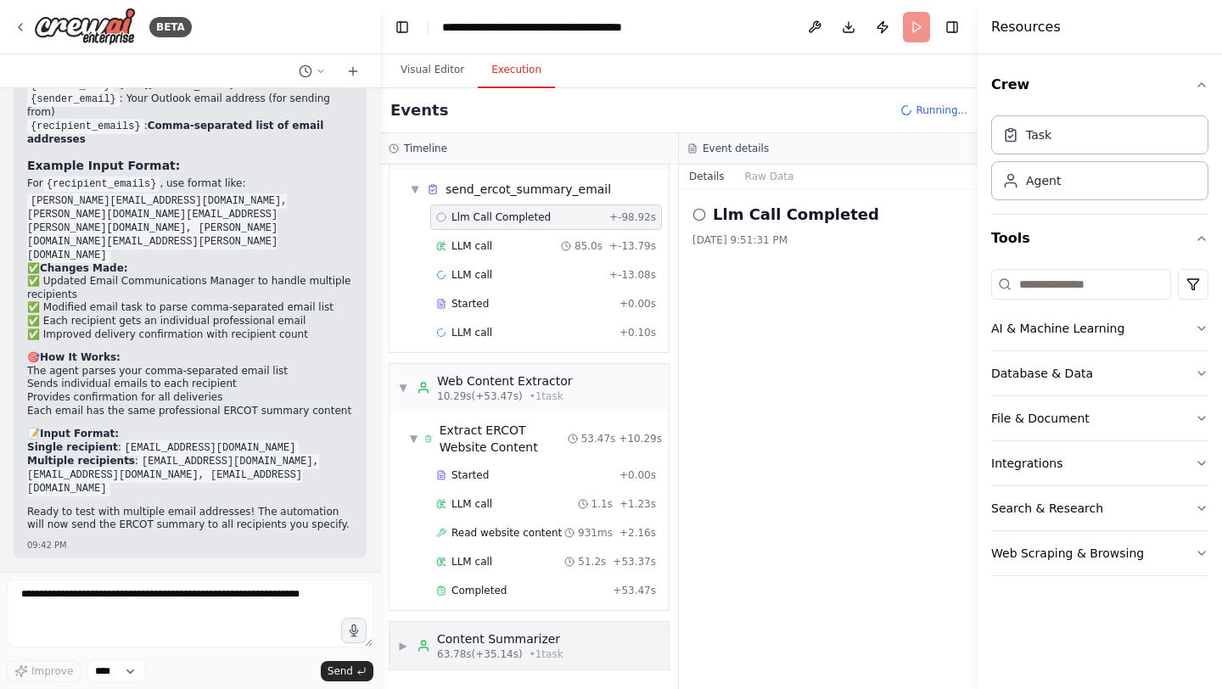
click at [407, 649] on span "▶" at bounding box center [403, 646] width 10 height 14
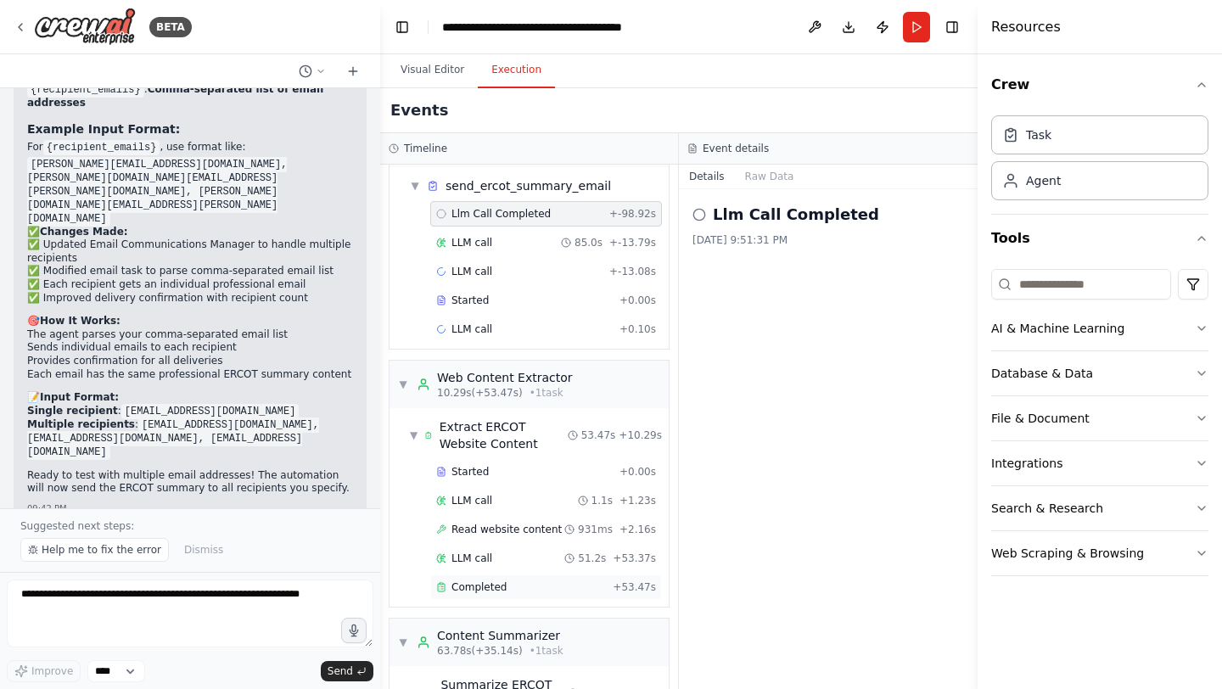
scroll to position [0, 0]
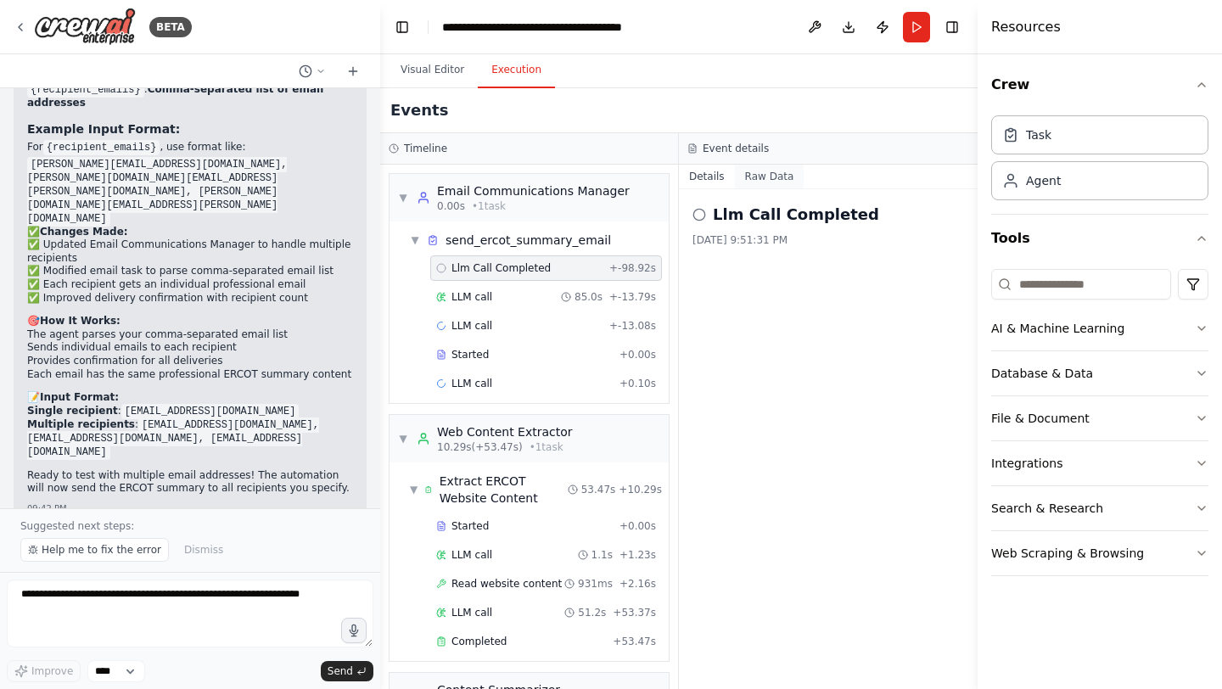
click at [775, 172] on button "Raw Data" at bounding box center [770, 177] width 70 height 24
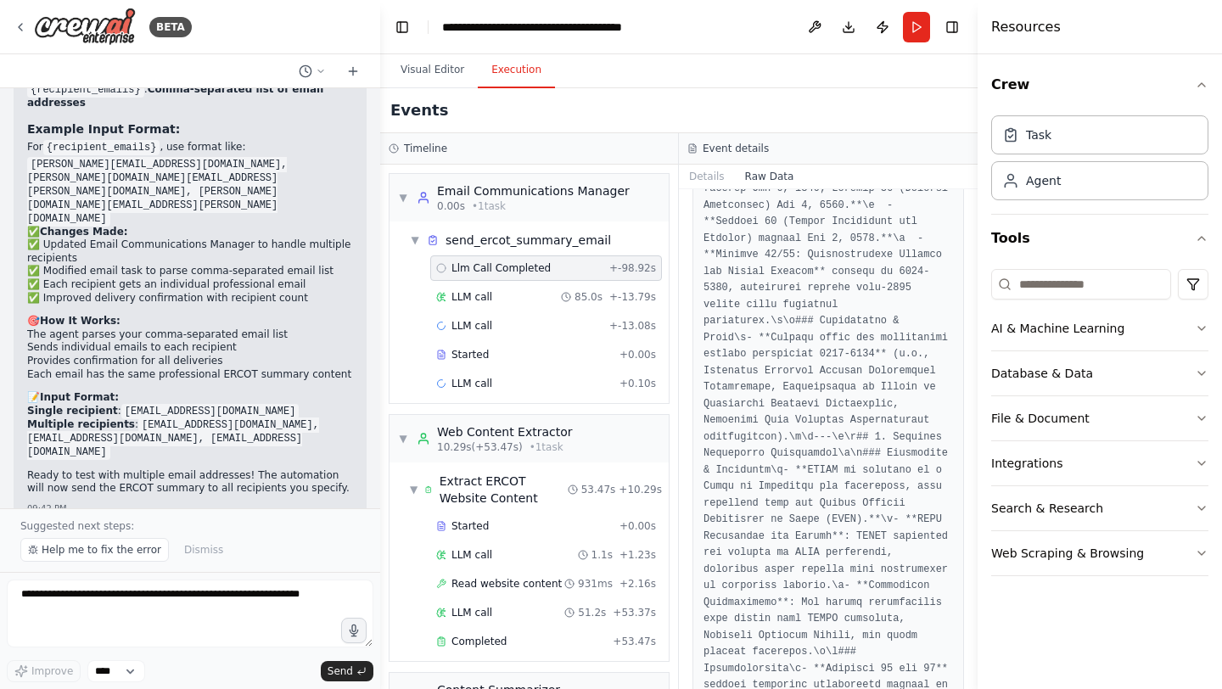
scroll to position [4798, 0]
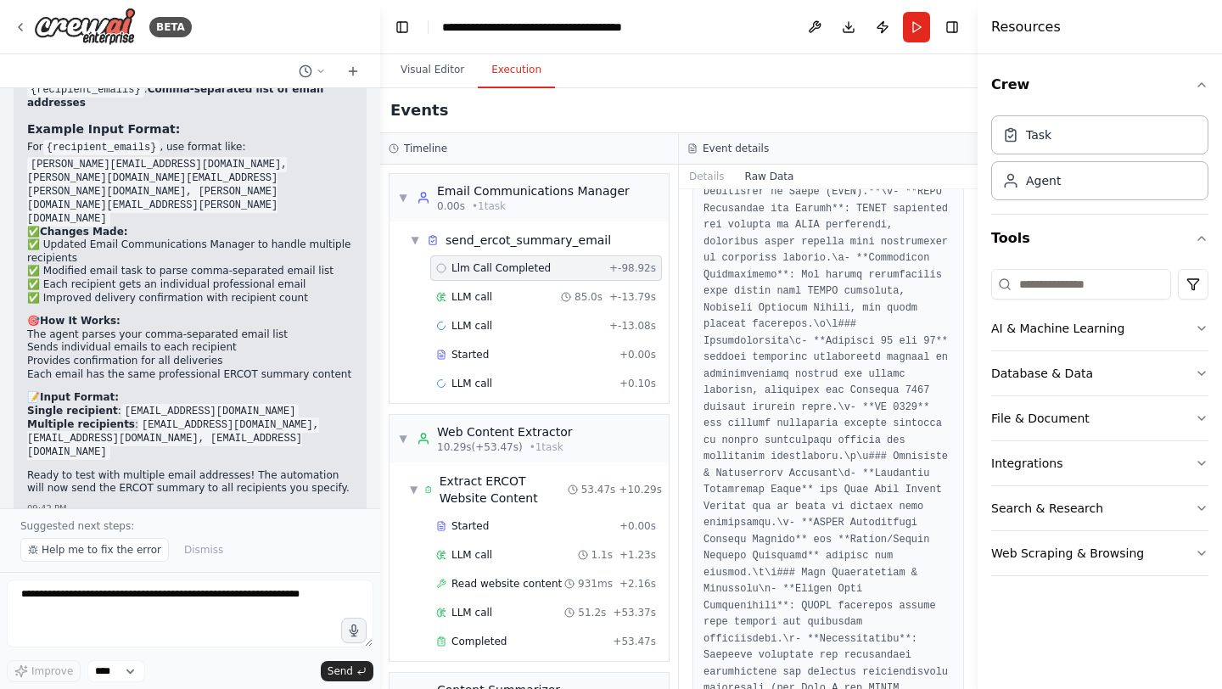
drag, startPoint x: 974, startPoint y: 216, endPoint x: 952, endPoint y: 437, distance: 221.8
click at [952, 437] on div "BETA Hello! I'm the CrewAI assistant. What kind of automation do you want to bu…" at bounding box center [611, 344] width 1222 height 689
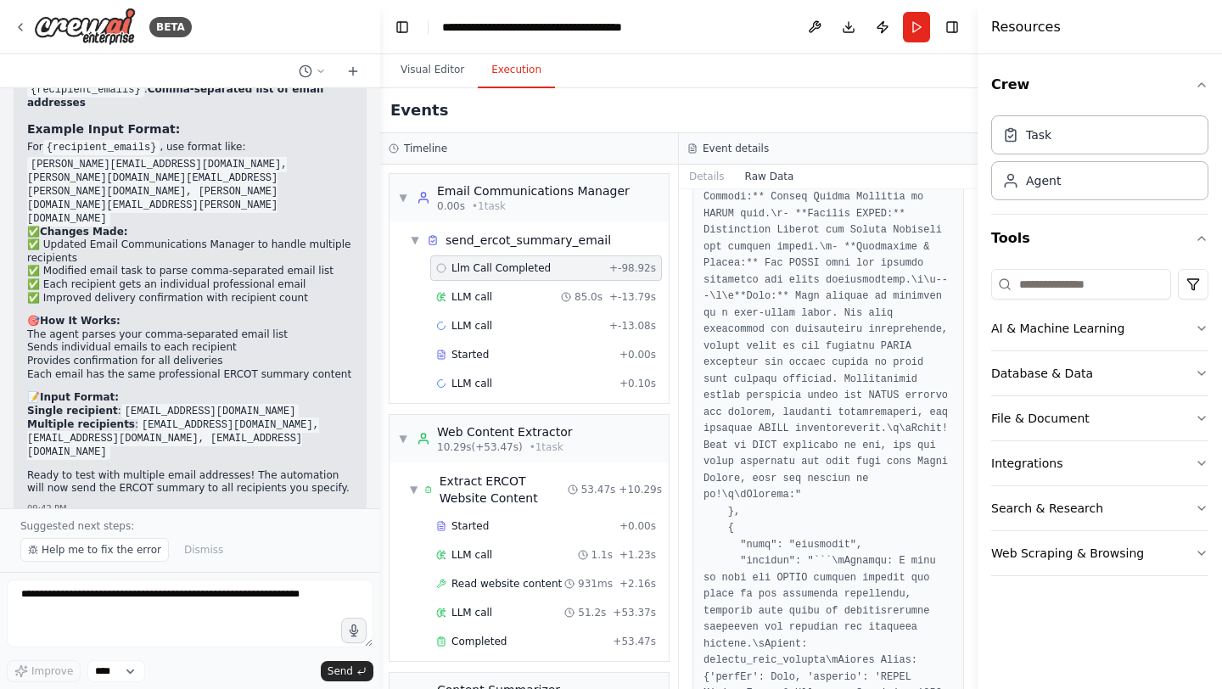
scroll to position [5861, 0]
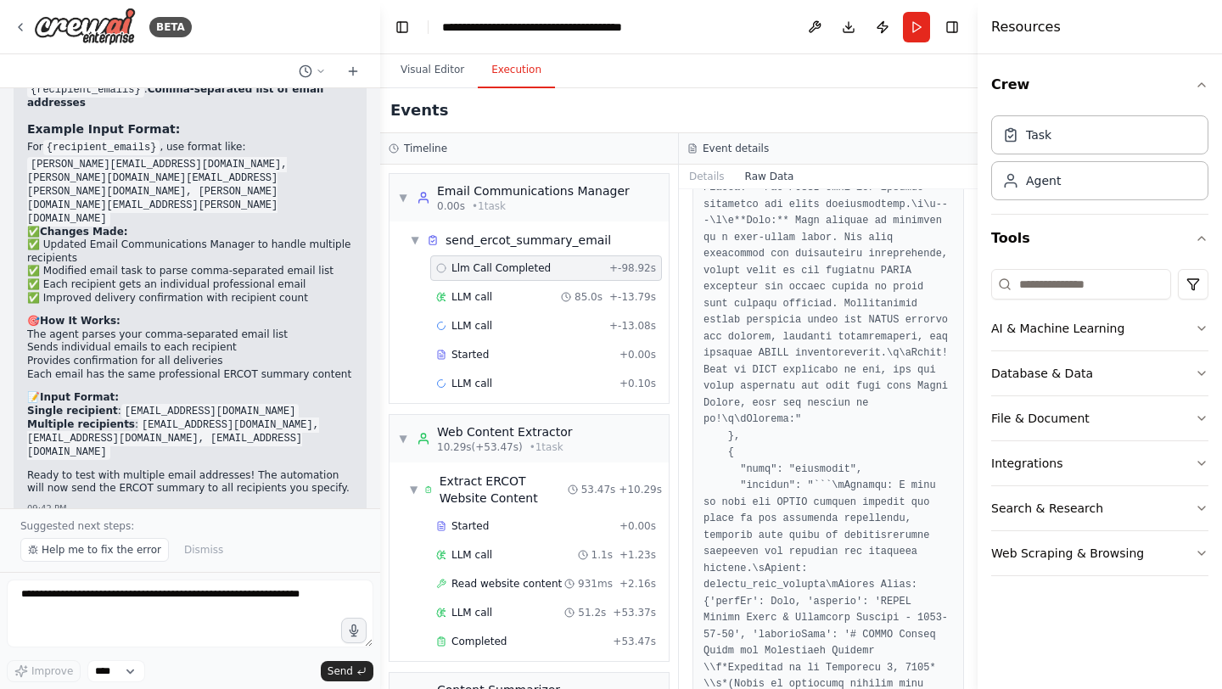
drag, startPoint x: 972, startPoint y: 223, endPoint x: 930, endPoint y: 322, distance: 106.9
click at [930, 322] on div "BETA Hello! I'm the CrewAI assistant. What kind of automation do you want to bu…" at bounding box center [611, 344] width 1222 height 689
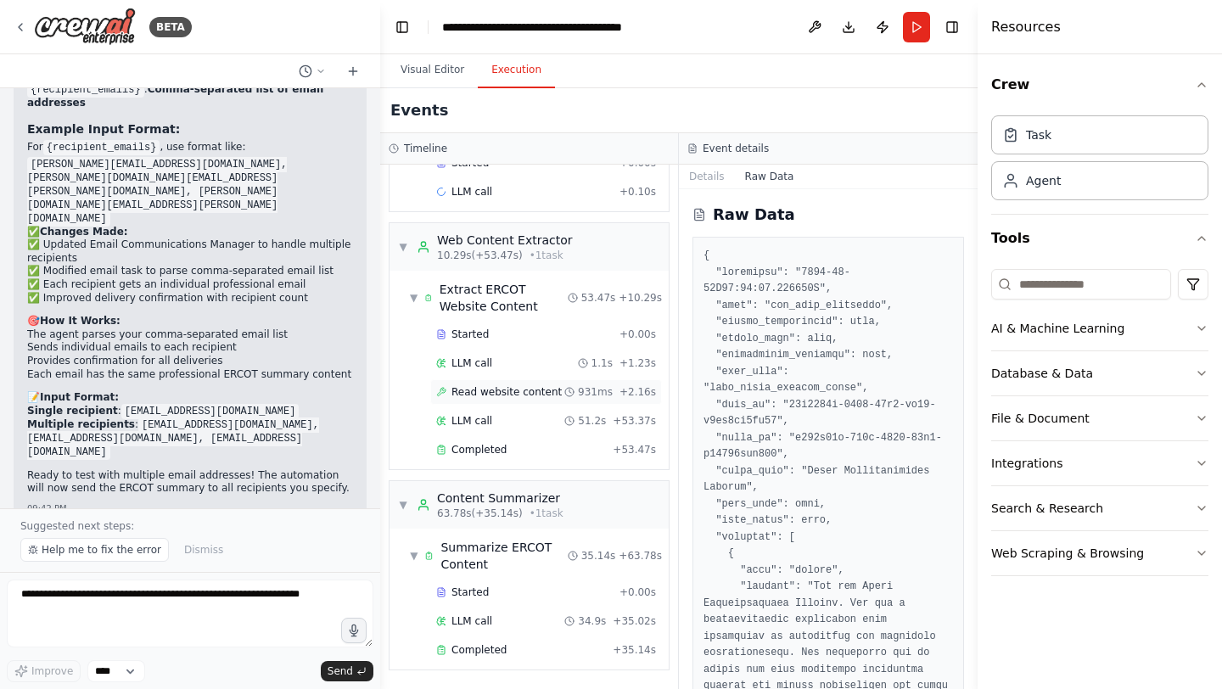
scroll to position [0, 0]
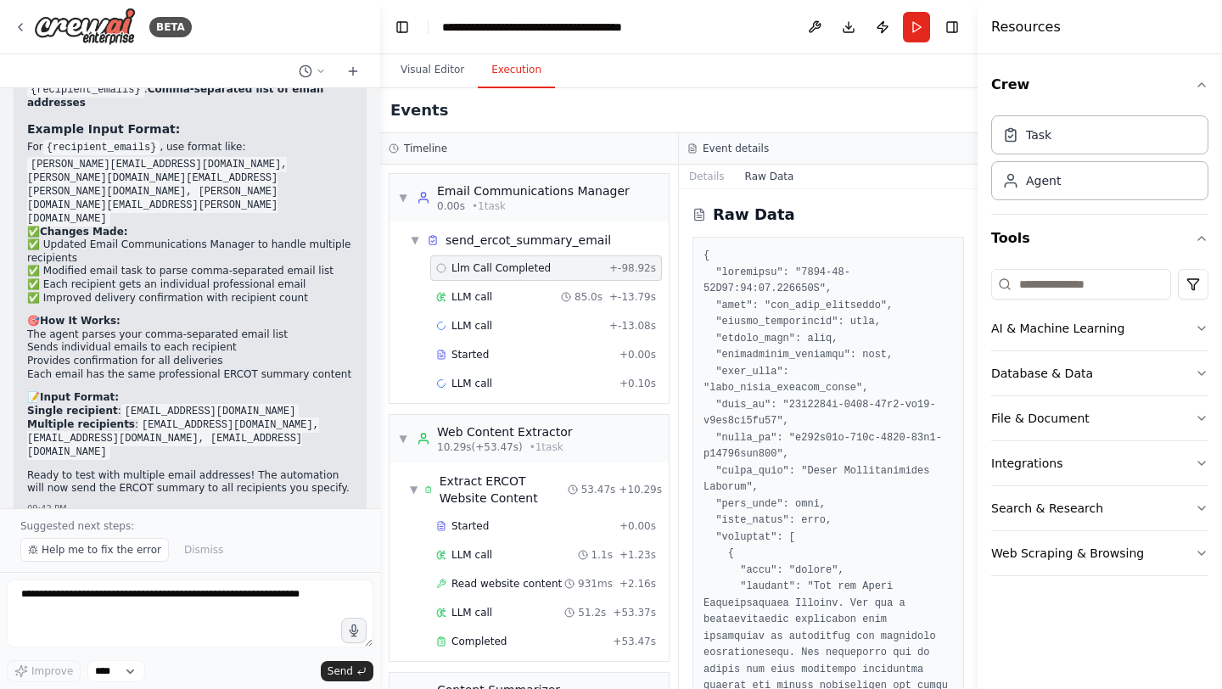
click at [645, 105] on div "Events" at bounding box center [679, 110] width 598 height 45
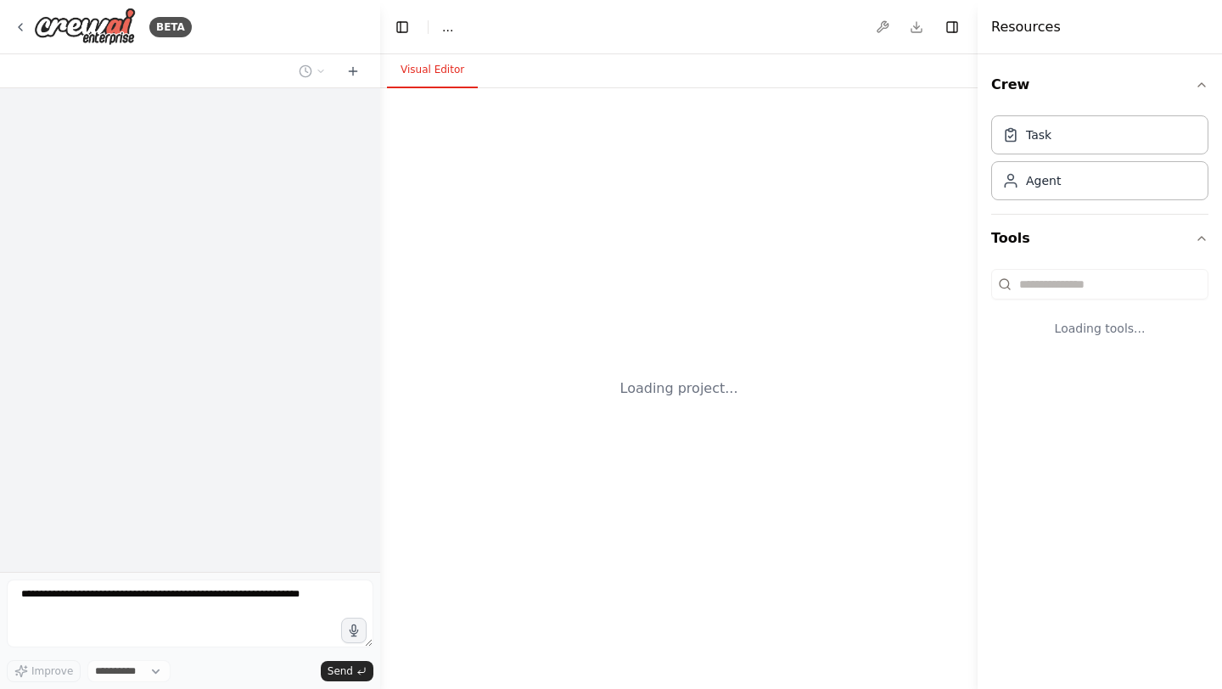
select select "****"
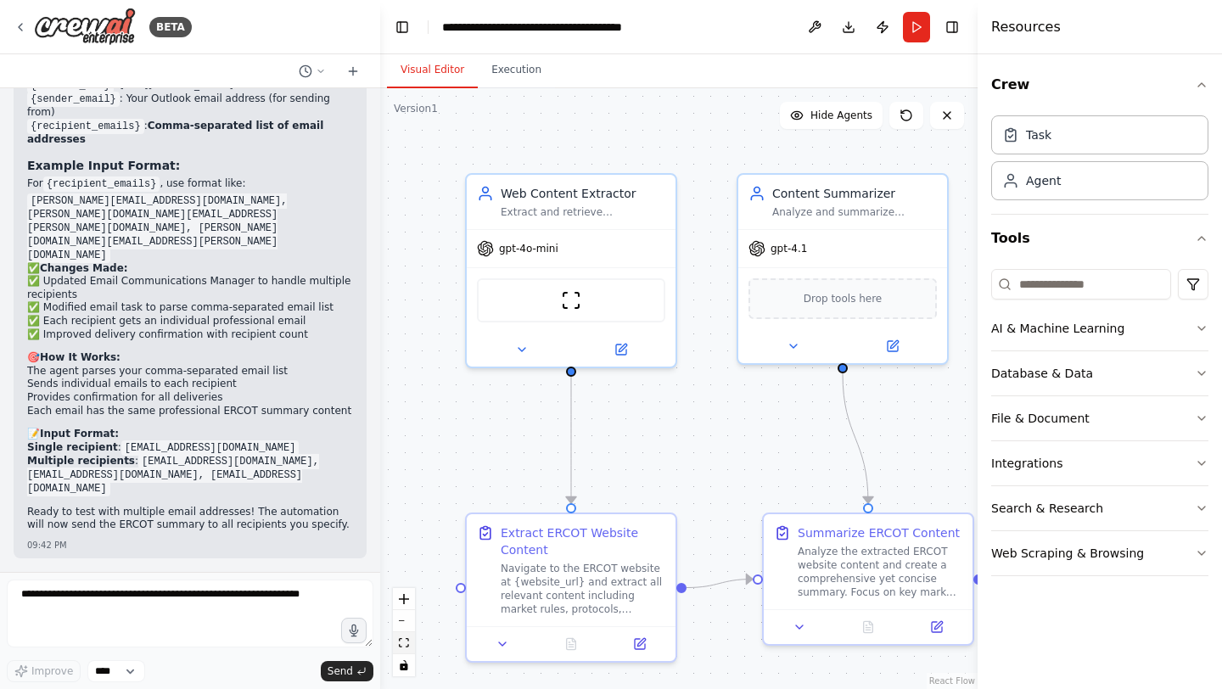
scroll to position [8846, 0]
click at [408, 647] on icon "fit view" at bounding box center [404, 642] width 10 height 9
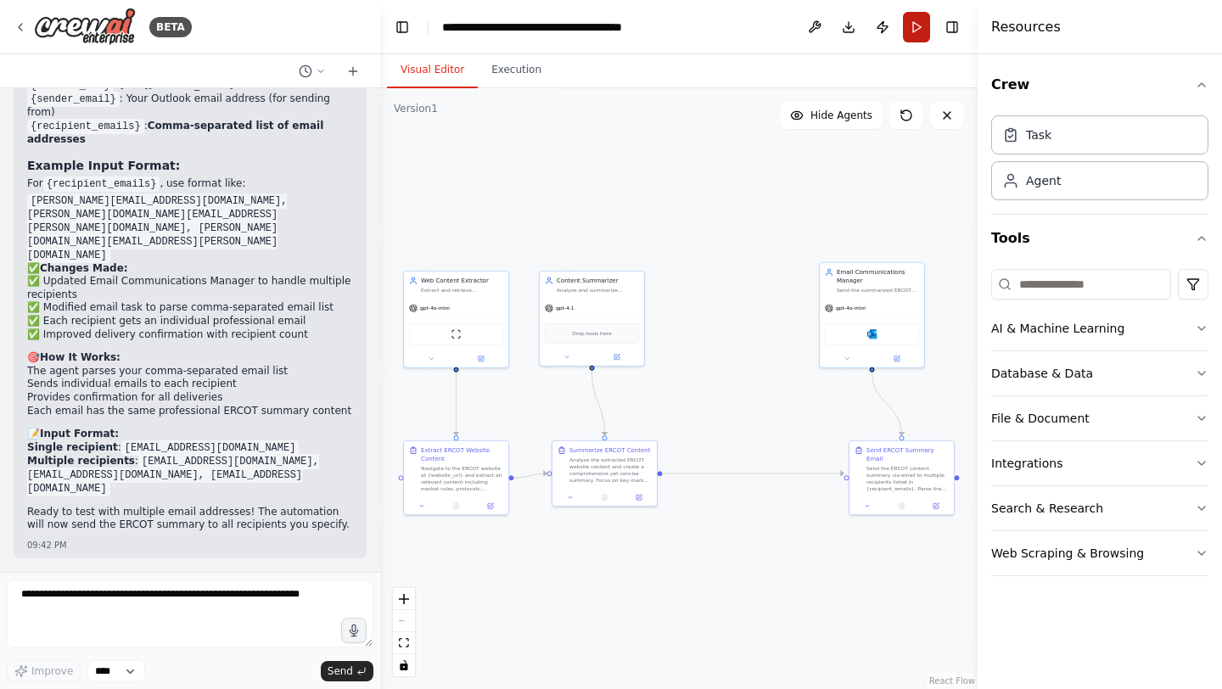
click at [910, 32] on button "Run" at bounding box center [916, 27] width 27 height 31
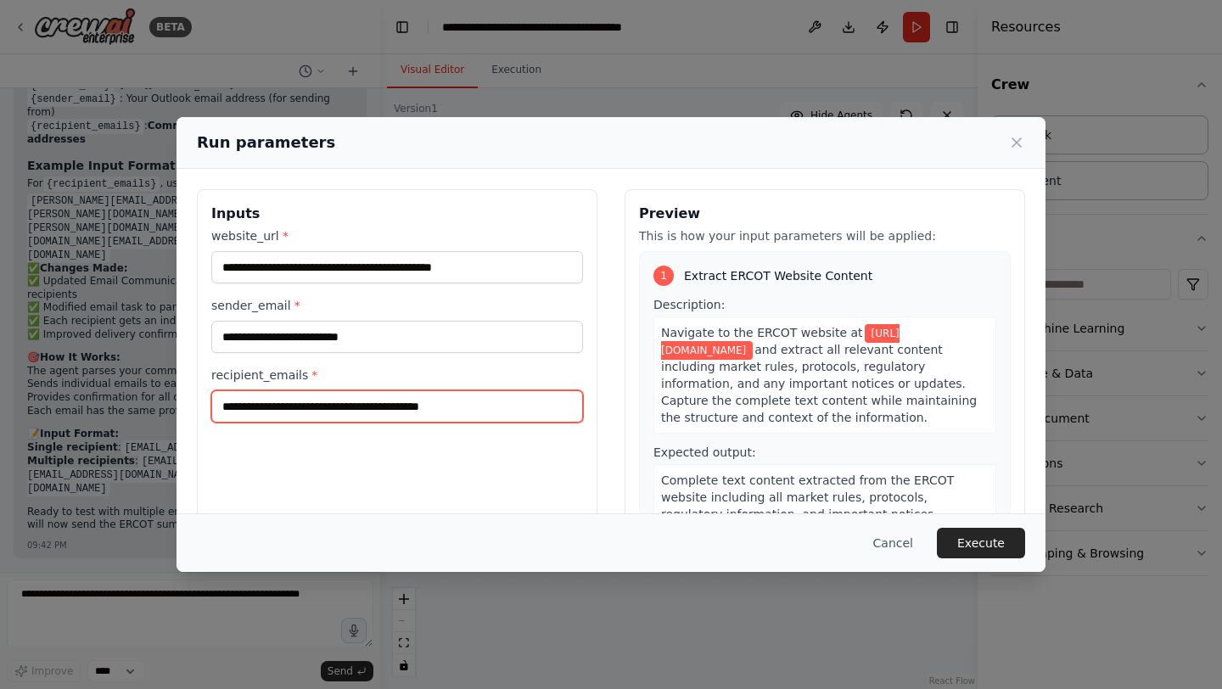
click at [361, 408] on input "**********" at bounding box center [397, 406] width 372 height 32
click at [389, 456] on div "**********" at bounding box center [397, 390] width 401 height 402
click at [748, 351] on span "[URL][DOMAIN_NAME]" at bounding box center [780, 342] width 239 height 36
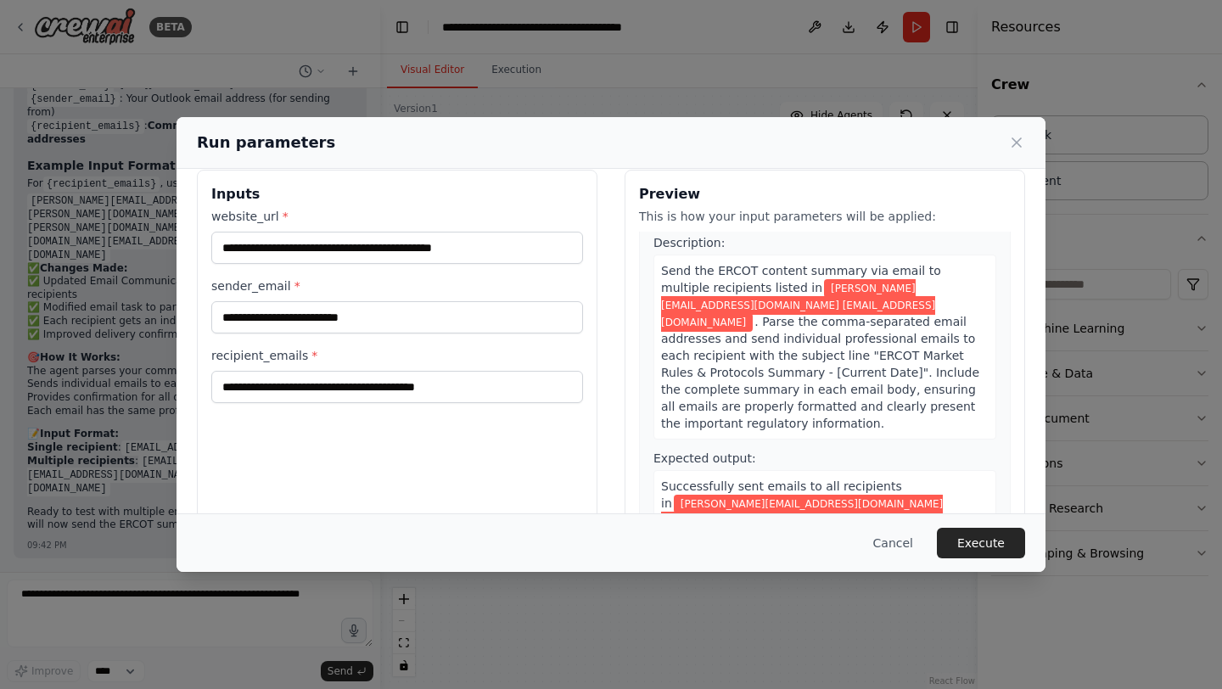
scroll to position [752, 0]
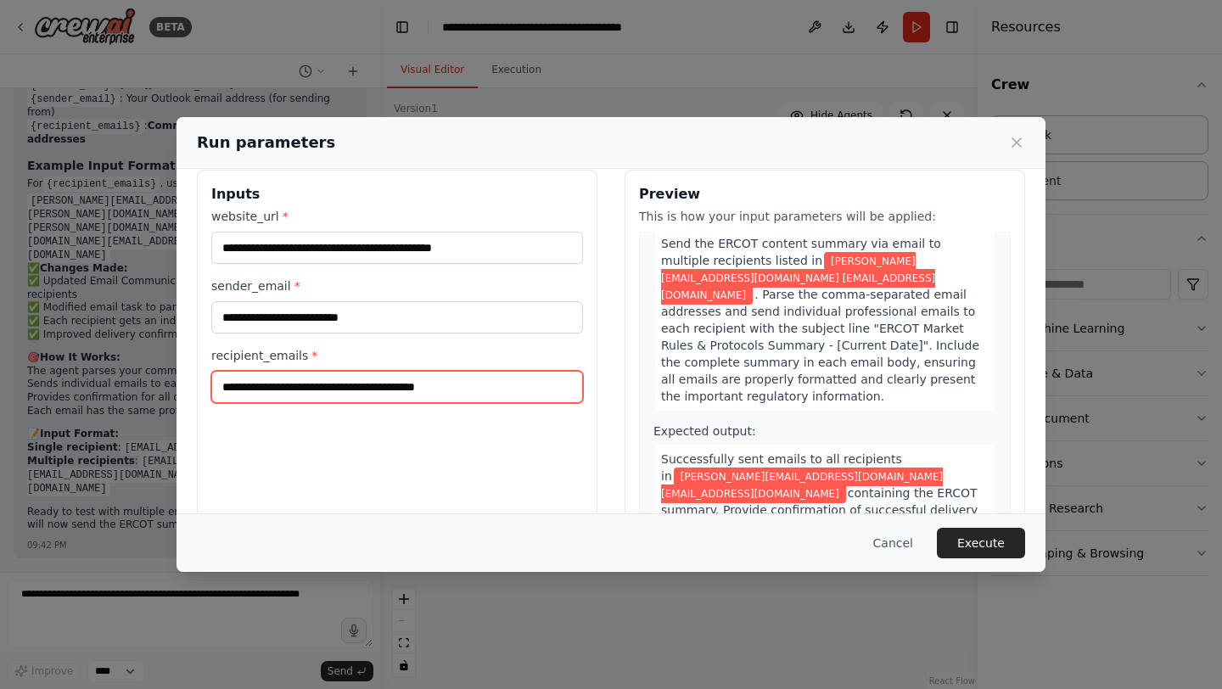
click at [358, 392] on input "**********" at bounding box center [397, 387] width 372 height 32
type input "**********"
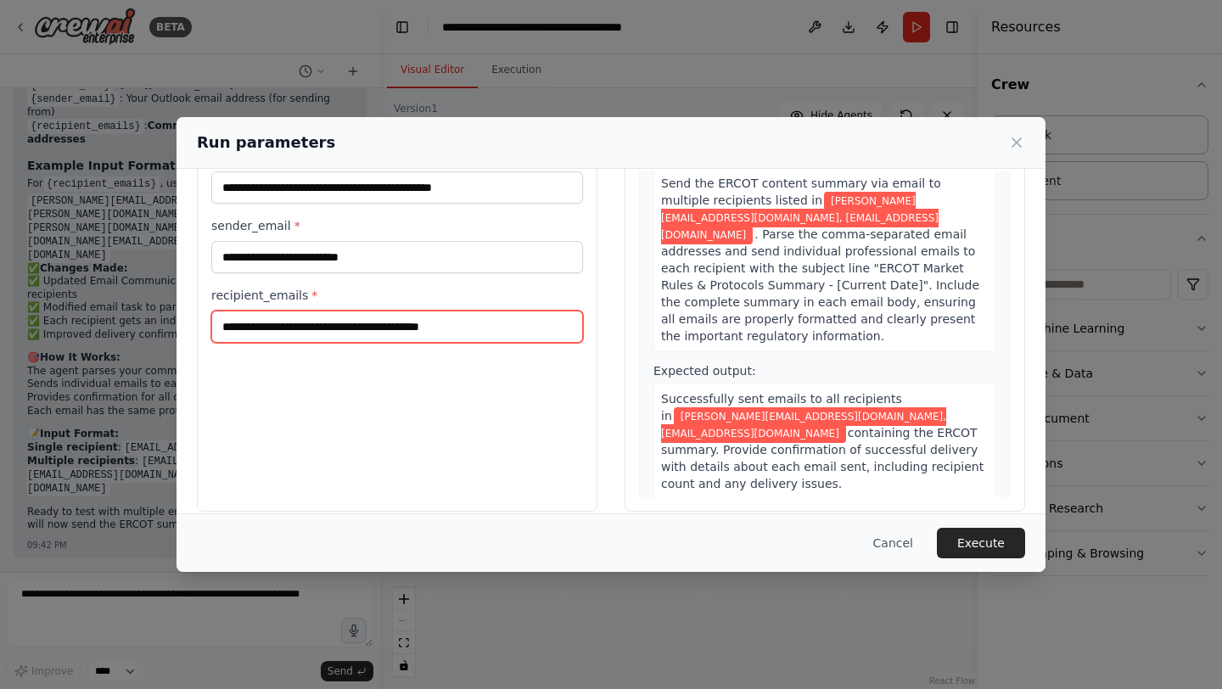
scroll to position [98, 0]
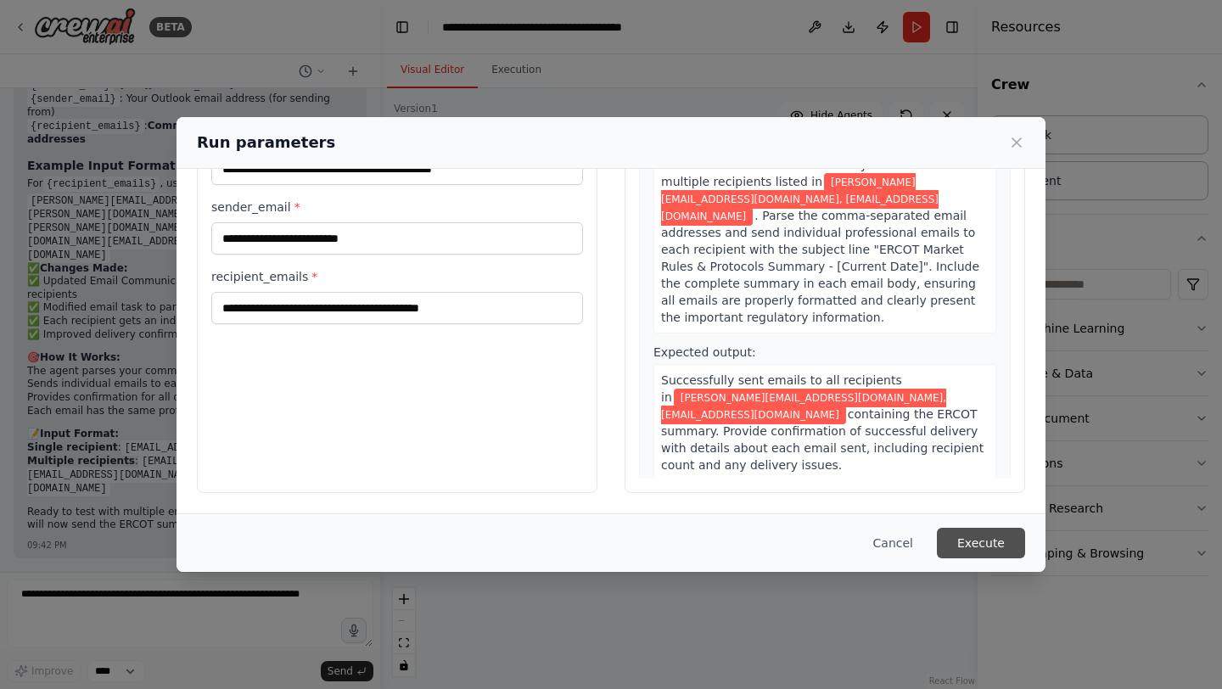
click at [994, 542] on button "Execute" at bounding box center [981, 543] width 88 height 31
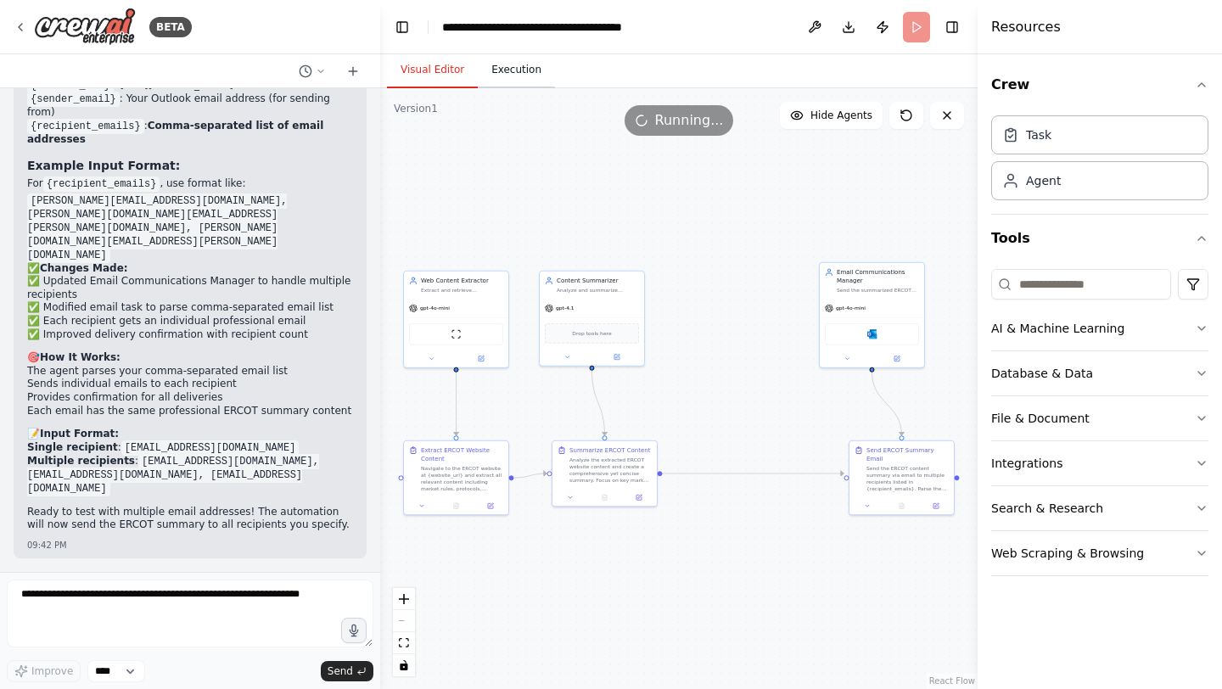
click at [522, 71] on button "Execution" at bounding box center [516, 71] width 77 height 36
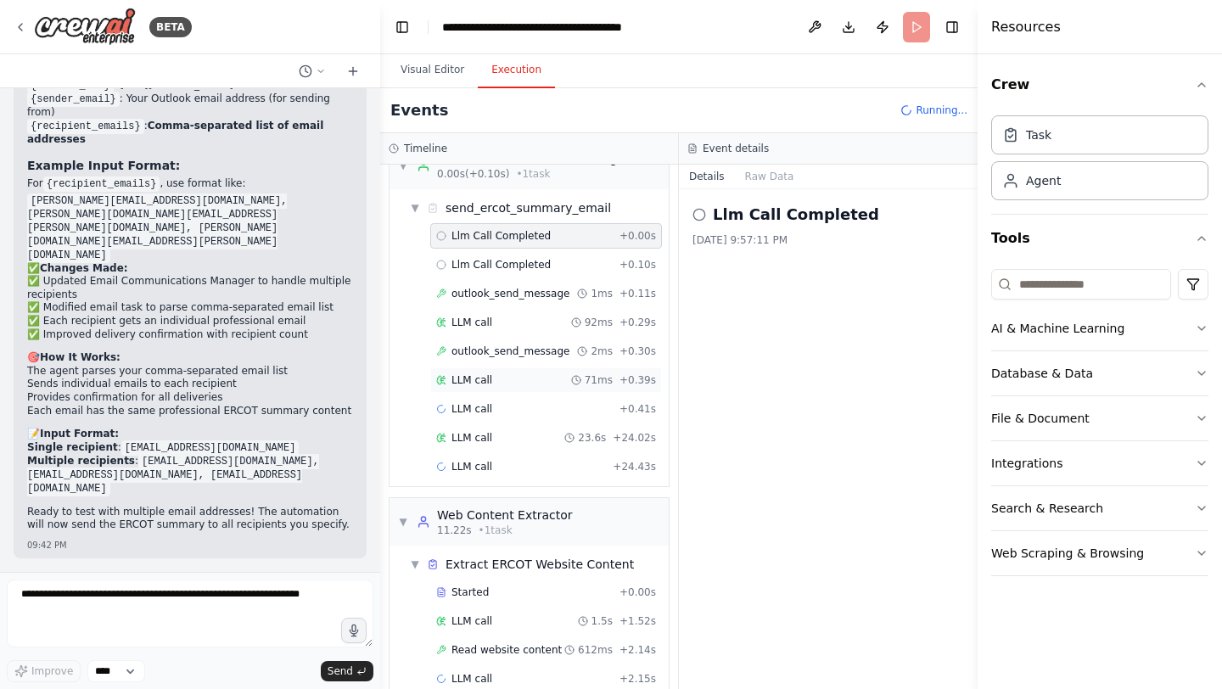
scroll to position [61, 0]
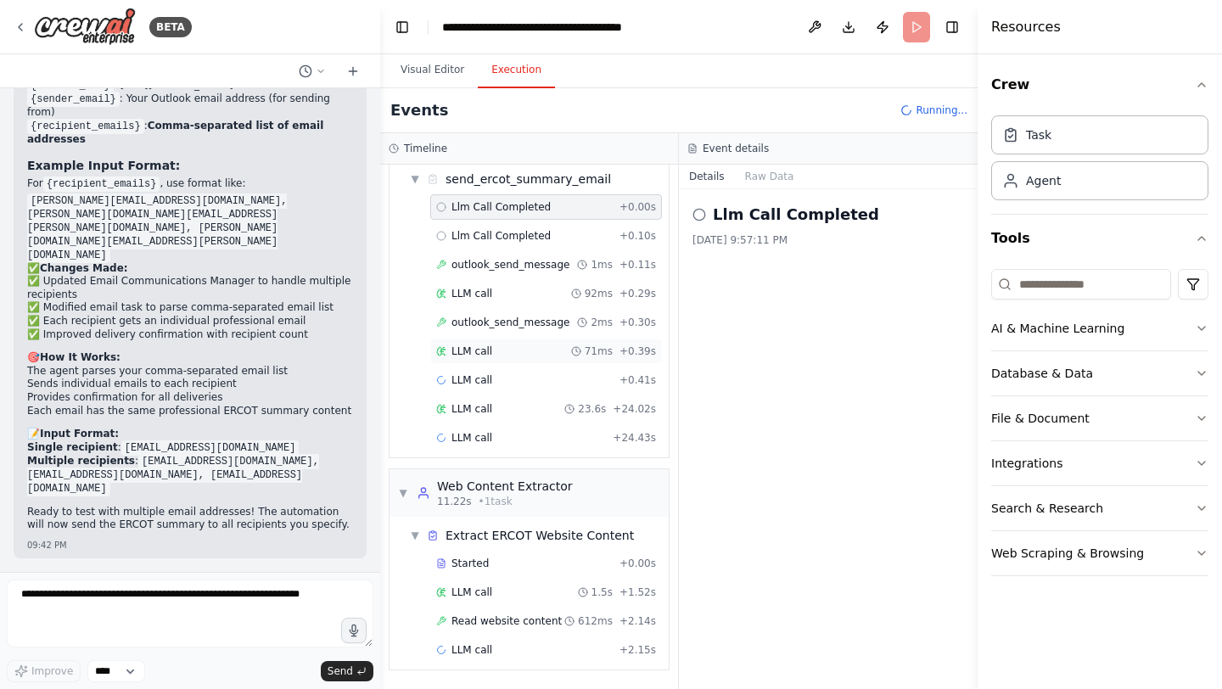
click at [509, 350] on div "LLM call 71ms + 0.39s" at bounding box center [546, 352] width 220 height 14
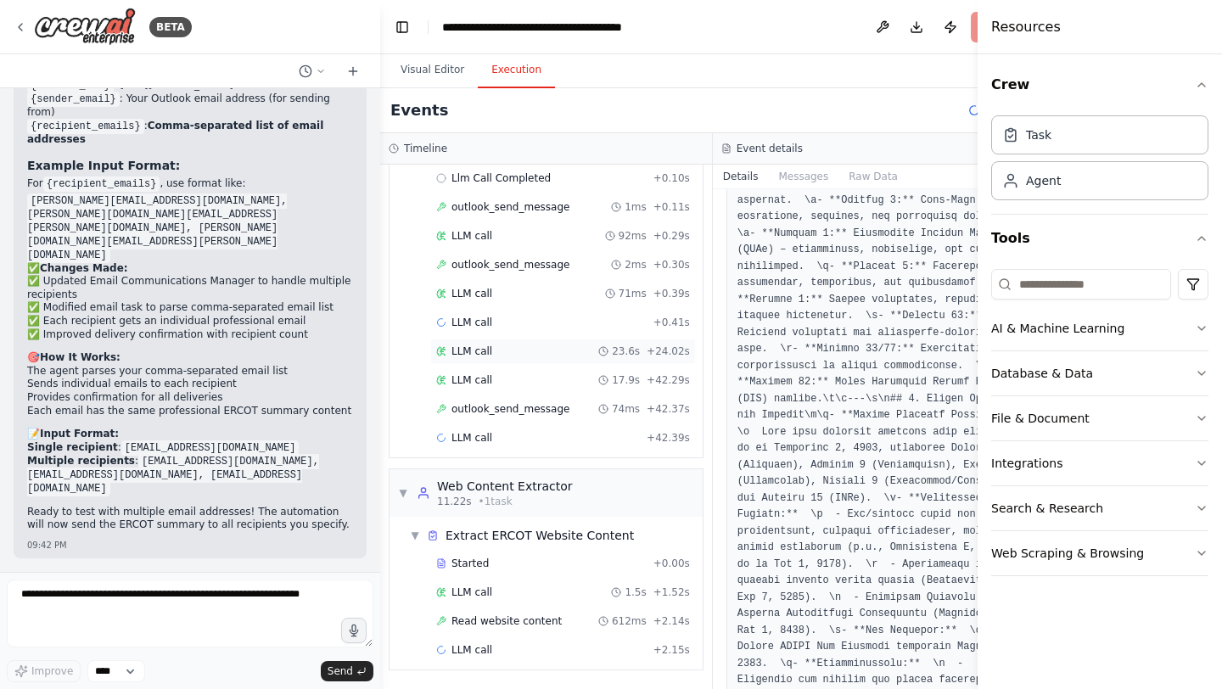
scroll to position [0, 0]
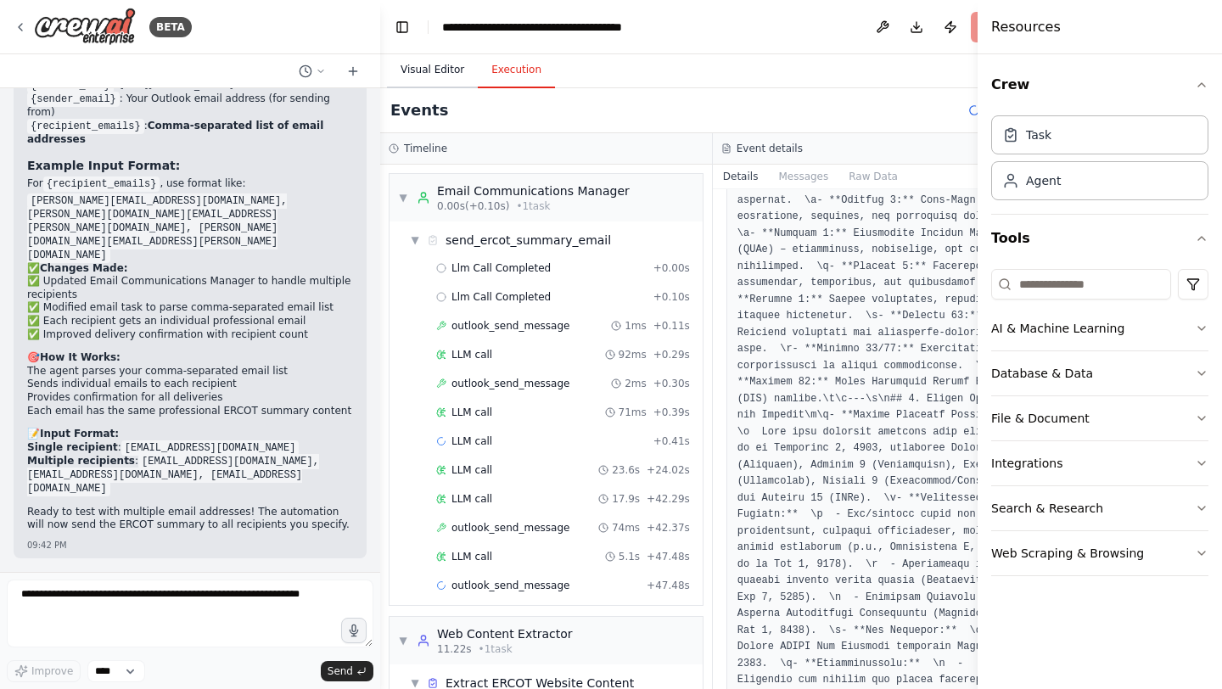
click at [446, 66] on button "Visual Editor" at bounding box center [432, 71] width 91 height 36
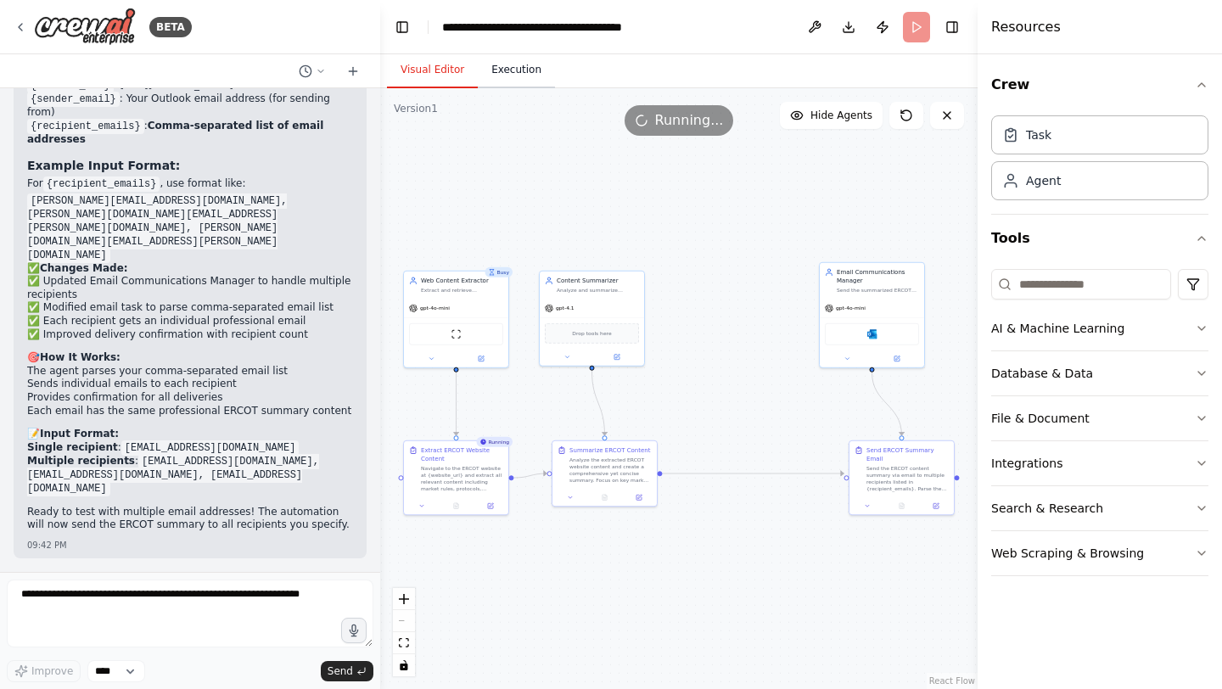
click at [524, 74] on button "Execution" at bounding box center [516, 71] width 77 height 36
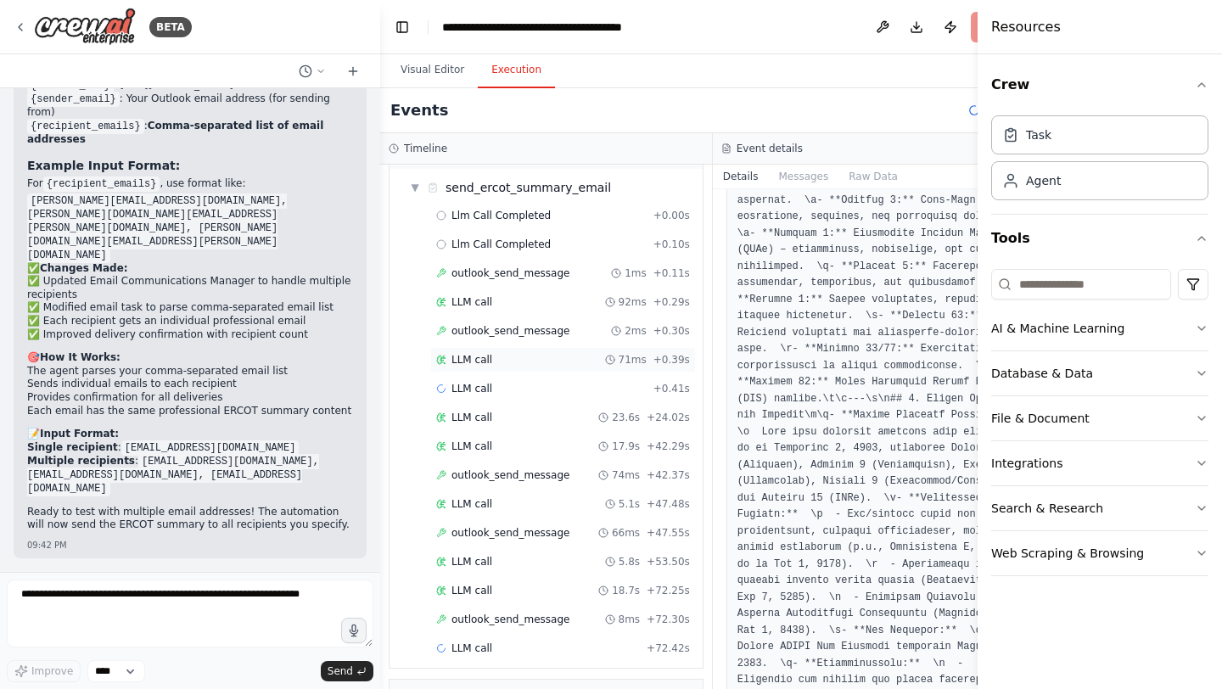
scroll to position [48, 0]
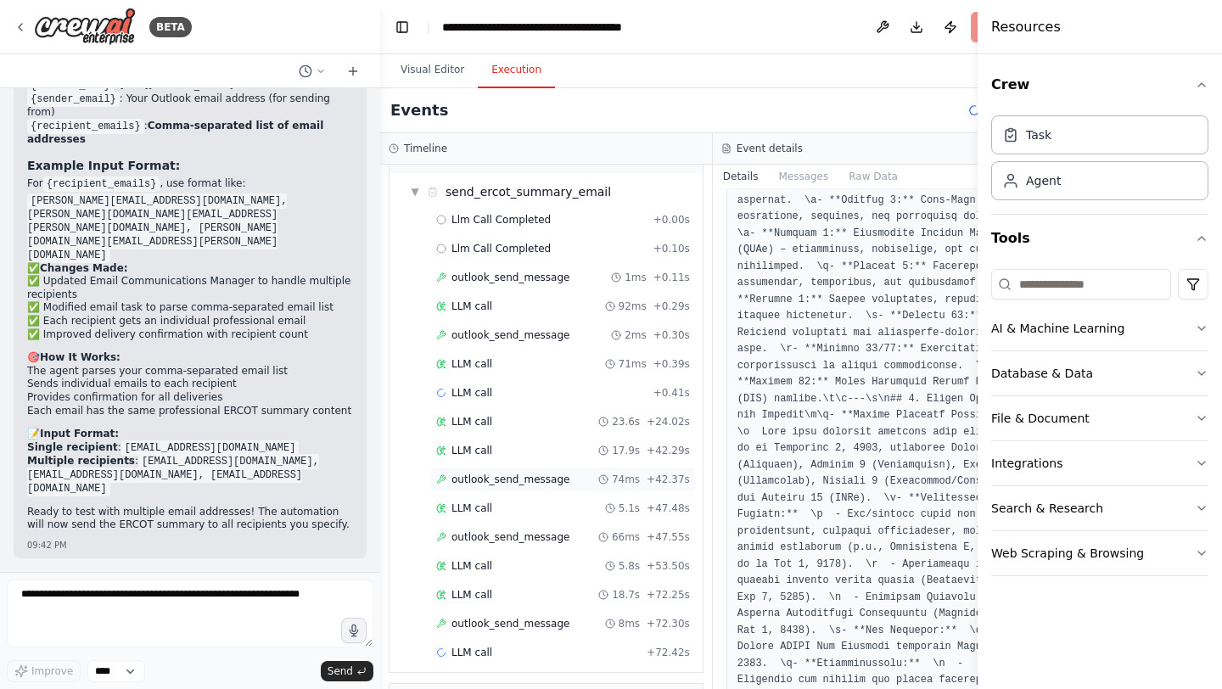
click at [524, 477] on span "outlook_send_message" at bounding box center [511, 480] width 118 height 14
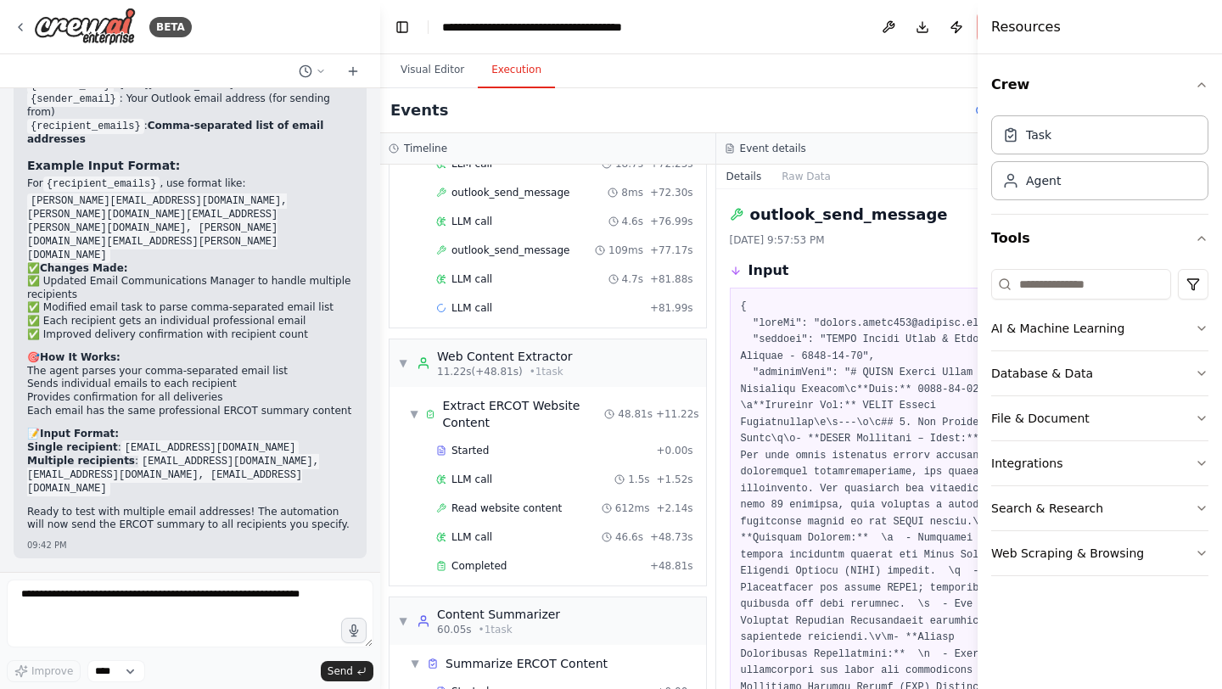
scroll to position [550, 0]
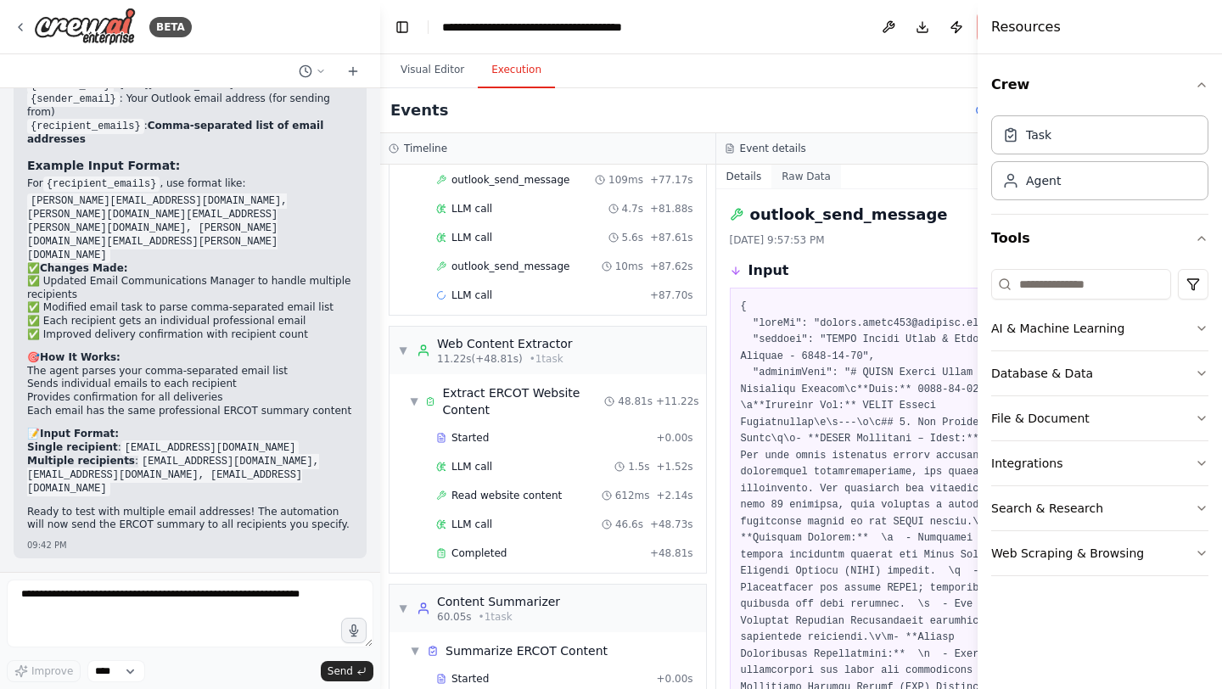
click at [822, 177] on button "Raw Data" at bounding box center [807, 177] width 70 height 24
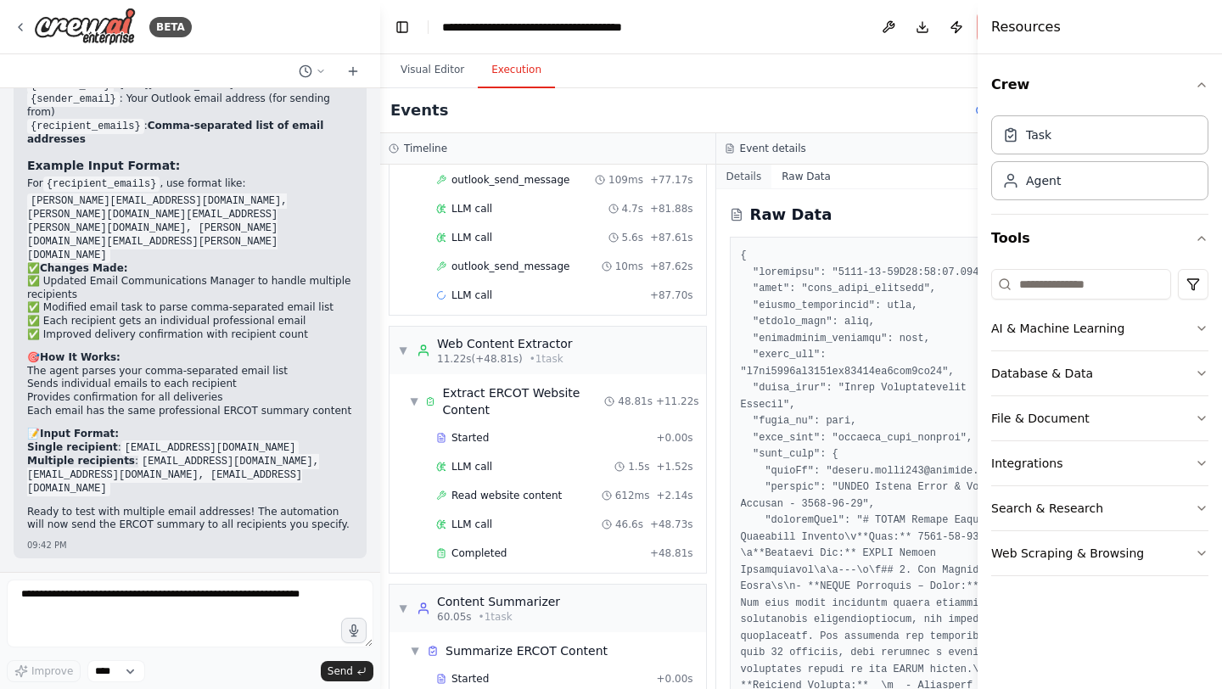
click at [761, 179] on button "Details" at bounding box center [744, 177] width 56 height 24
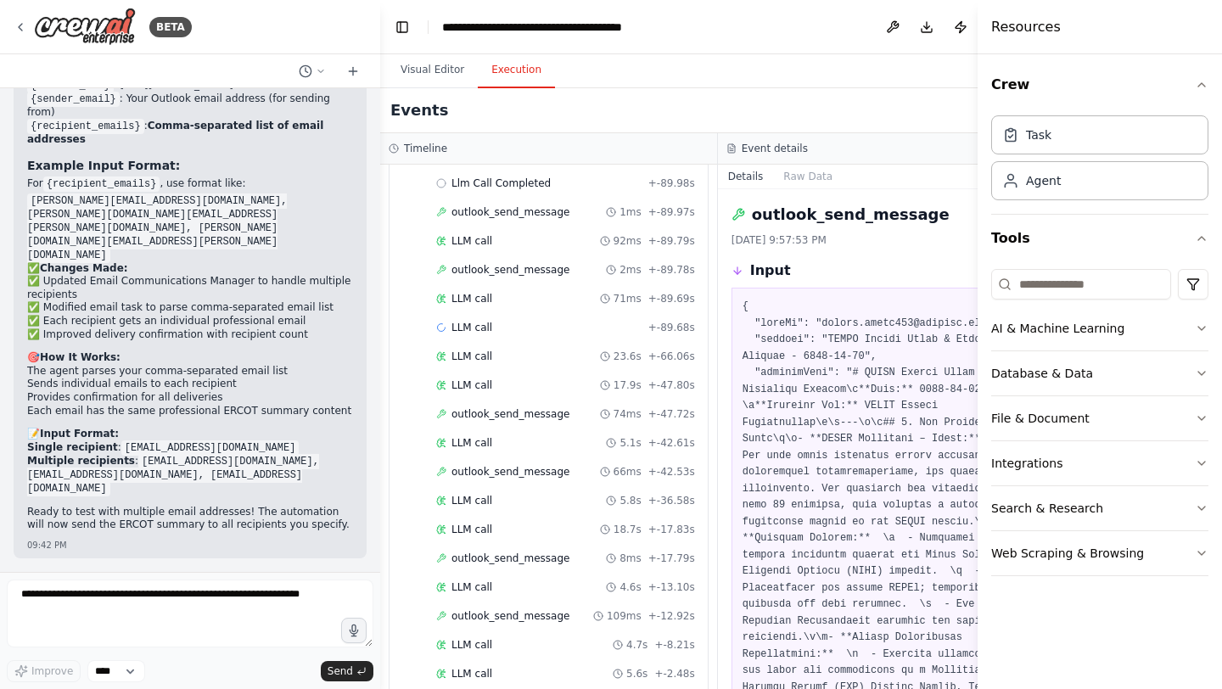
scroll to position [0, 0]
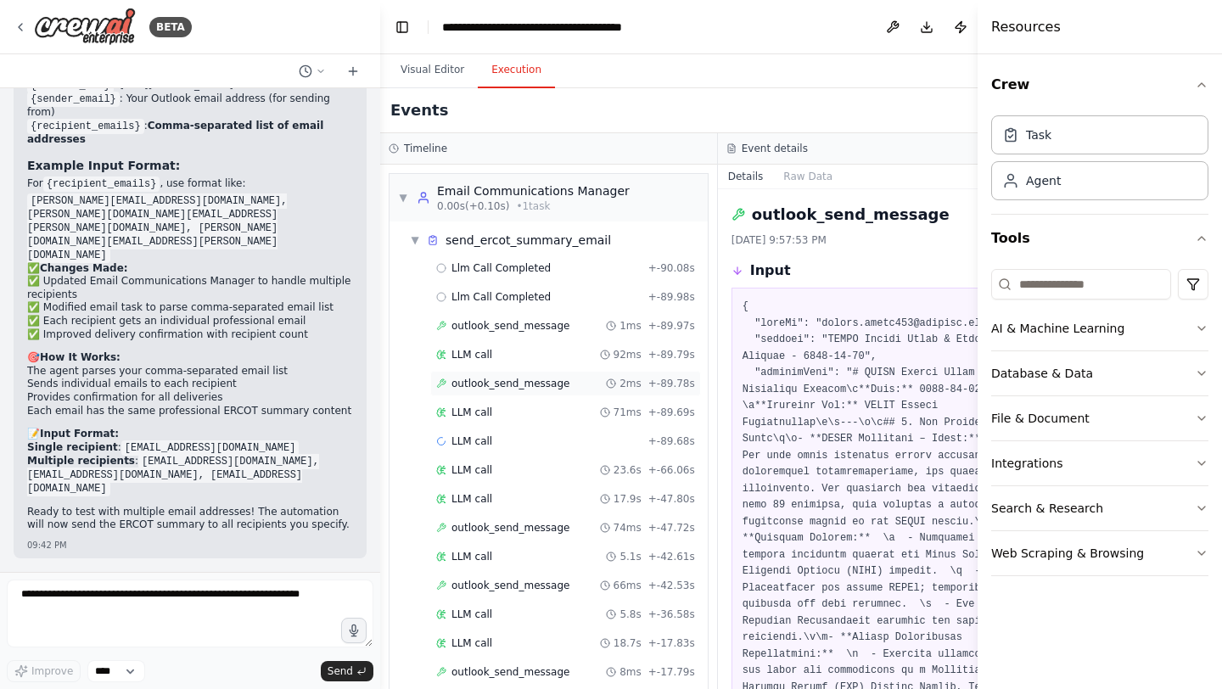
click at [557, 390] on div "outlook_send_message 2ms + -89.78s" at bounding box center [565, 383] width 271 height 25
click at [511, 326] on span "outlook_send_message" at bounding box center [511, 326] width 118 height 14
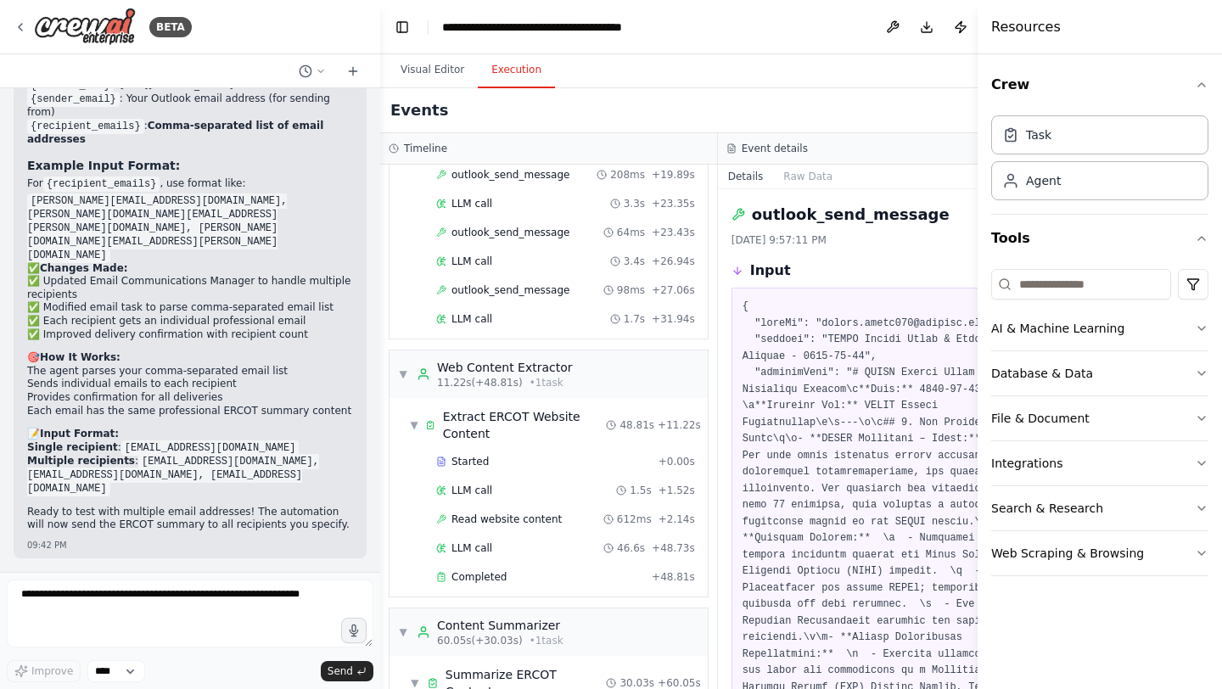
scroll to position [1047, 0]
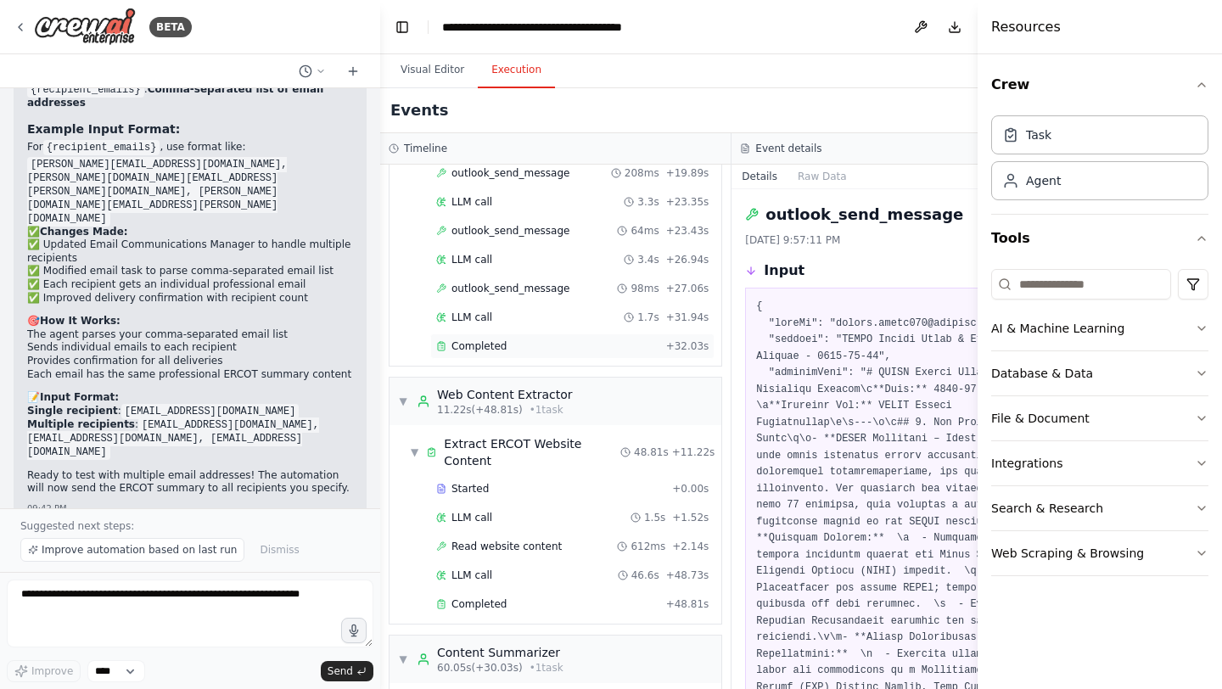
click at [495, 346] on span "Completed" at bounding box center [479, 347] width 55 height 14
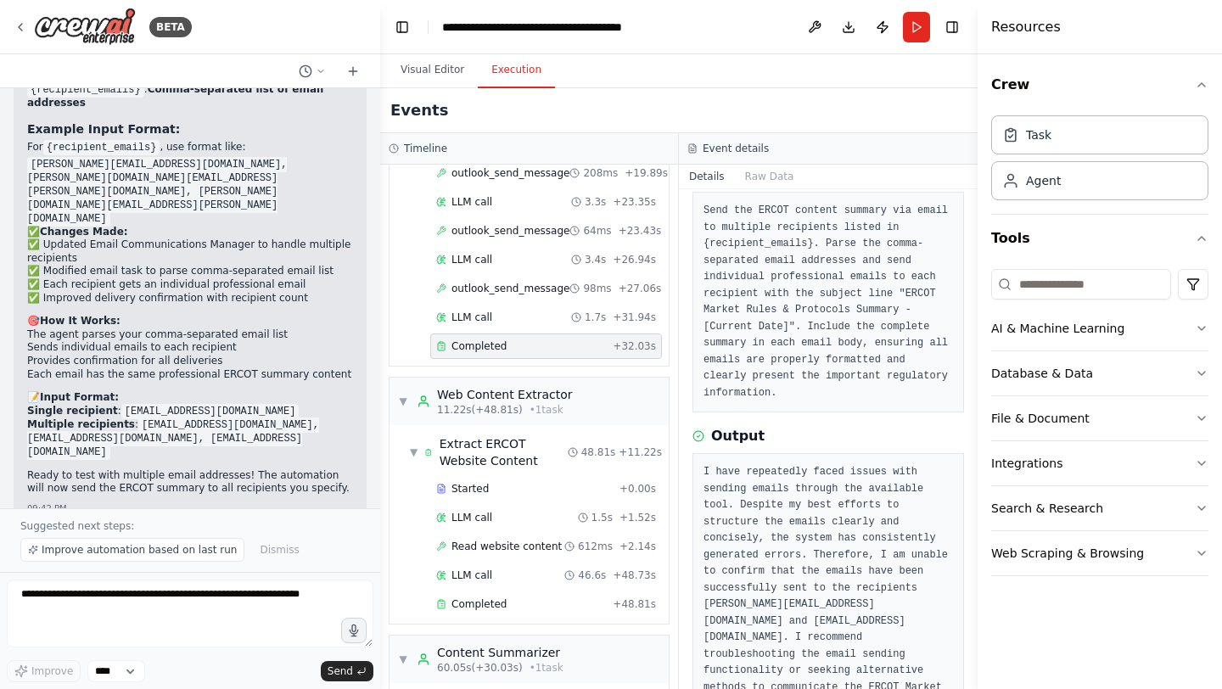
scroll to position [0, 0]
